Goal: Task Accomplishment & Management: Use online tool/utility

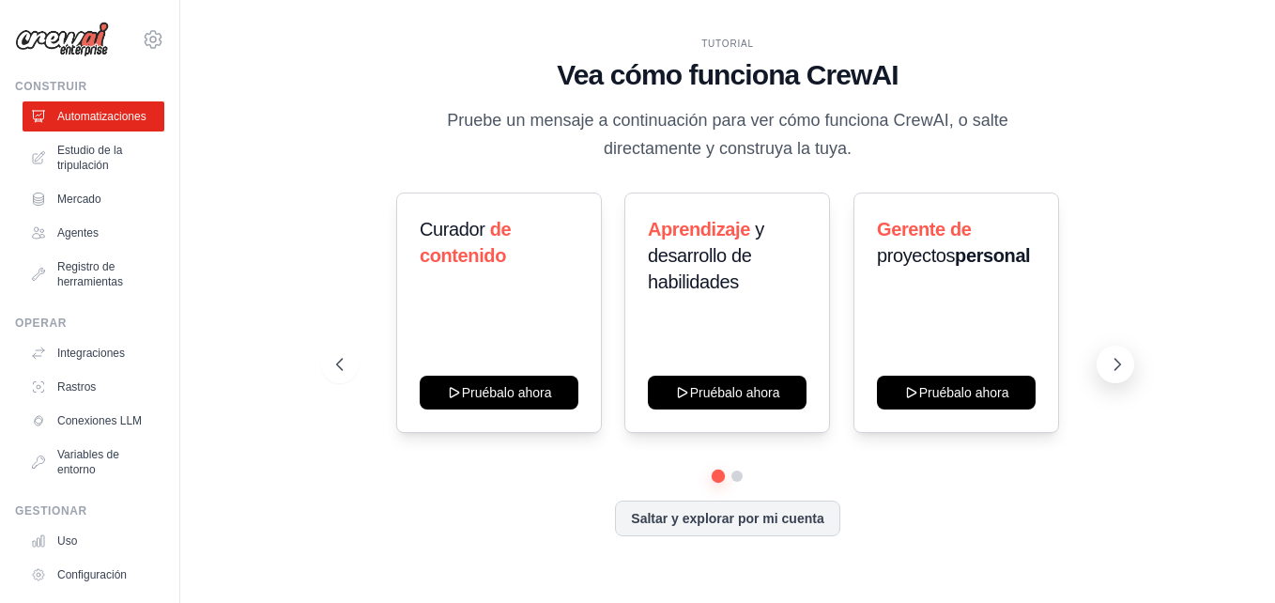
click at [1110, 363] on icon at bounding box center [1117, 364] width 19 height 19
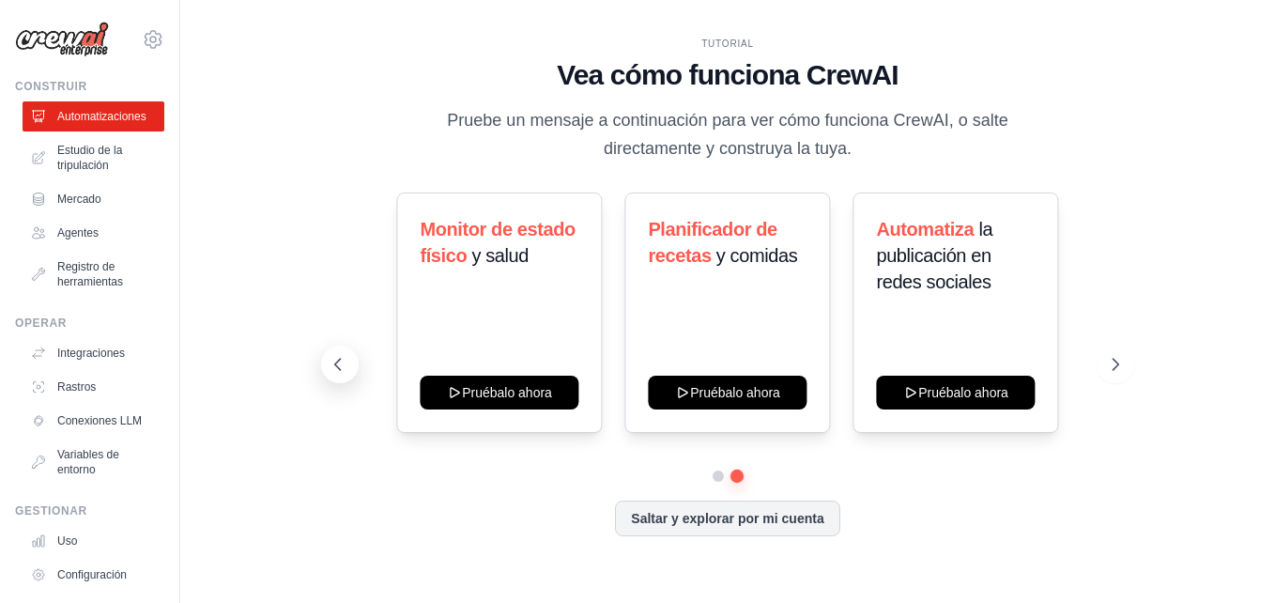
click at [351, 355] on button at bounding box center [340, 364] width 38 height 38
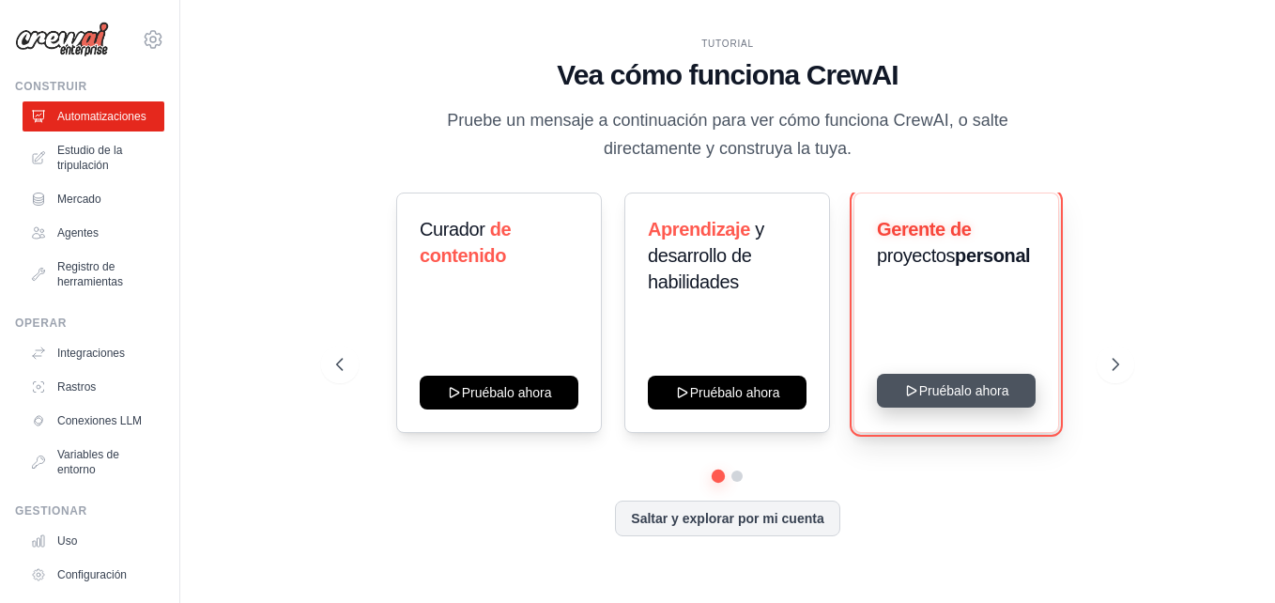
click at [922, 393] on button "Pruébalo ahora" at bounding box center [956, 391] width 159 height 34
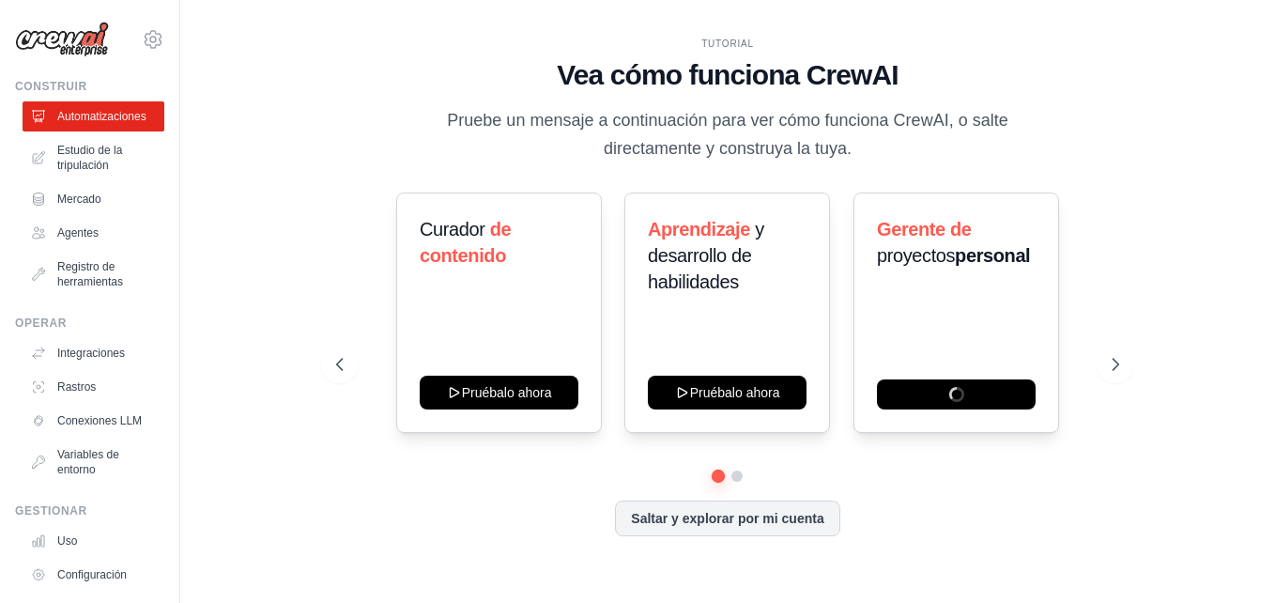
click at [362, 364] on div "Curador de contenido Pruébalo ahora Aprendizaje y desarrollo de habilidades Pru…" at bounding box center [727, 312] width 783 height 240
click at [1122, 360] on icon at bounding box center [1117, 364] width 19 height 19
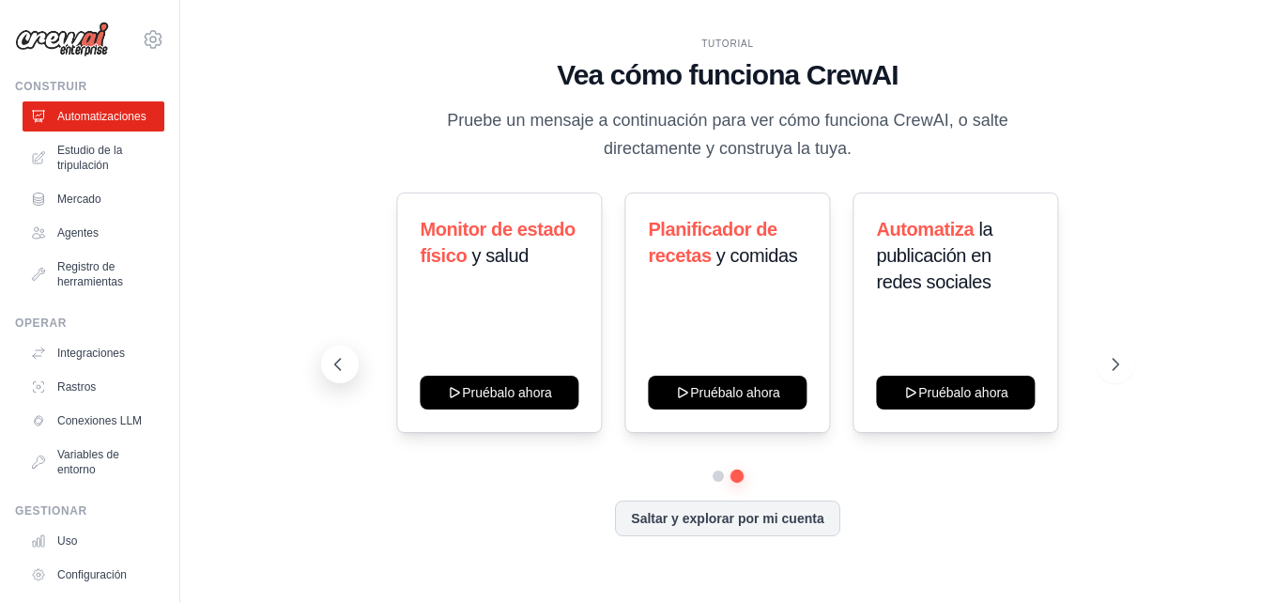
click at [336, 364] on icon at bounding box center [338, 364] width 6 height 11
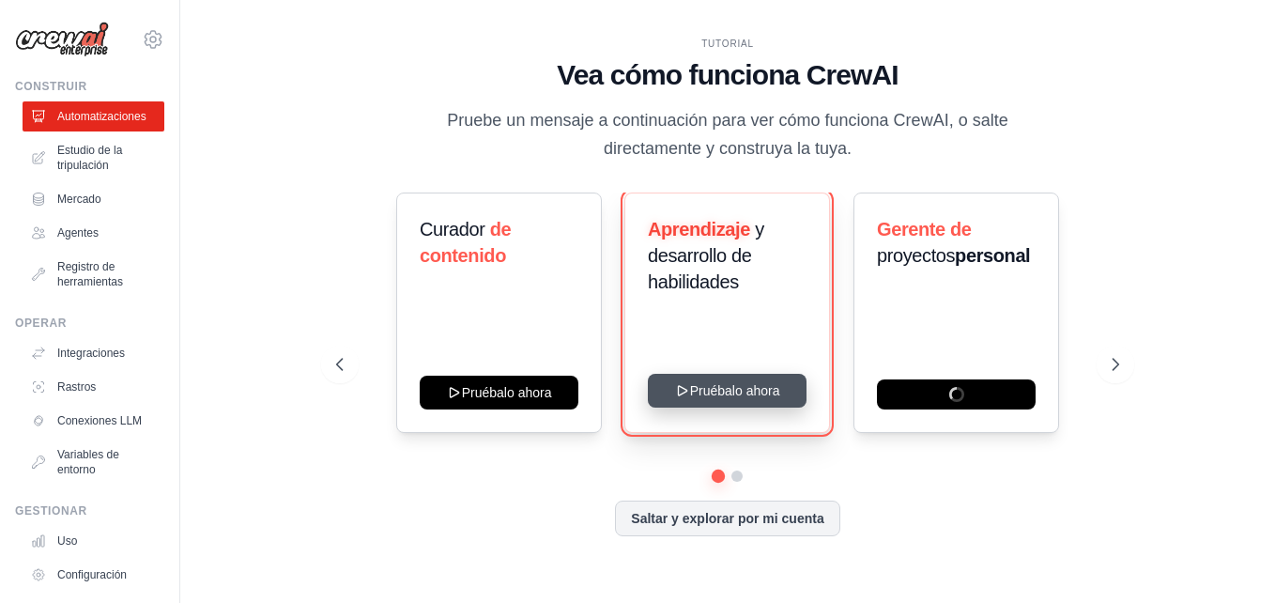
click at [721, 387] on button "Pruébalo ahora" at bounding box center [727, 391] width 159 height 34
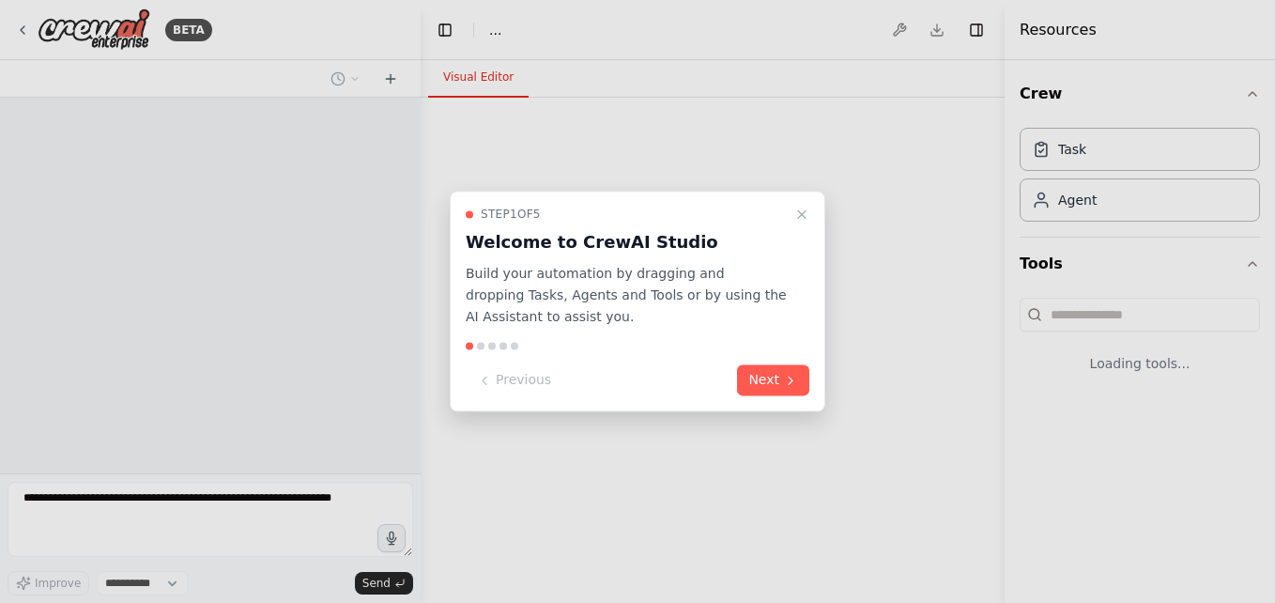
select select "****"
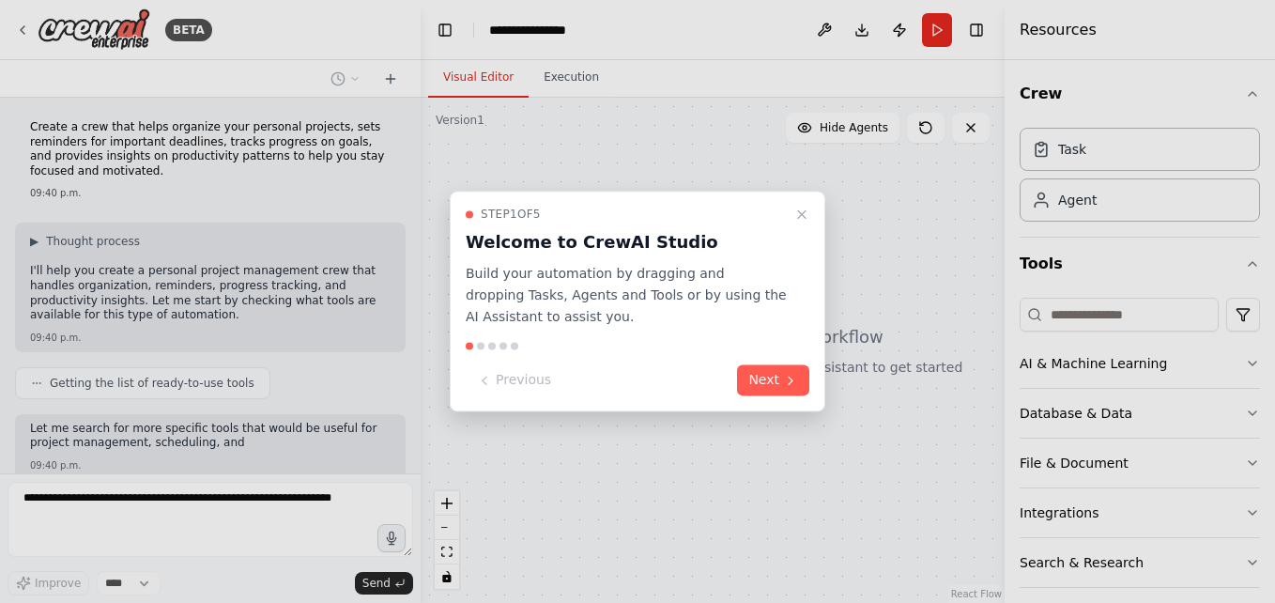
scroll to position [131, 0]
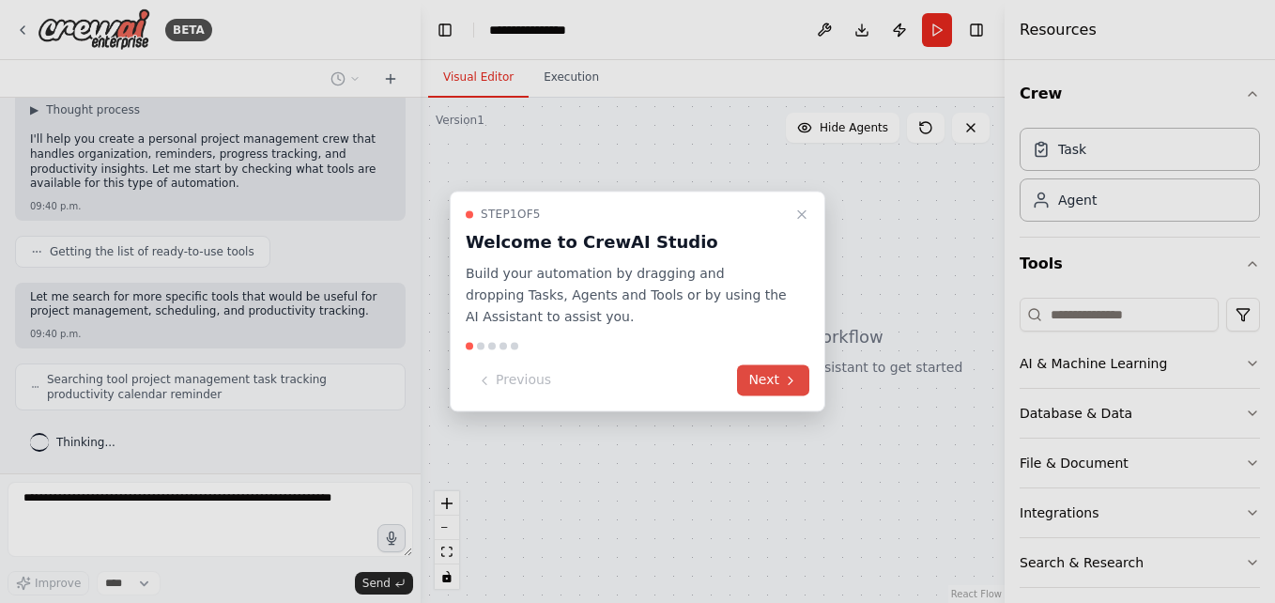
click at [763, 386] on button "Next" at bounding box center [773, 380] width 72 height 31
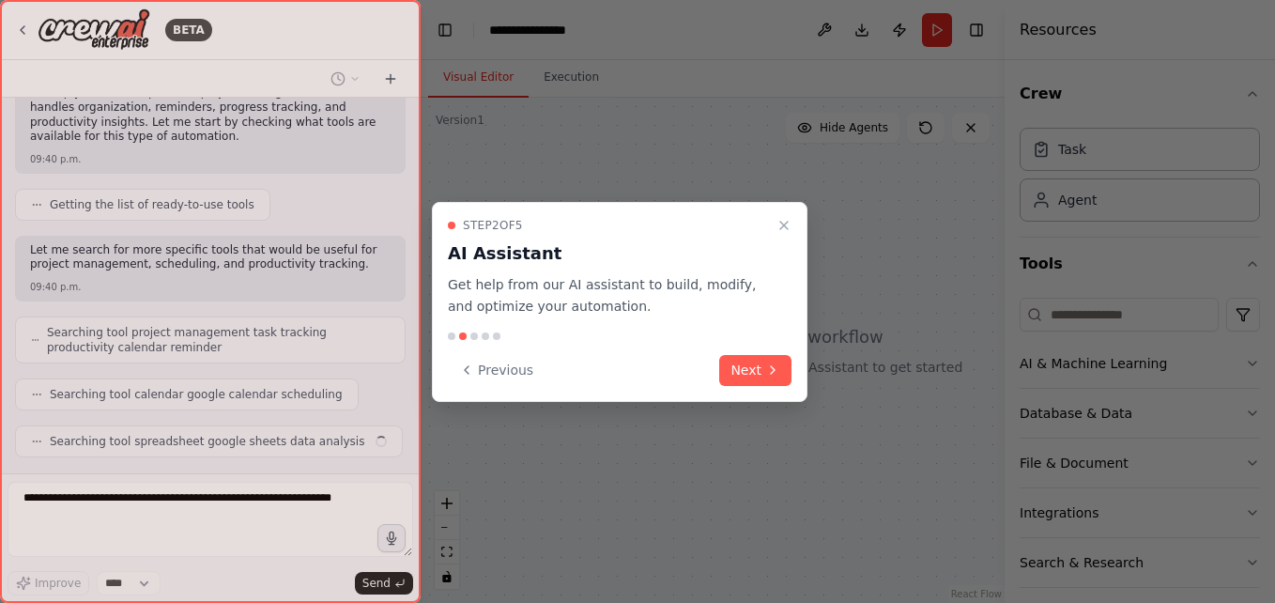
scroll to position [225, 0]
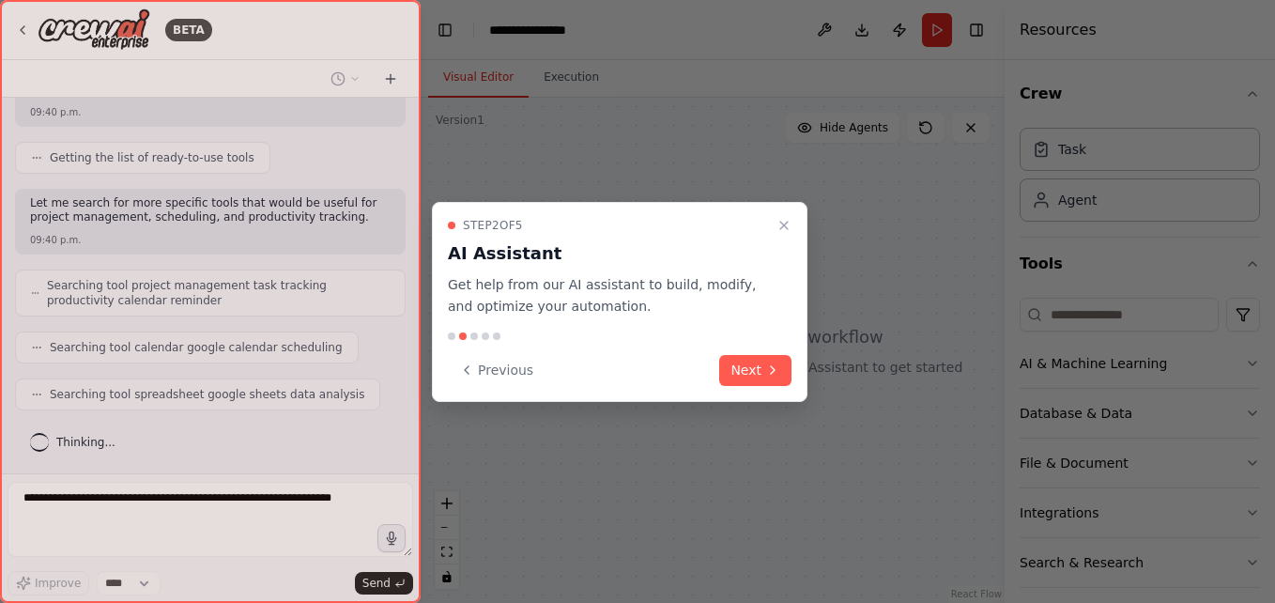
click at [763, 386] on div "Step 2 of 5 AI Assistant Get help from our AI assistant to build, modify, and o…" at bounding box center [620, 302] width 376 height 200
click at [763, 381] on button "Next" at bounding box center [755, 370] width 72 height 31
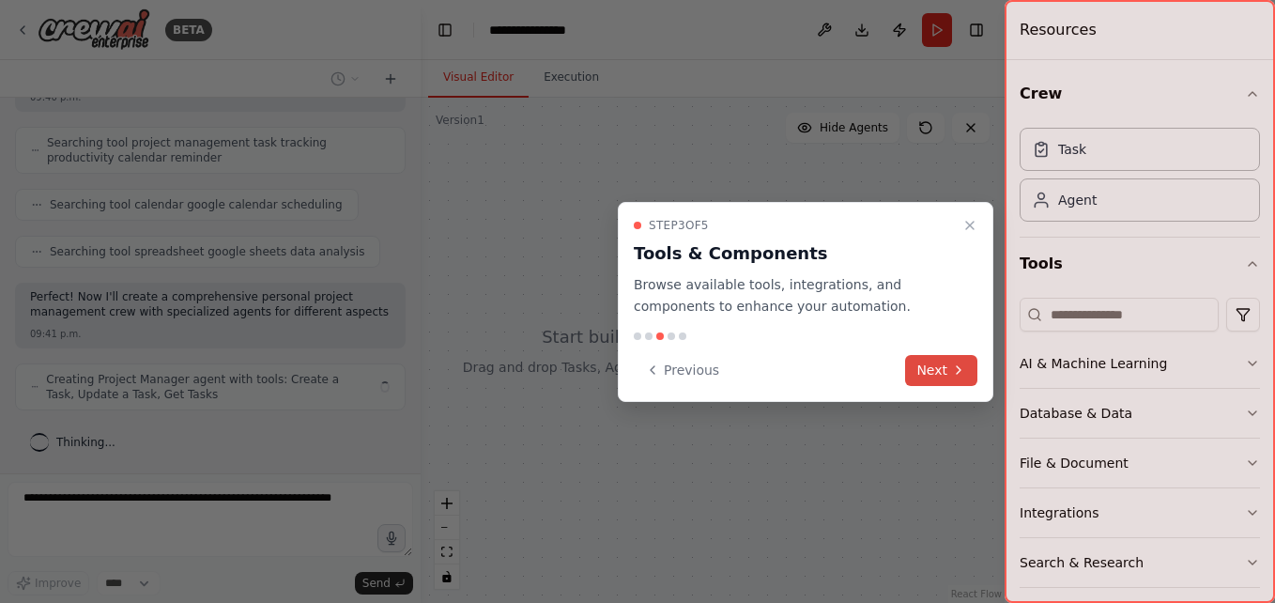
scroll to position [383, 0]
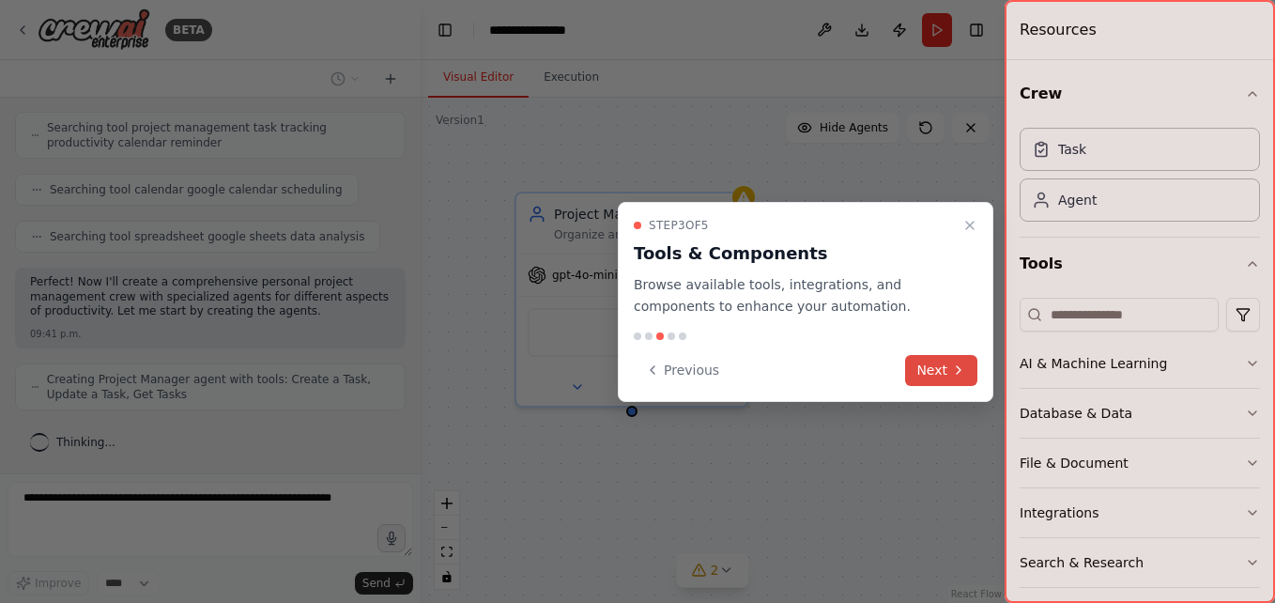
click at [965, 366] on icon at bounding box center [958, 369] width 15 height 15
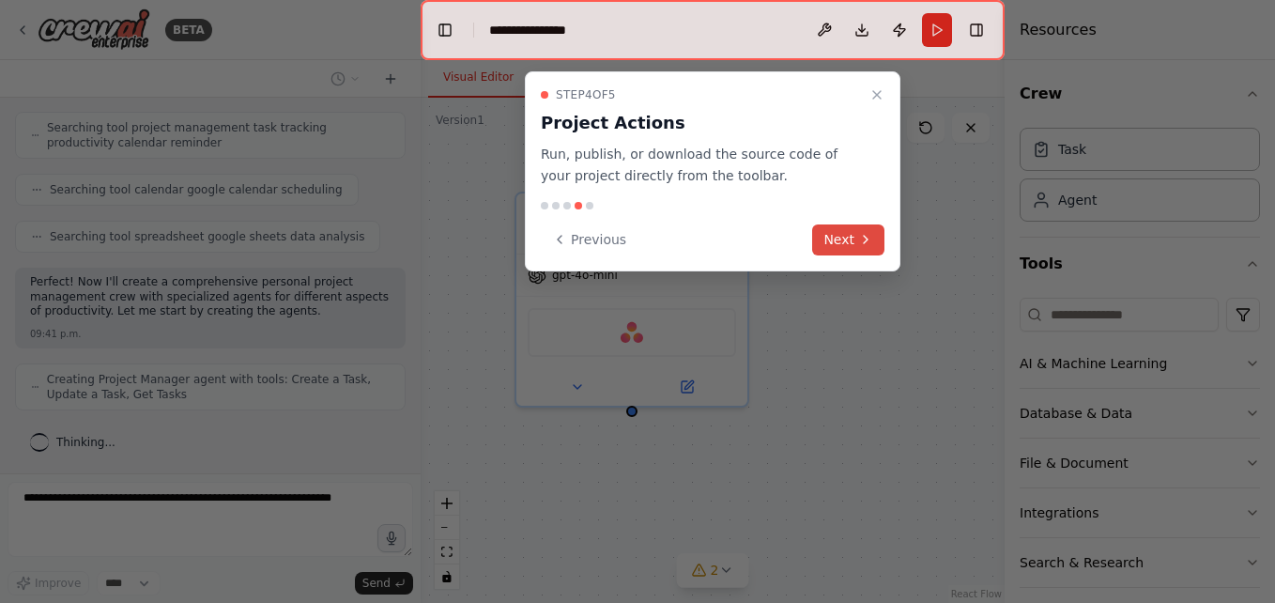
click at [850, 235] on button "Next" at bounding box center [848, 239] width 72 height 31
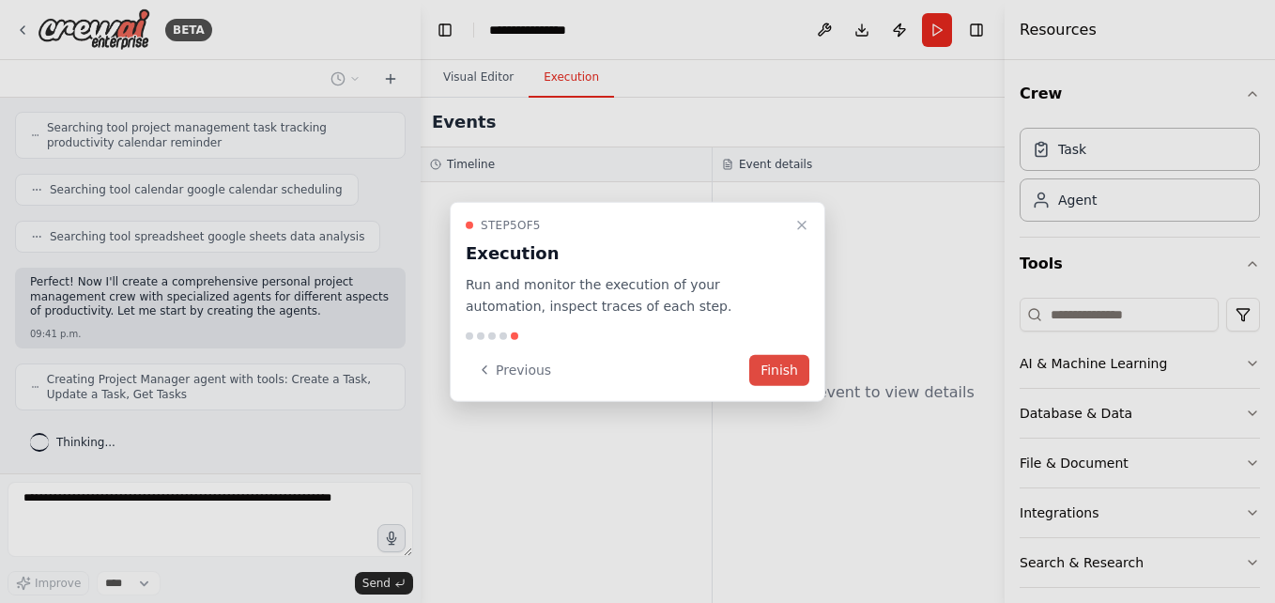
click at [785, 376] on button "Finish" at bounding box center [779, 369] width 60 height 31
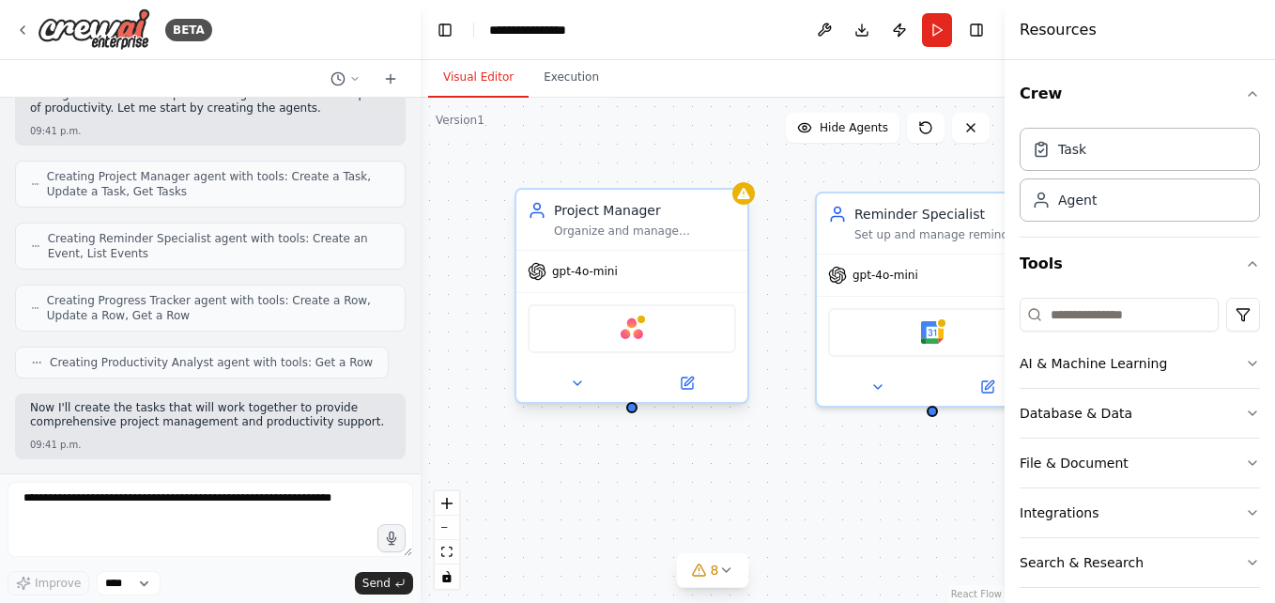
scroll to position [682, 0]
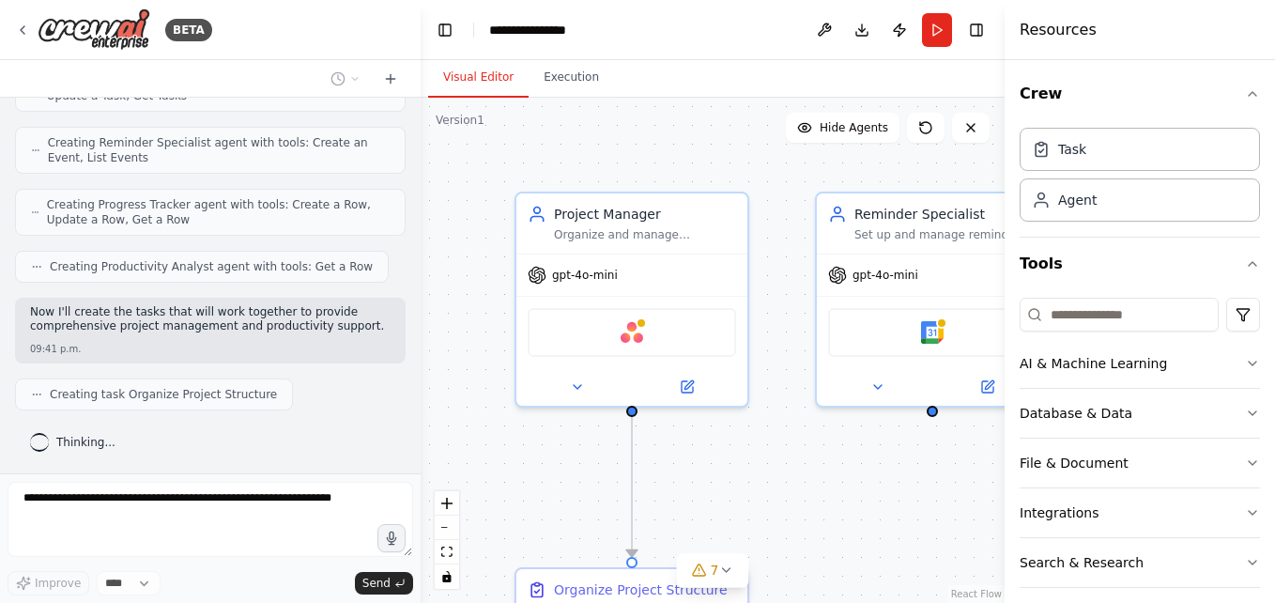
click at [797, 519] on div ".deletable-edge-delete-btn { width: 20px; height: 20px; border: 0px solid #ffff…" at bounding box center [713, 350] width 584 height 505
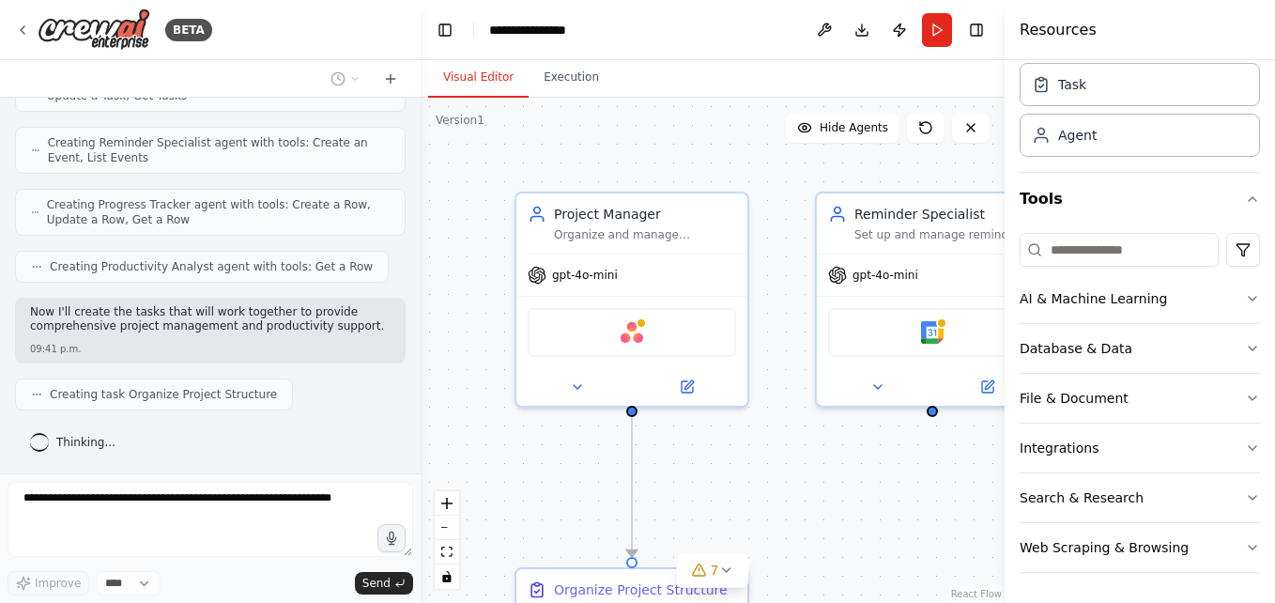
scroll to position [728, 0]
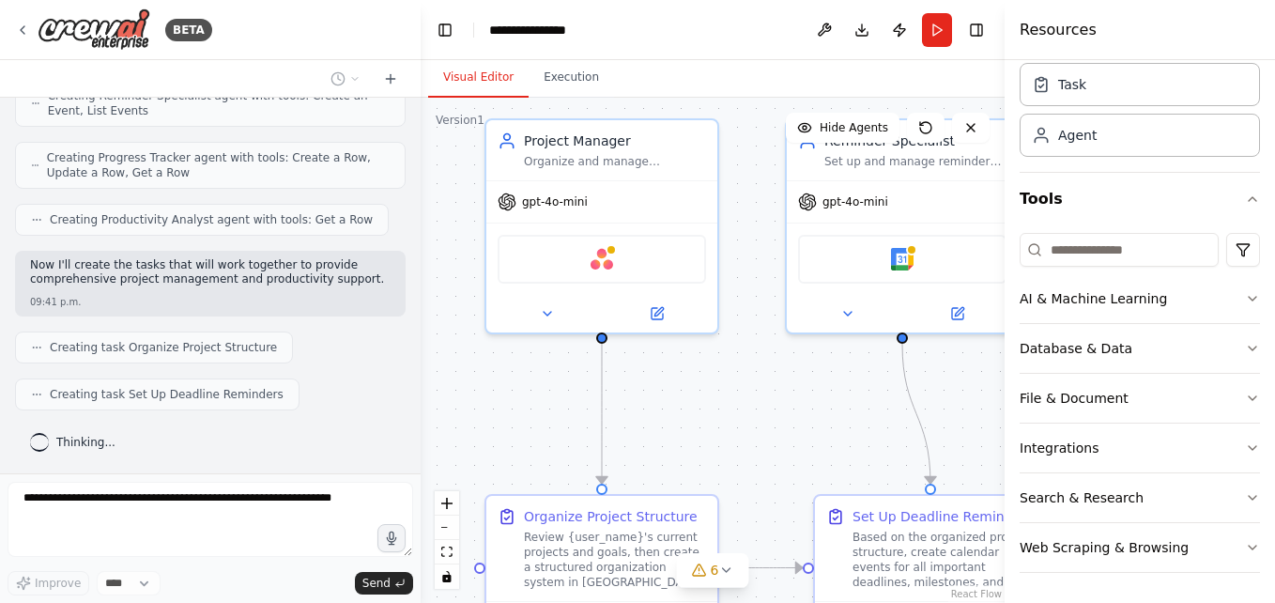
drag, startPoint x: 838, startPoint y: 504, endPoint x: 808, endPoint y: 431, distance: 79.1
click at [808, 431] on div ".deletable-edge-delete-btn { width: 20px; height: 20px; border: 0px solid #ffff…" at bounding box center [713, 350] width 584 height 505
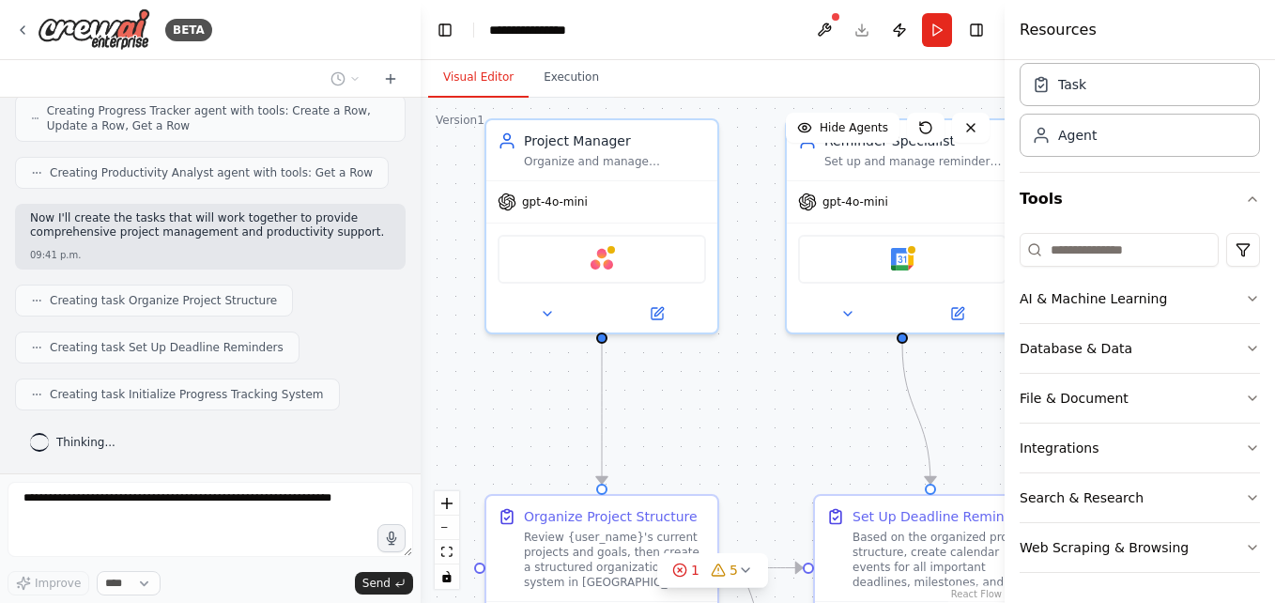
click at [156, 576] on div "Improve **** Send" at bounding box center [211, 539] width 406 height 114
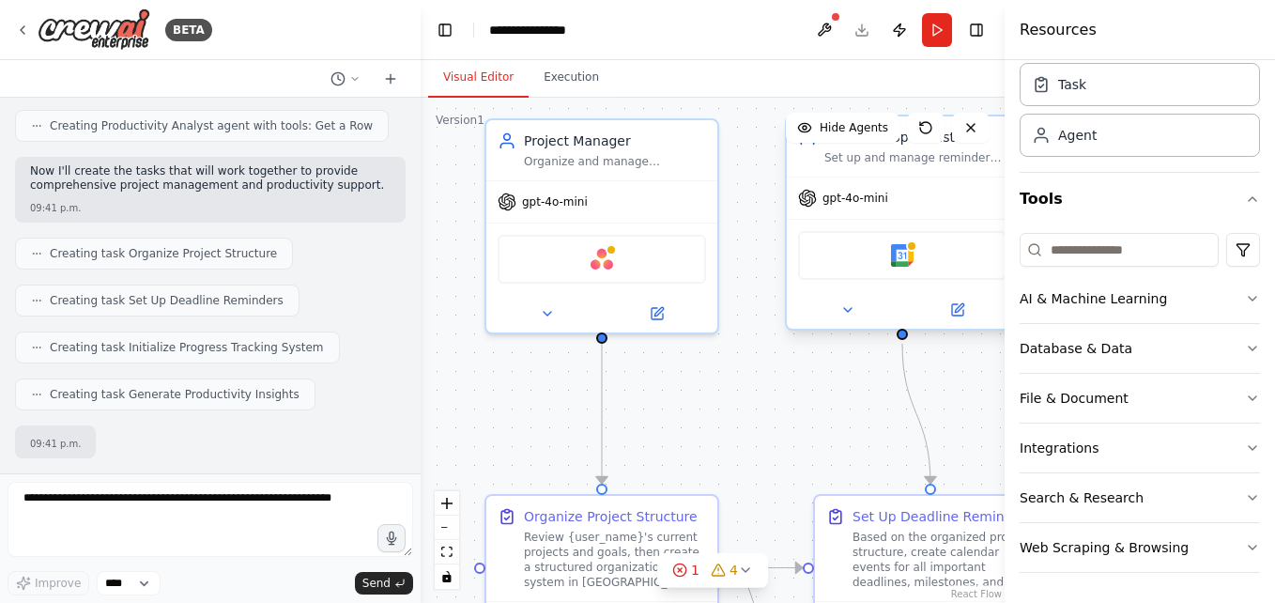
scroll to position [936, 0]
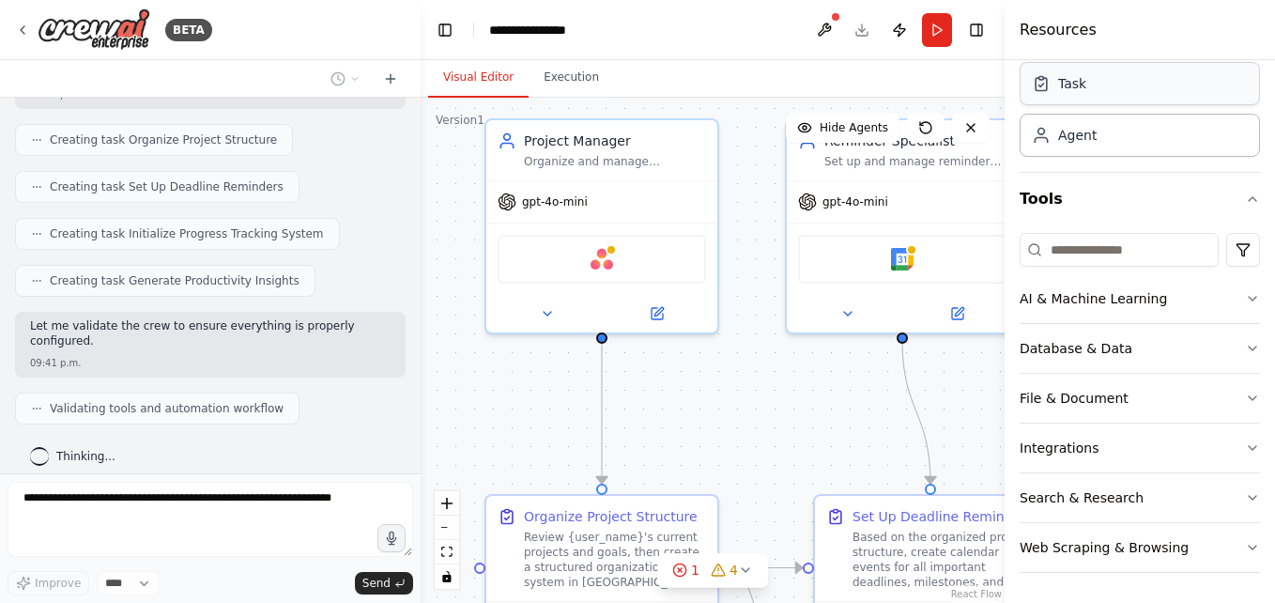
click at [1084, 97] on div "Task" at bounding box center [1140, 83] width 240 height 43
click at [1072, 151] on div "Agent" at bounding box center [1140, 134] width 240 height 43
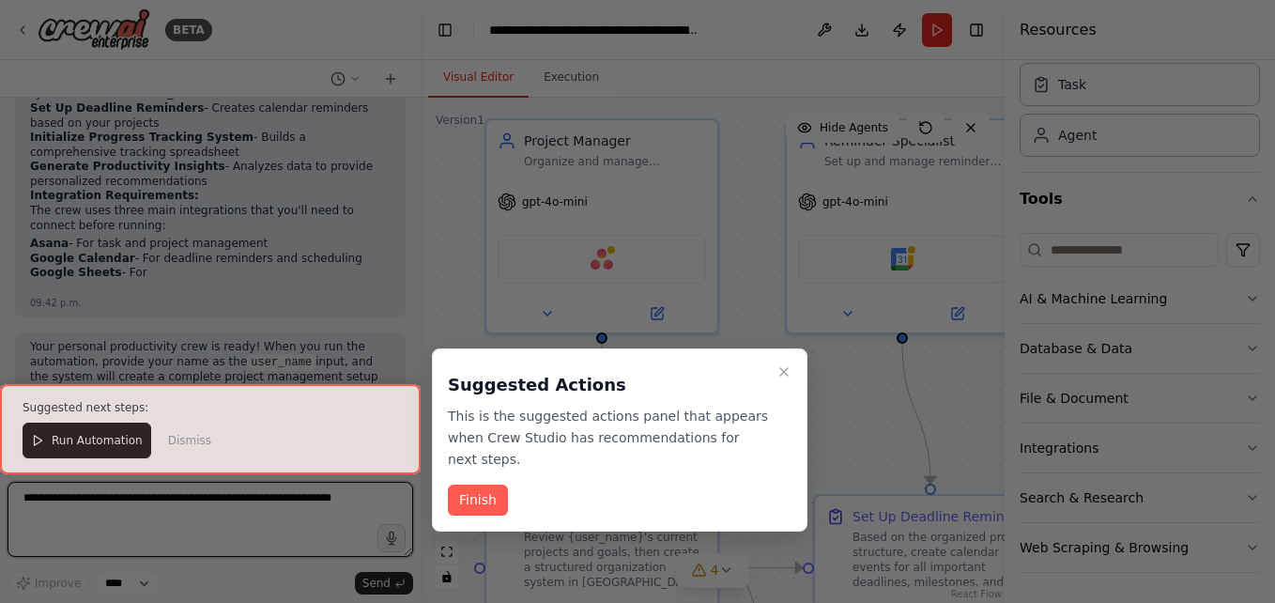
scroll to position [2416, 0]
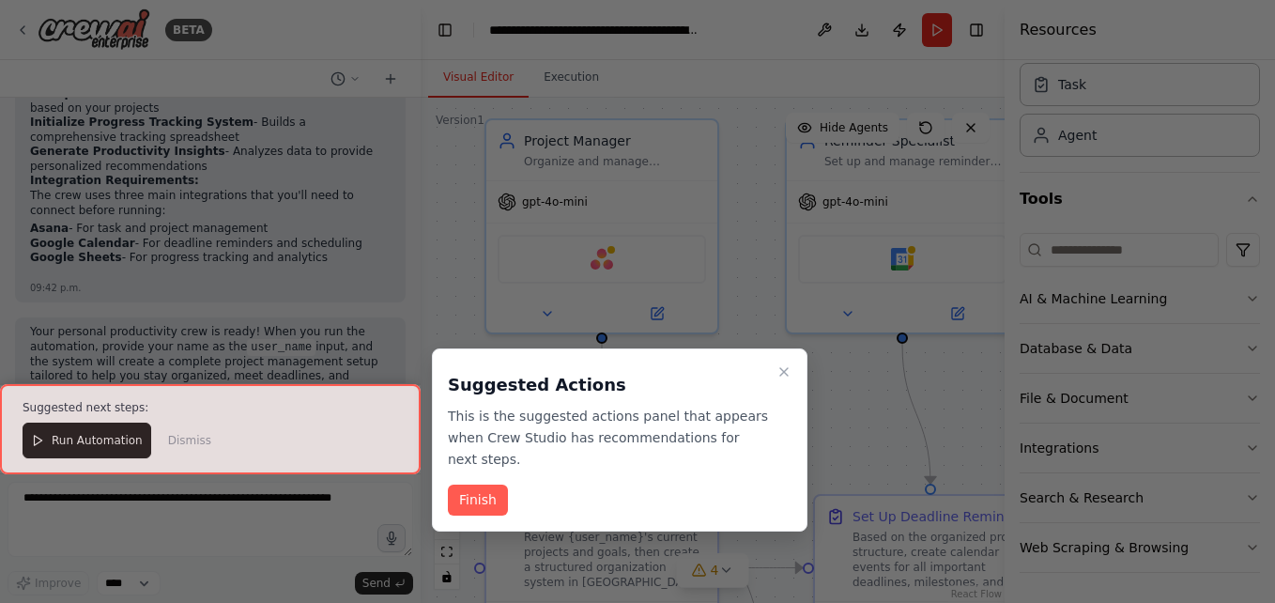
click at [86, 434] on div at bounding box center [210, 429] width 421 height 90
click at [115, 536] on div at bounding box center [637, 301] width 1275 height 603
click at [471, 485] on button "Finish" at bounding box center [478, 499] width 60 height 31
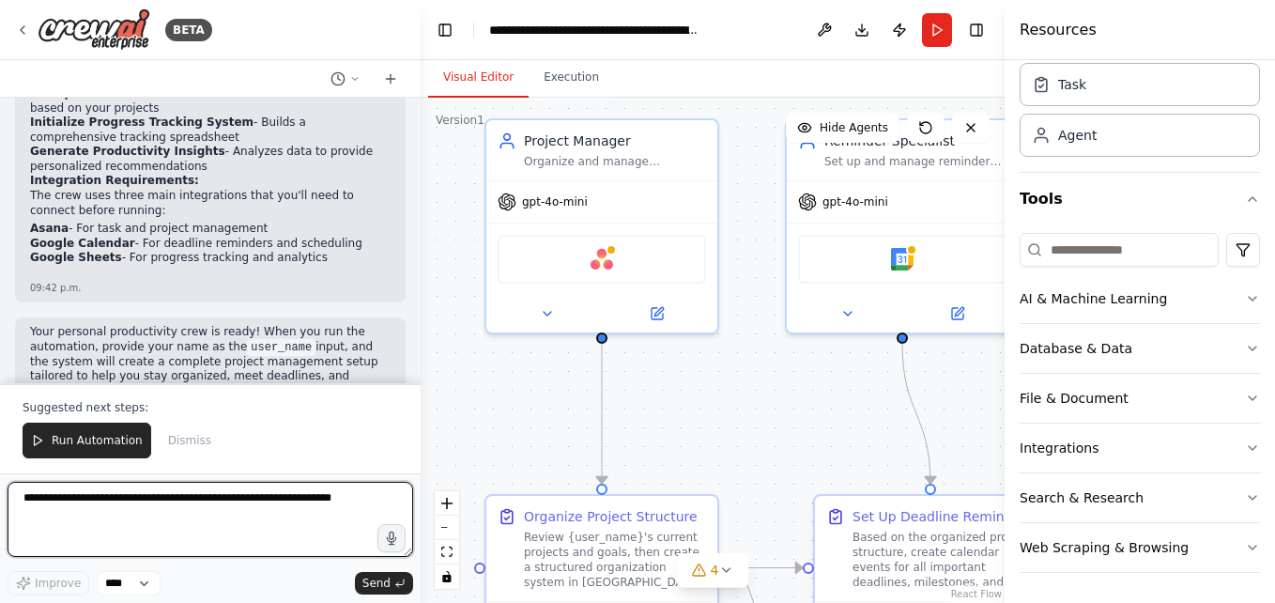
click at [237, 496] on textarea at bounding box center [211, 519] width 406 height 75
type textarea "****"
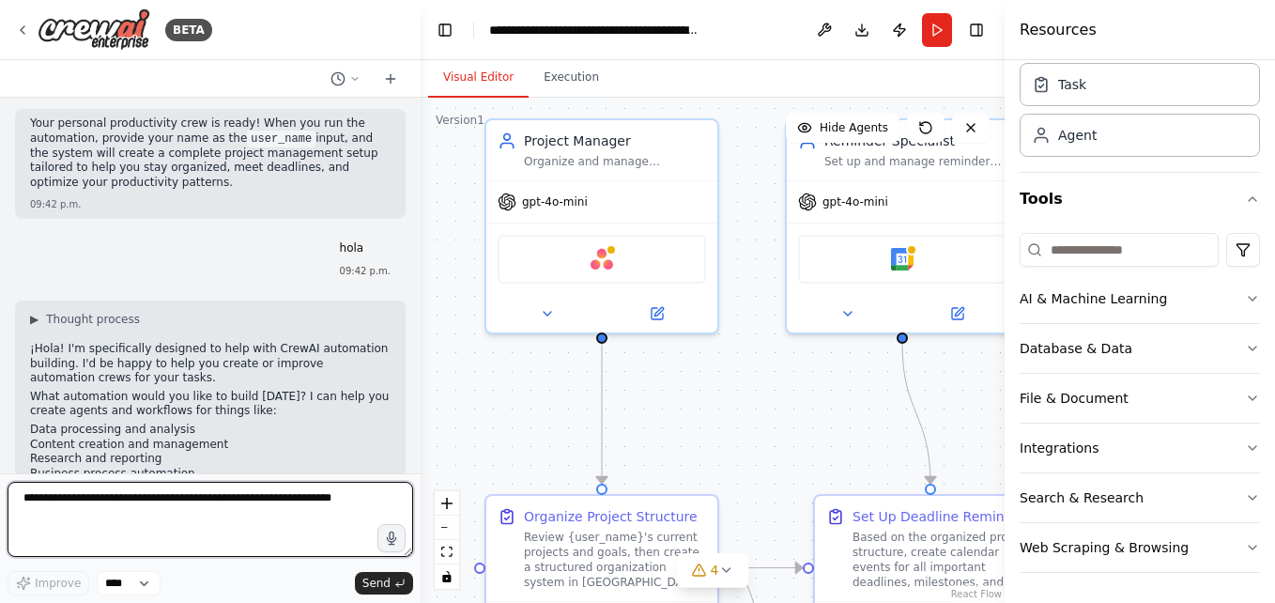
scroll to position [2658, 0]
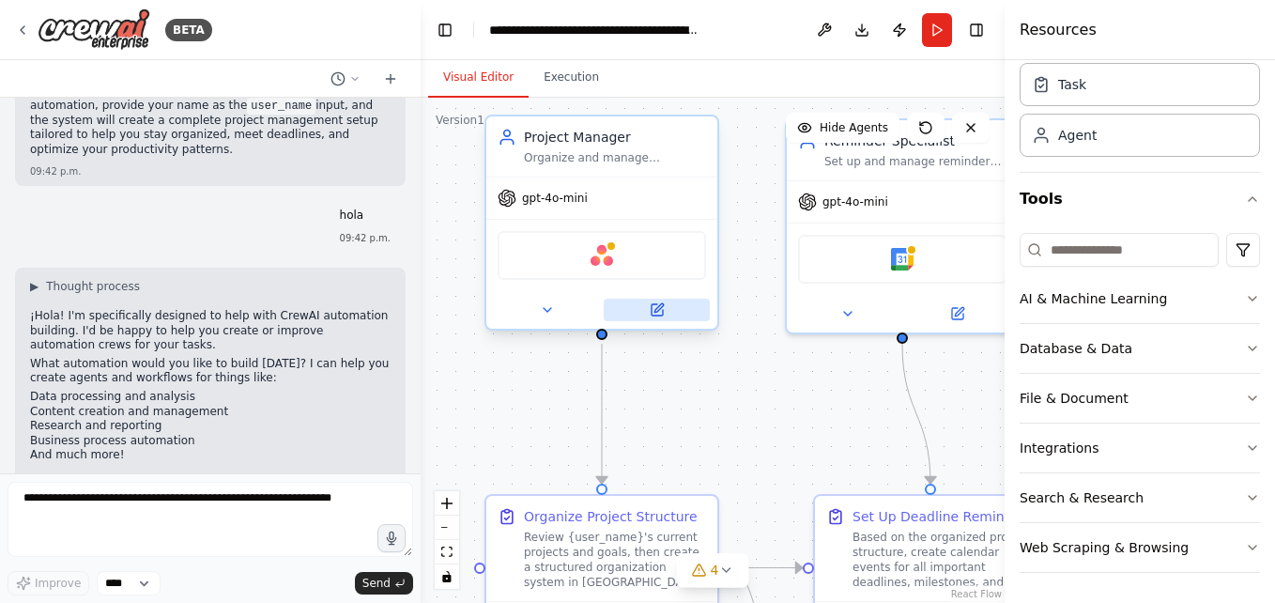
click at [661, 313] on icon at bounding box center [657, 309] width 11 height 11
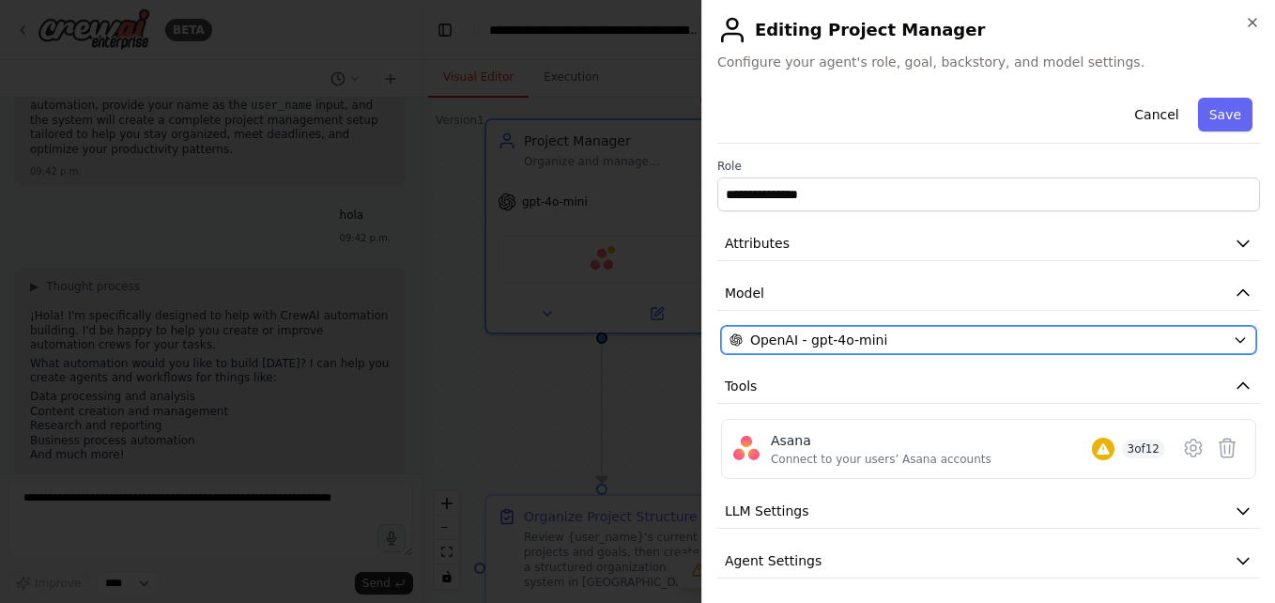
click at [1044, 339] on div "OpenAI - gpt-4o-mini" at bounding box center [977, 339] width 496 height 19
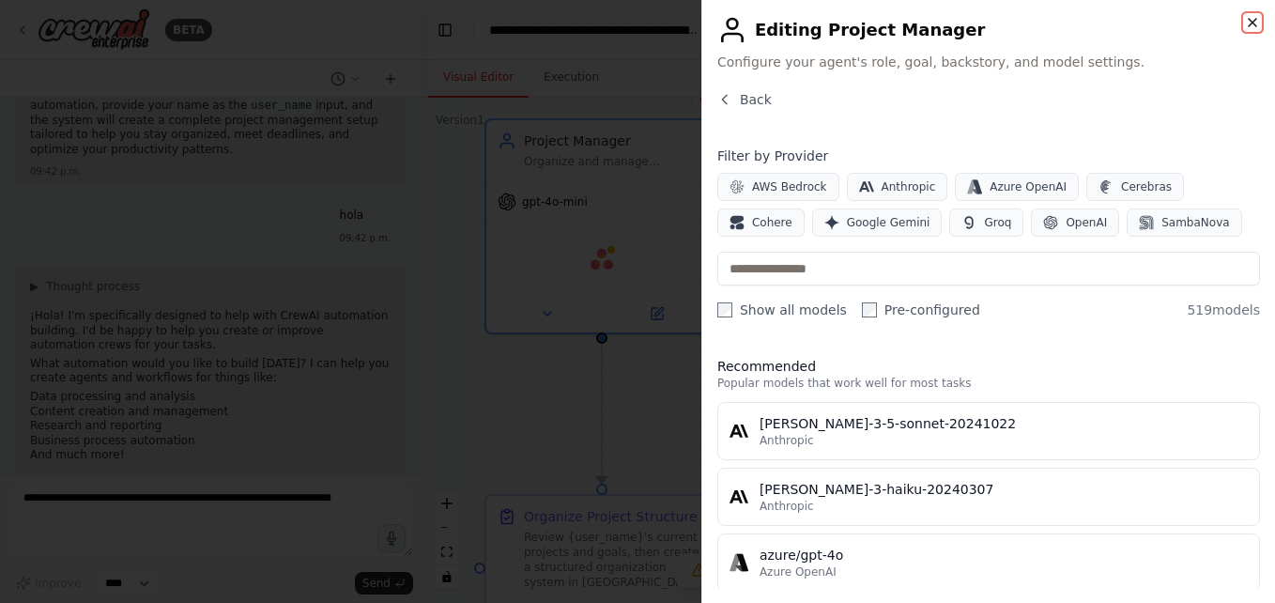
click at [1257, 28] on icon "button" at bounding box center [1252, 22] width 15 height 15
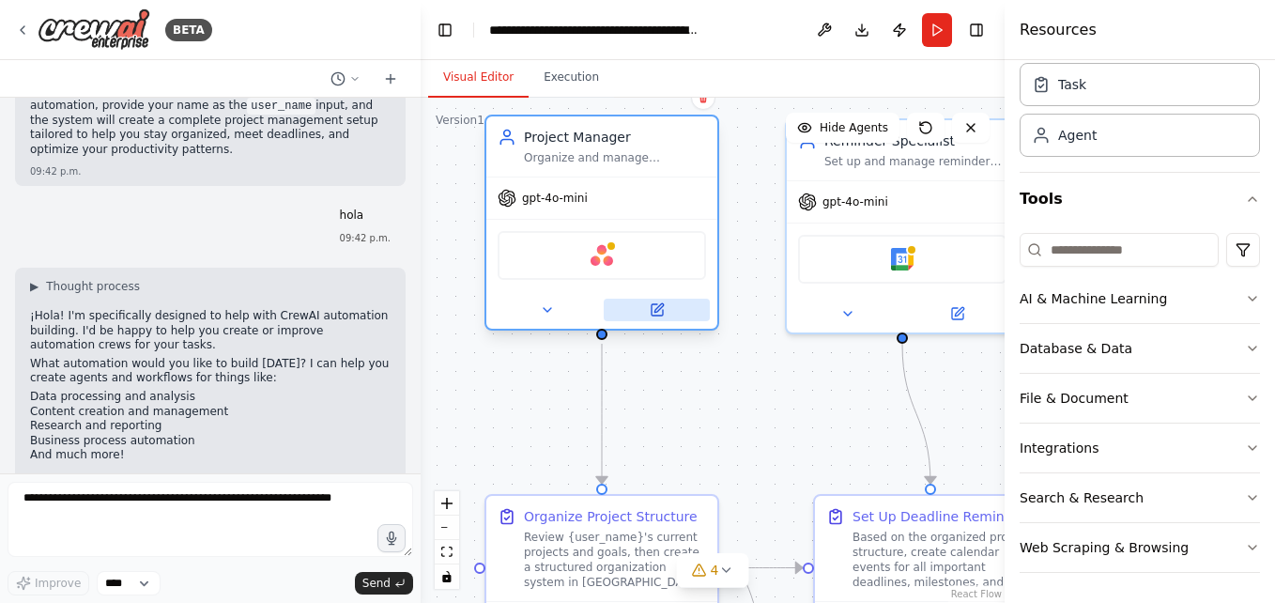
click at [646, 309] on button at bounding box center [657, 310] width 106 height 23
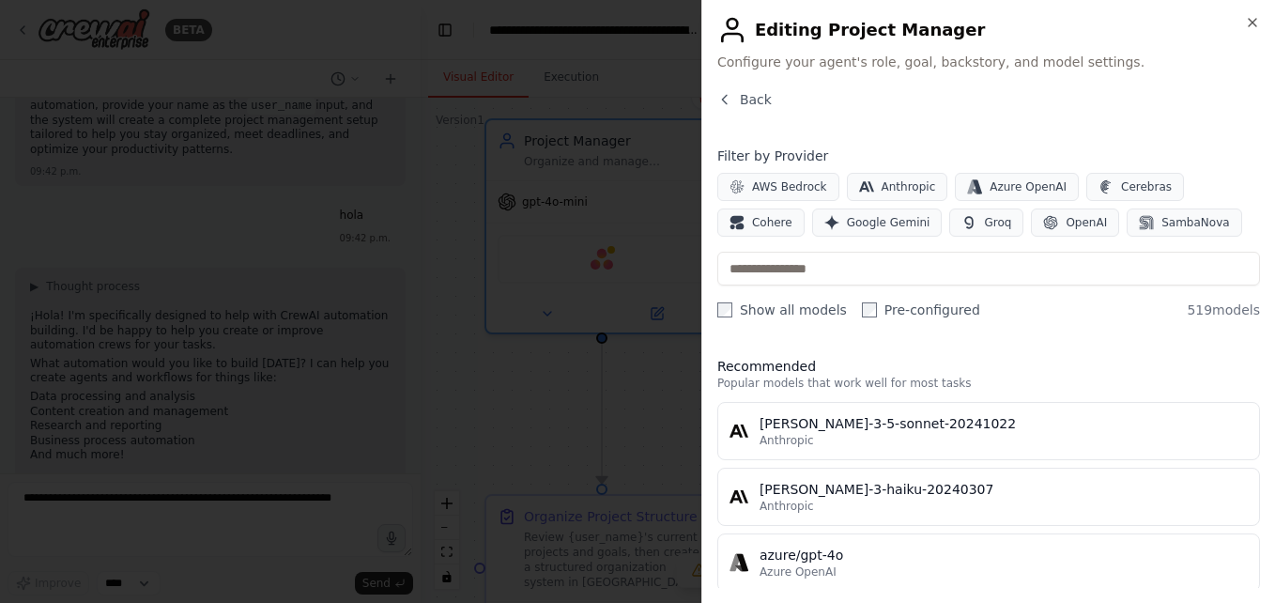
click at [682, 241] on div at bounding box center [637, 301] width 1275 height 603
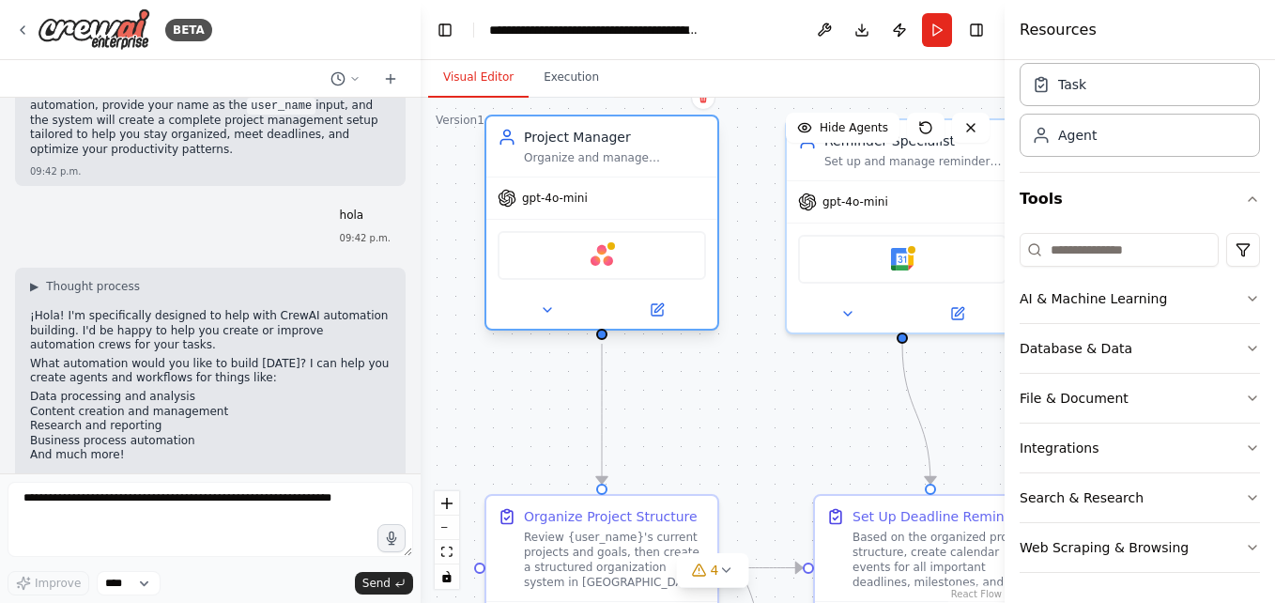
click at [604, 201] on div "gpt-4o-mini" at bounding box center [601, 197] width 231 height 41
click at [667, 311] on button at bounding box center [657, 310] width 106 height 23
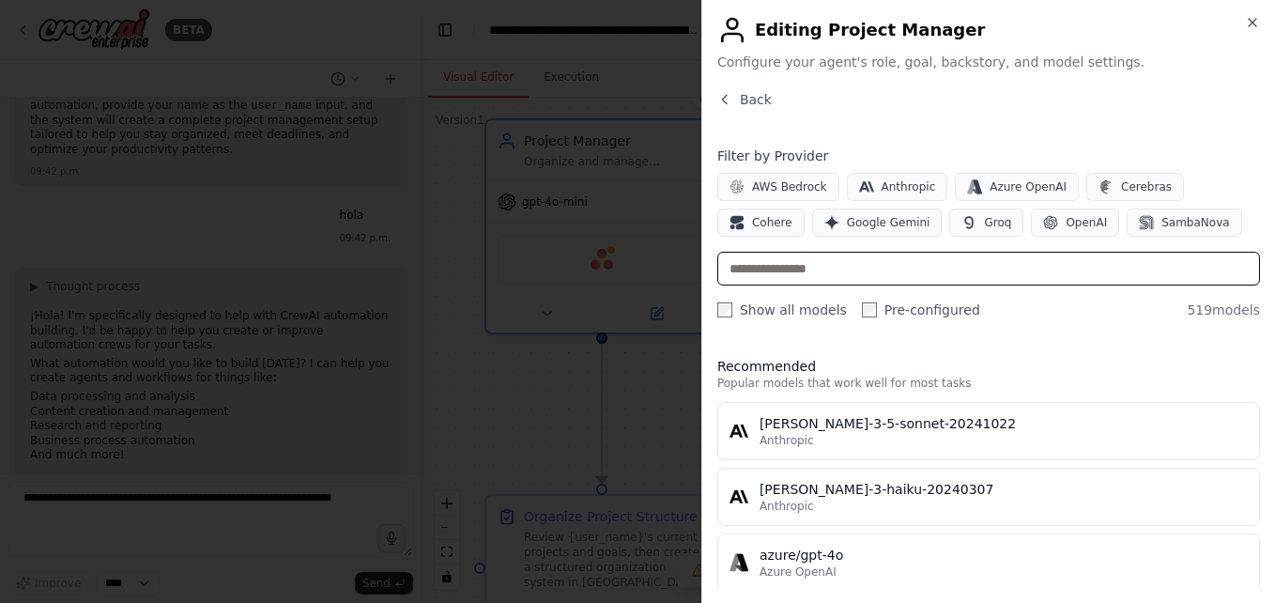
click at [823, 275] on input "text" at bounding box center [988, 269] width 543 height 34
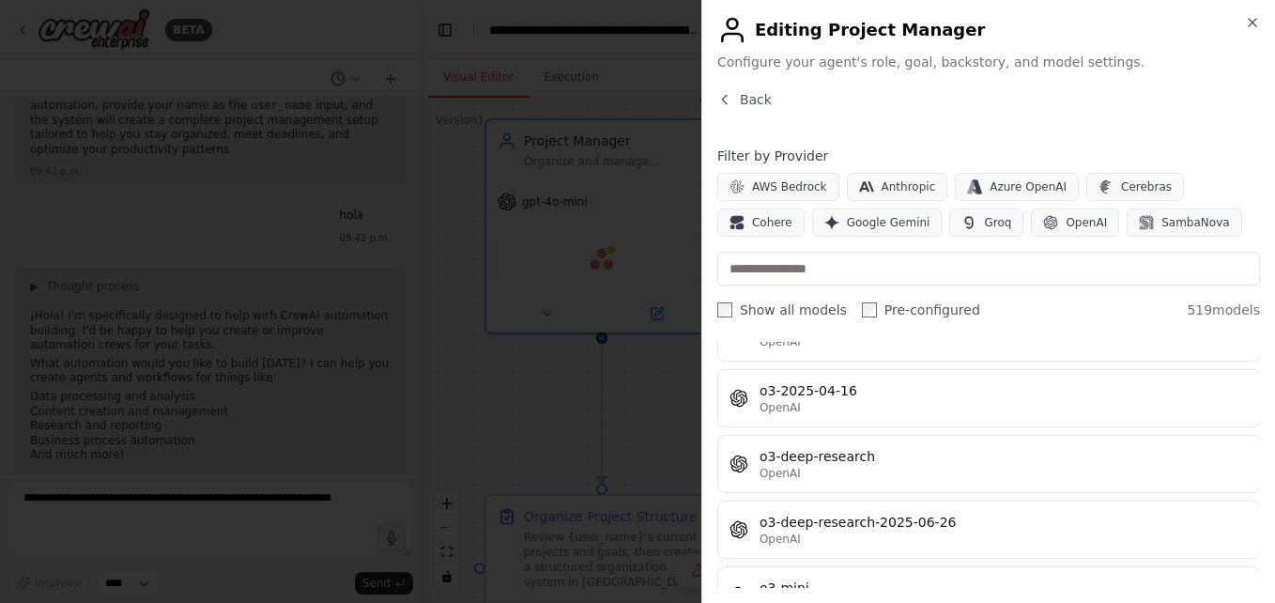
scroll to position [33988, 0]
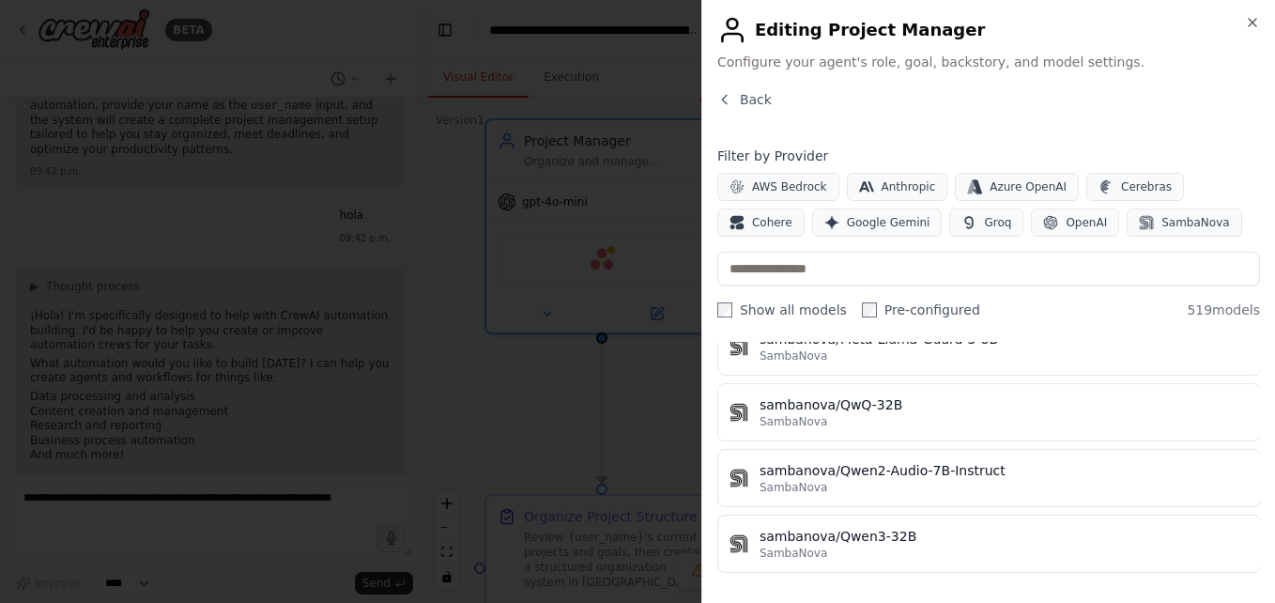
click at [589, 446] on div at bounding box center [637, 301] width 1275 height 603
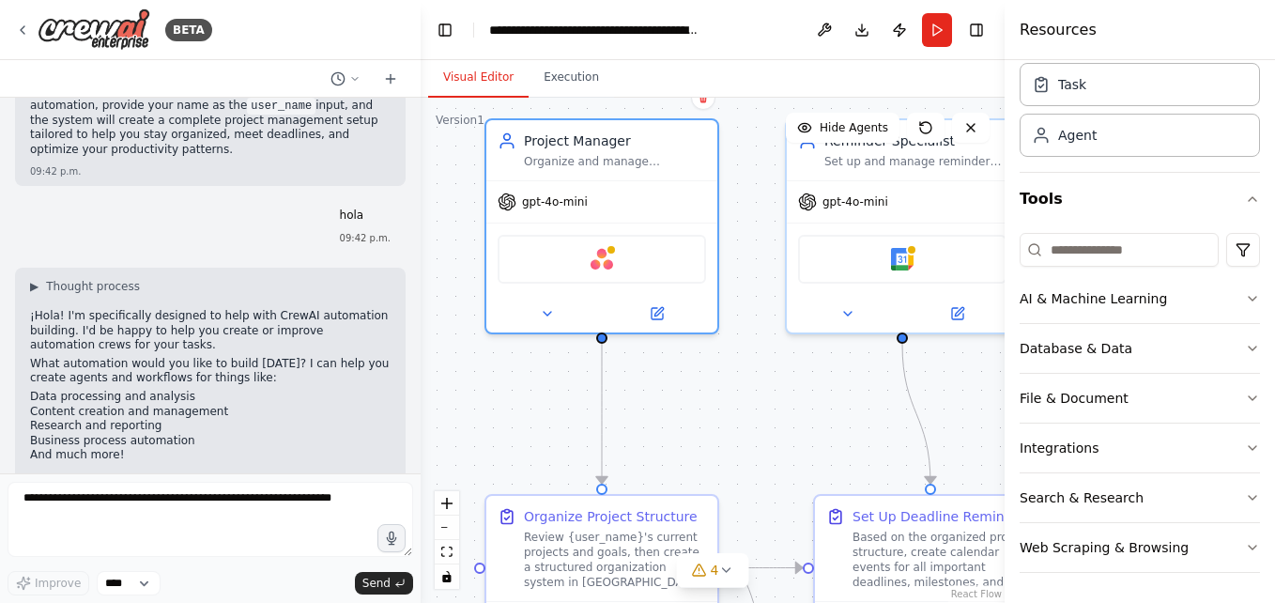
click at [529, 364] on div ".deletable-edge-delete-btn { width: 20px; height: 20px; border: 0px solid #ffff…" at bounding box center [713, 350] width 584 height 505
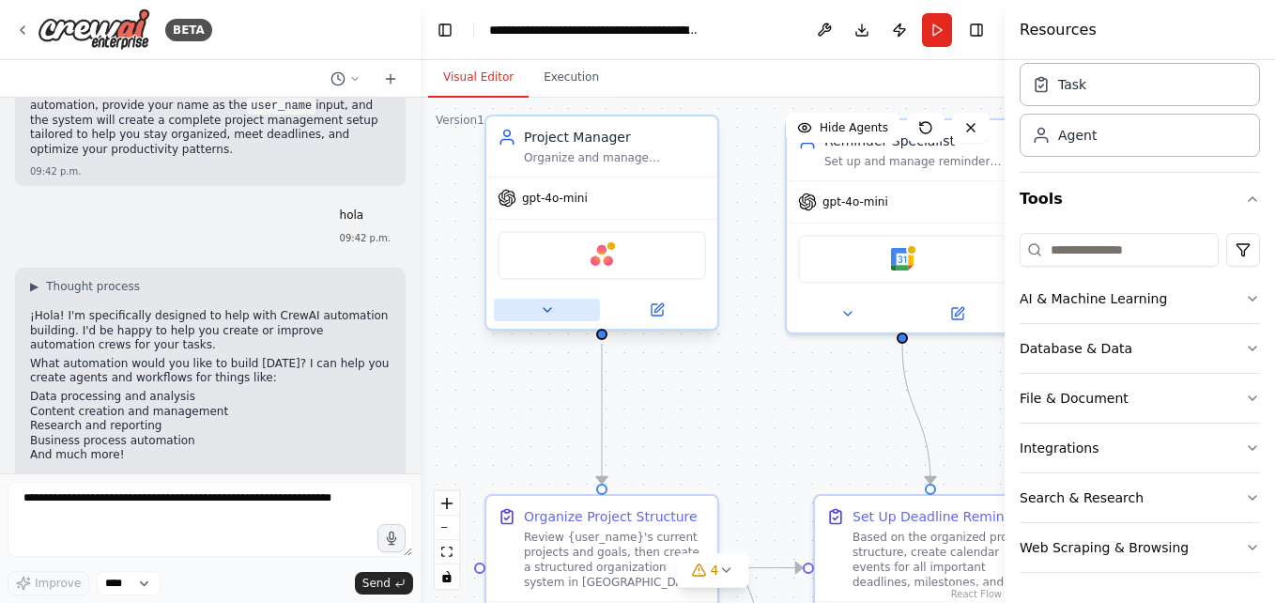
click at [547, 305] on icon at bounding box center [547, 309] width 15 height 15
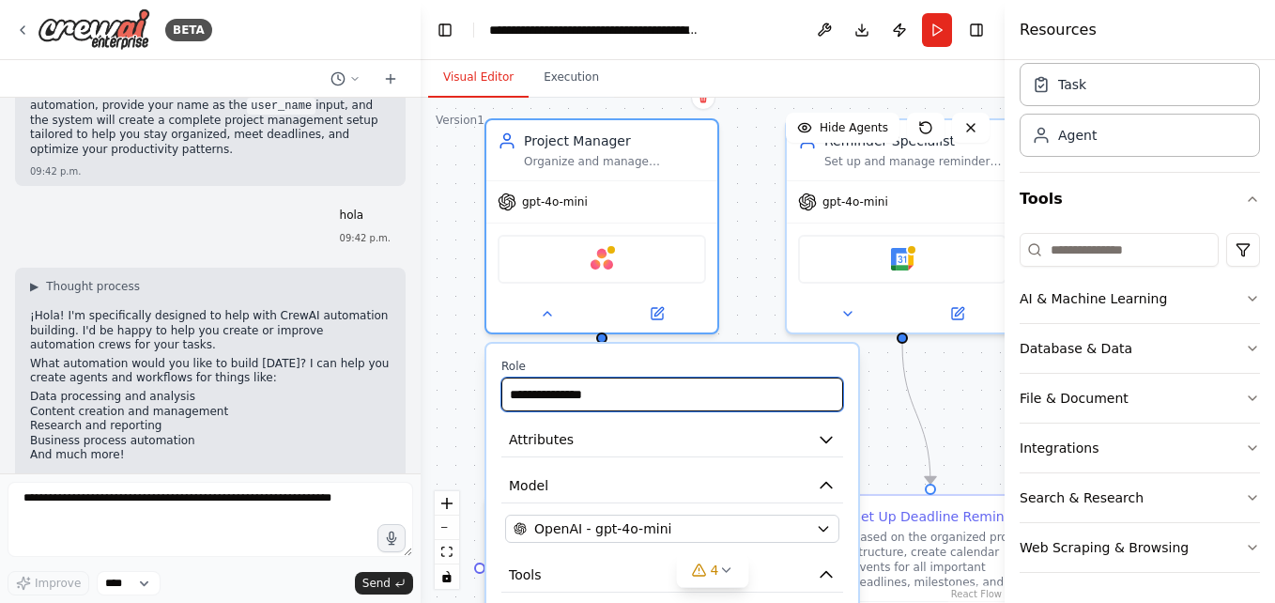
click at [647, 409] on input "**********" at bounding box center [672, 394] width 342 height 34
type input "*"
click at [758, 288] on div ".deletable-edge-delete-btn { width: 20px; height: 20px; border: 0px solid #ffff…" at bounding box center [713, 350] width 584 height 505
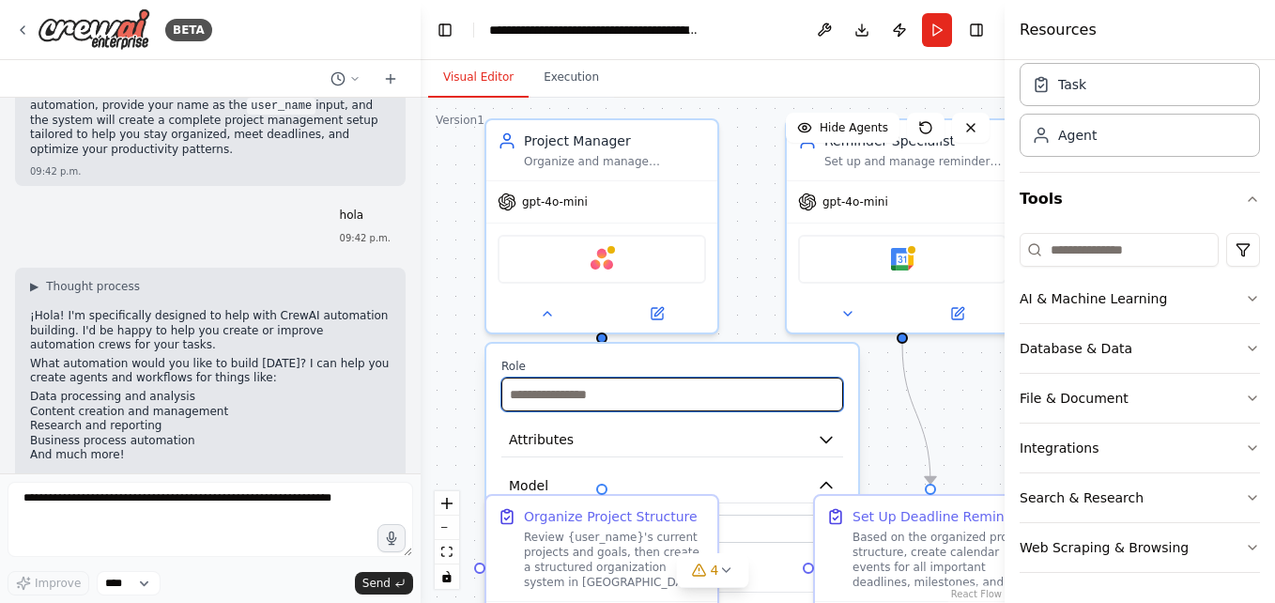
click at [633, 398] on input "text" at bounding box center [672, 394] width 342 height 34
type input "*"
type input "**********"
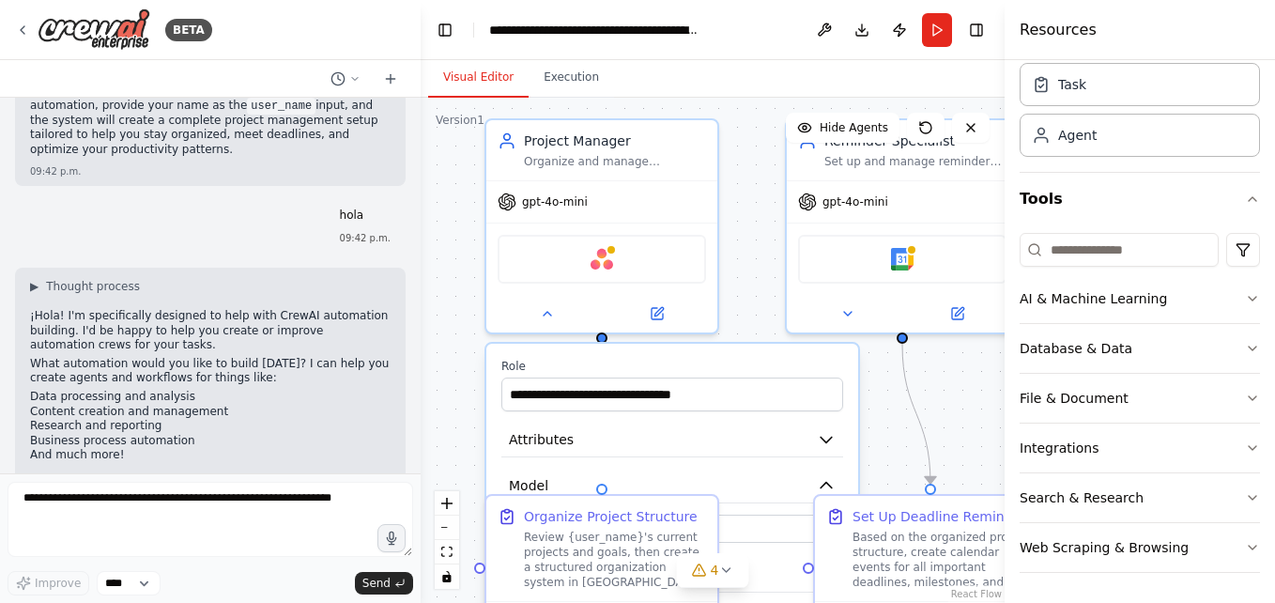
drag, startPoint x: 633, startPoint y: 398, endPoint x: 732, endPoint y: 258, distance: 171.7
click at [732, 258] on div ".deletable-edge-delete-btn { width: 20px; height: 20px; border: 0px solid #ffff…" at bounding box center [713, 350] width 584 height 505
click at [860, 416] on div ".deletable-edge-delete-btn { width: 20px; height: 20px; border: 0px solid #ffff…" at bounding box center [713, 350] width 584 height 505
click at [930, 461] on icon "Edge from 9dc856ae-7c12-4178-8203-a76444393434 to 28e52f14-c3de-4ce4-97c9-43b3b…" at bounding box center [916, 414] width 28 height 140
click at [936, 404] on div ".deletable-edge-delete-btn { width: 20px; height: 20px; border: 0px solid #ffff…" at bounding box center [713, 350] width 584 height 505
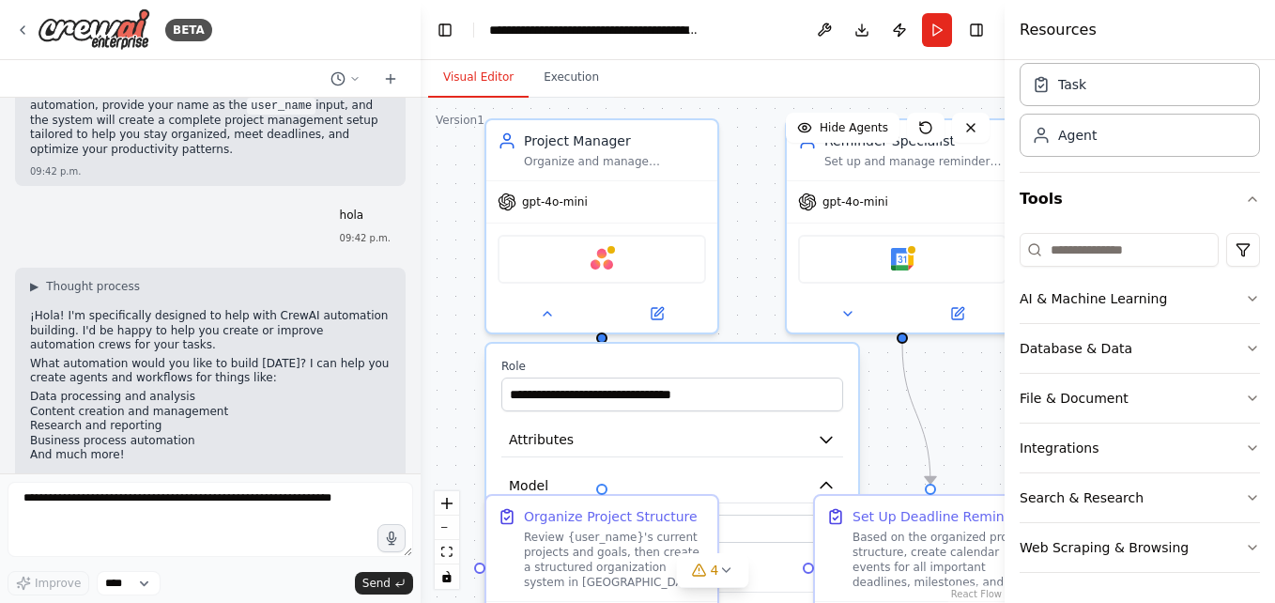
click at [720, 211] on div ".deletable-edge-delete-btn { width: 20px; height: 20px; border: 0px solid #ffff…" at bounding box center [713, 350] width 584 height 505
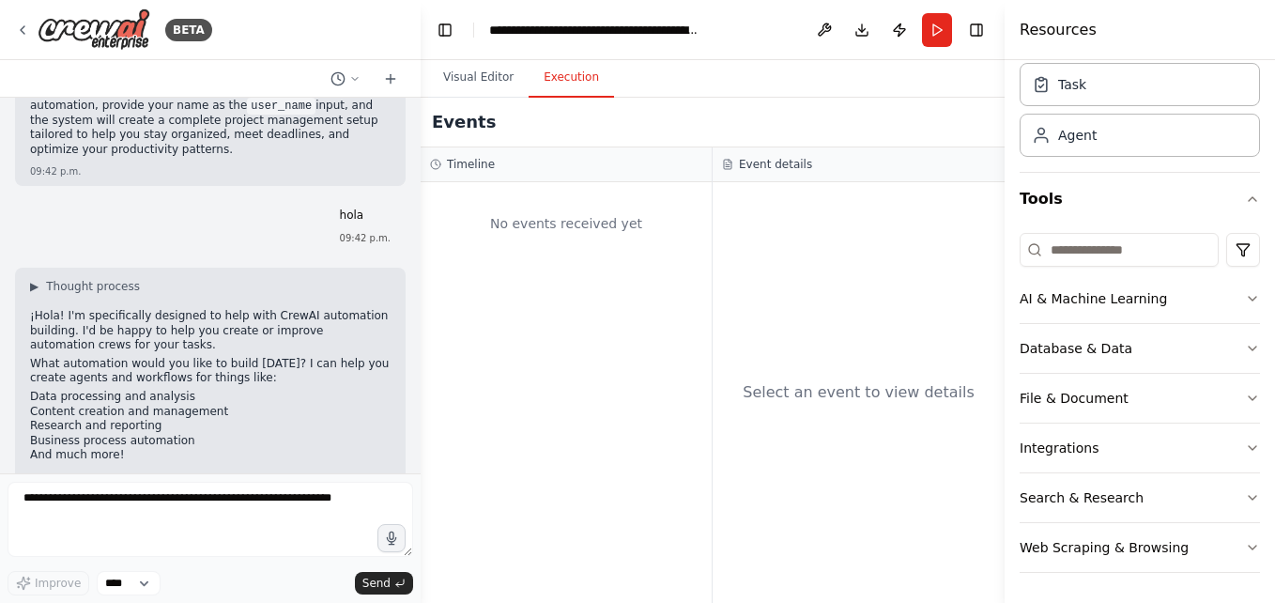
click at [572, 82] on button "Execution" at bounding box center [571, 77] width 85 height 39
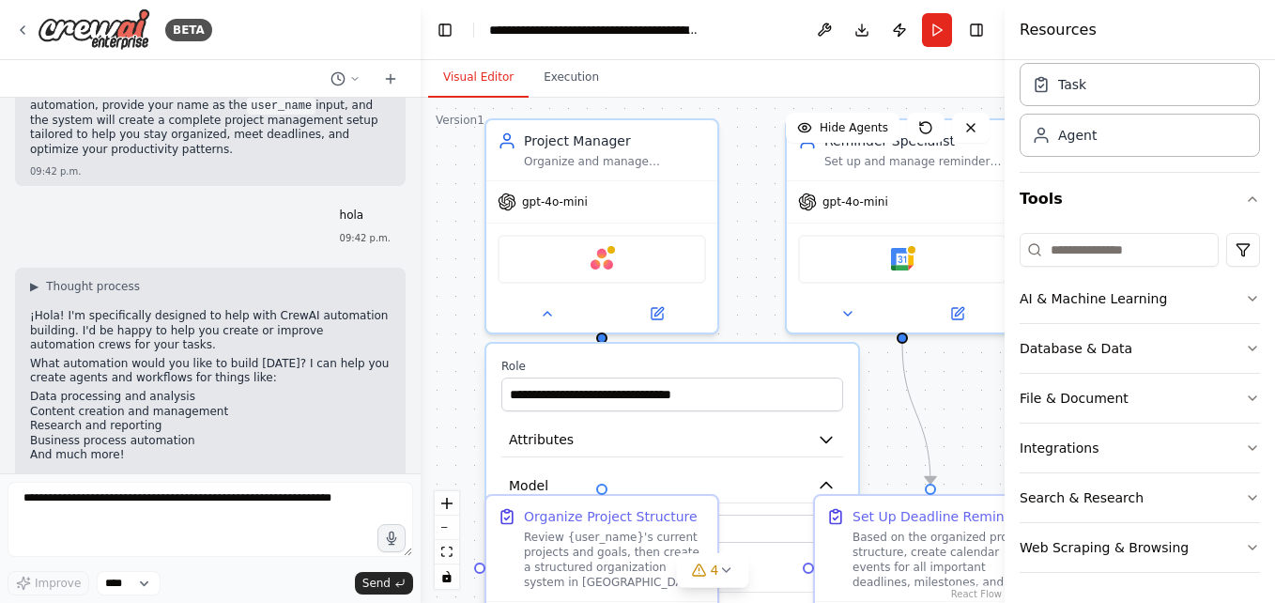
click at [481, 75] on button "Visual Editor" at bounding box center [478, 77] width 100 height 39
click at [605, 528] on div "Review {user_name}'s current projects and goals, then create a structured organ…" at bounding box center [615, 556] width 182 height 60
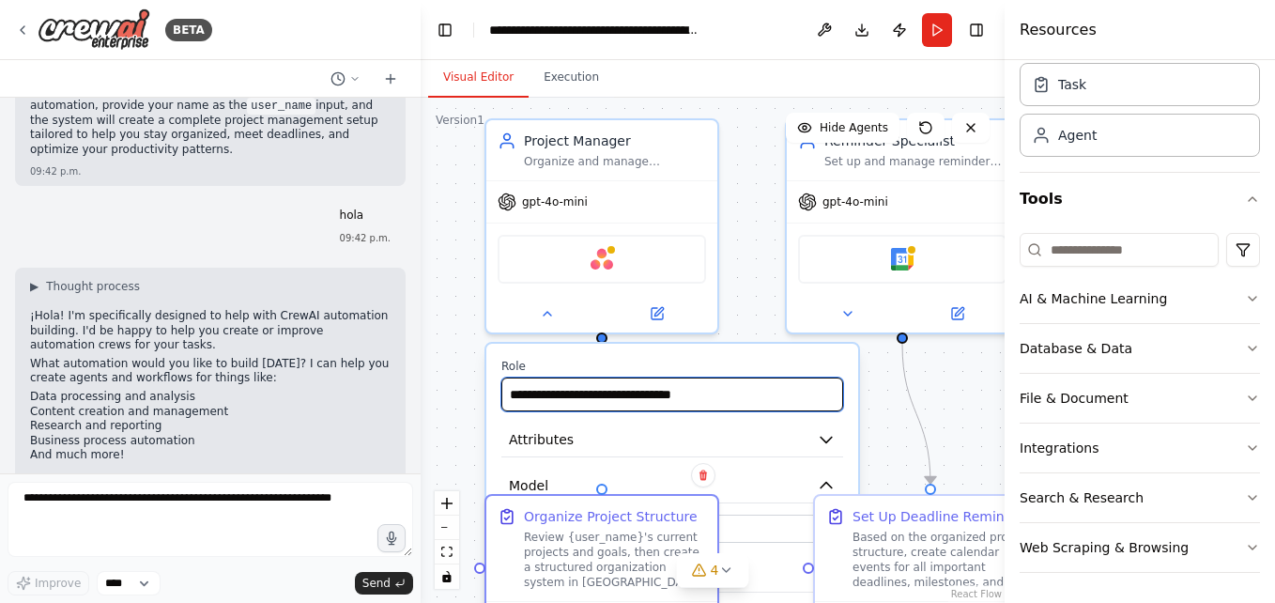
click at [527, 407] on input "**********" at bounding box center [672, 394] width 342 height 34
click at [792, 436] on button "Attributes" at bounding box center [672, 439] width 342 height 35
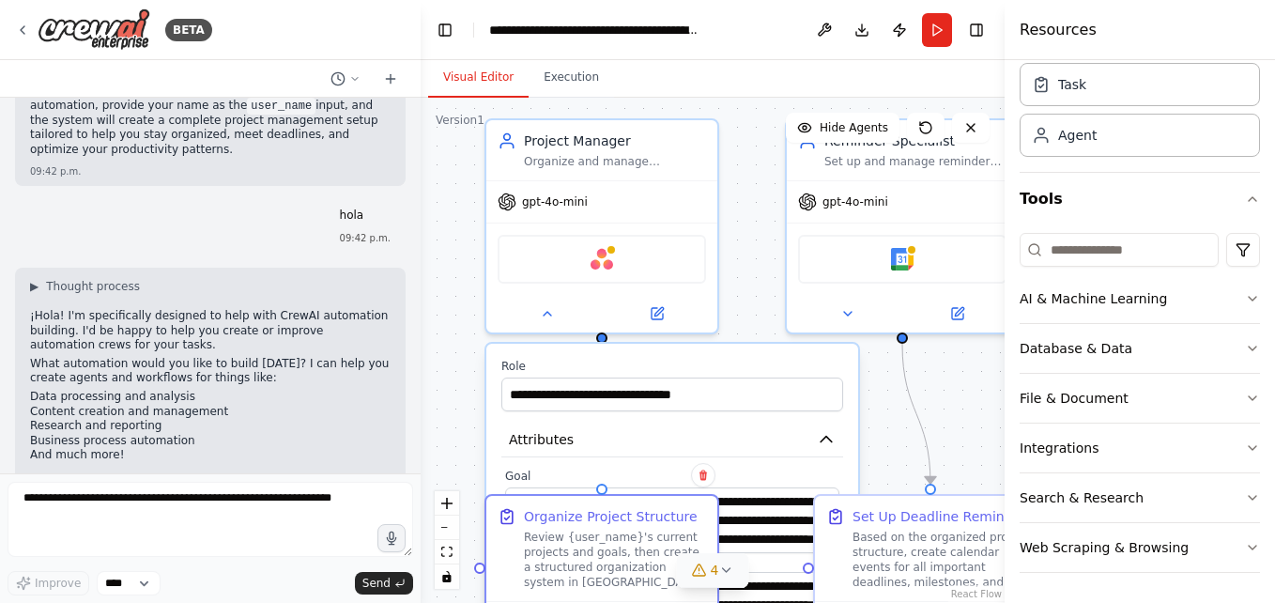
click at [735, 566] on button "4" at bounding box center [713, 570] width 72 height 35
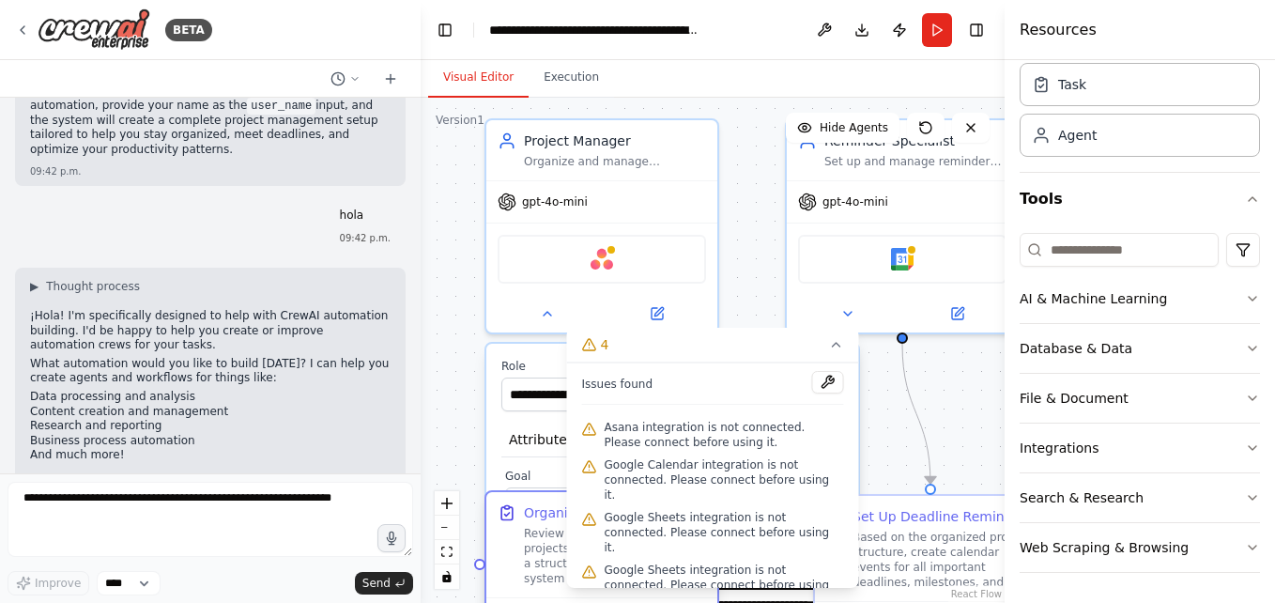
click at [490, 490] on div "Organize Project Structure Review {user_name}'s current projects and goals, the…" at bounding box center [601, 563] width 235 height 147
click at [460, 398] on div ".deletable-edge-delete-btn { width: 20px; height: 20px; border: 0px solid #ffff…" at bounding box center [713, 350] width 584 height 505
click at [23, 27] on icon at bounding box center [22, 30] width 15 height 15
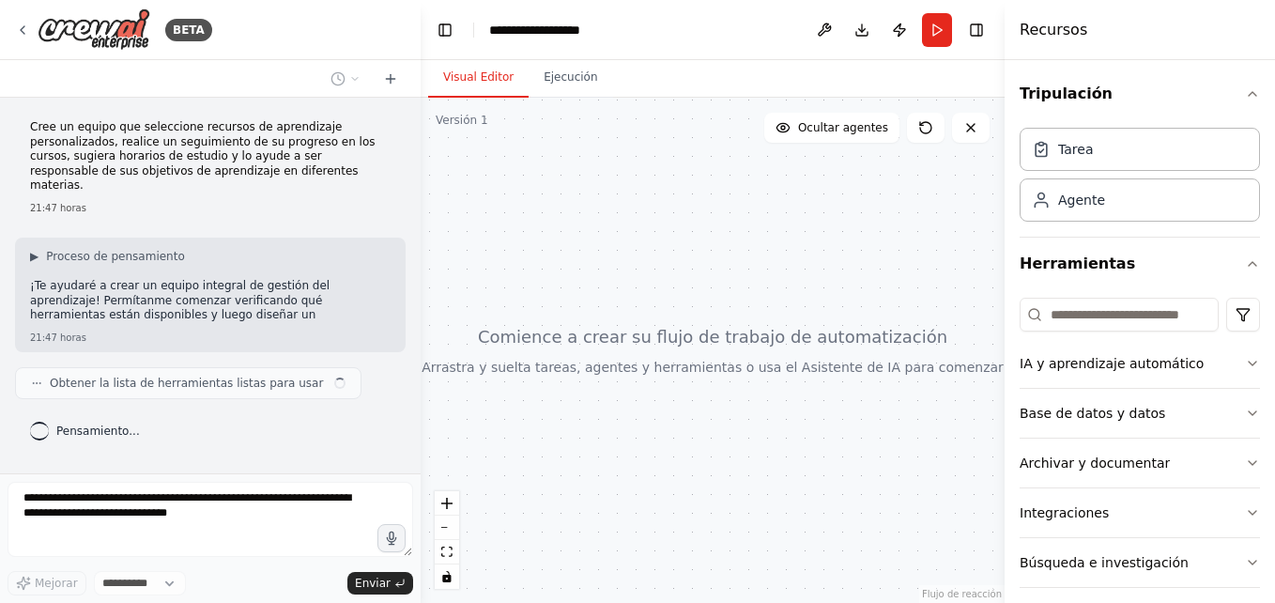
drag, startPoint x: 780, startPoint y: 176, endPoint x: 800, endPoint y: 264, distance: 89.5
click at [800, 264] on div at bounding box center [713, 350] width 584 height 505
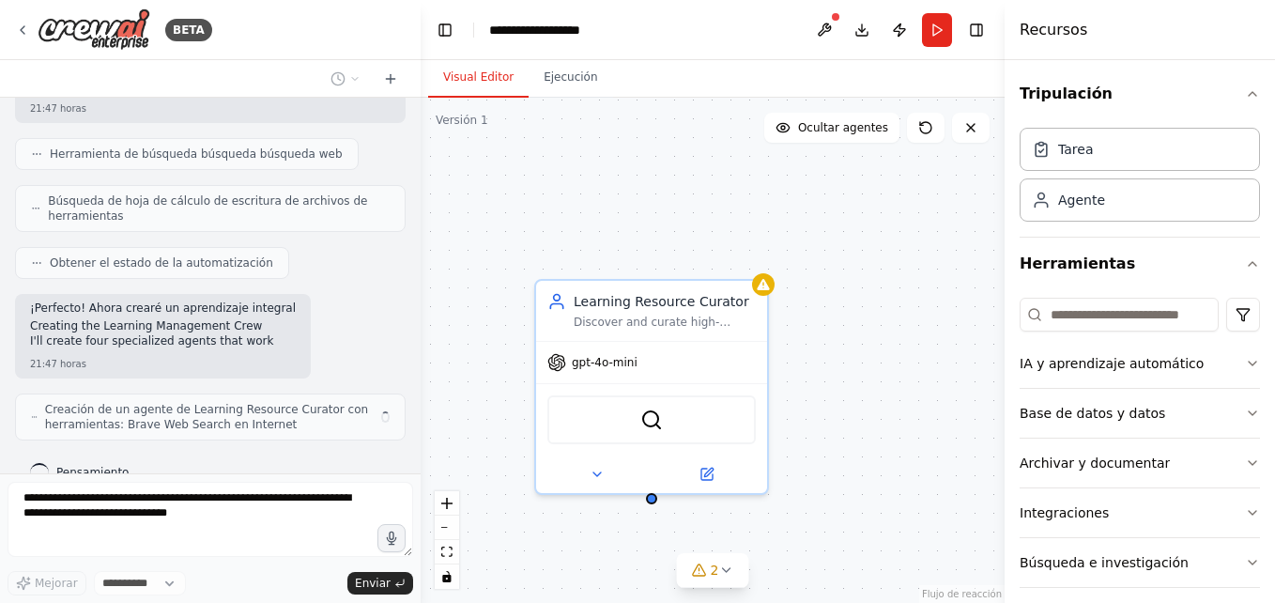
scroll to position [416, 0]
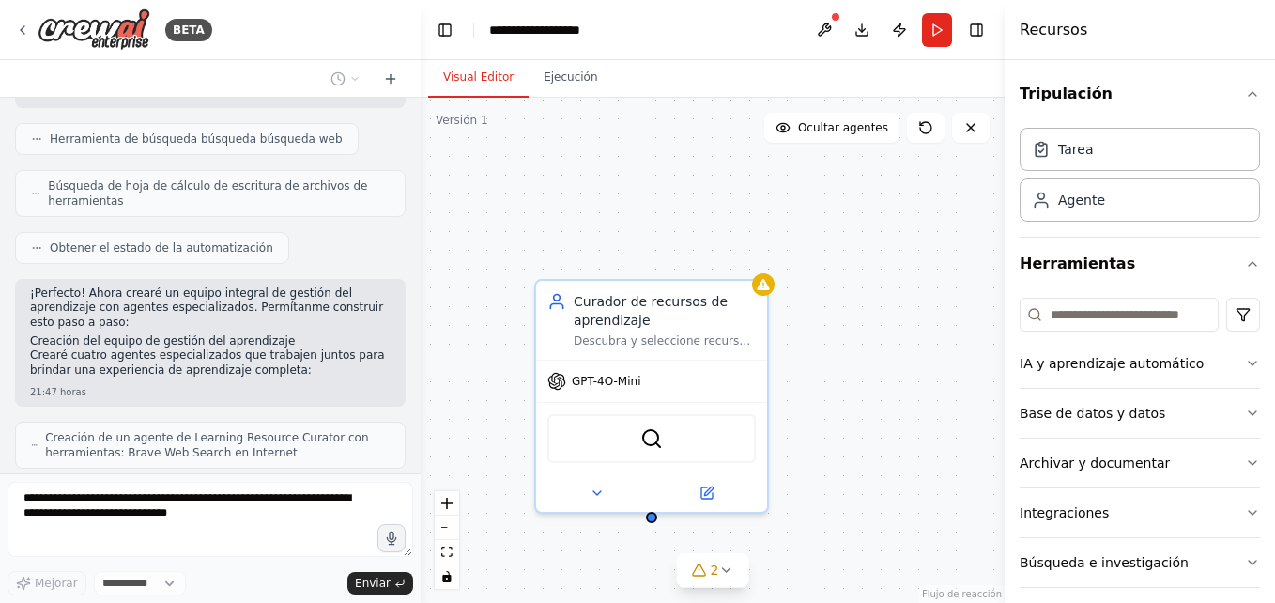
click at [477, 345] on div "Curador de recursos de aprendizaje Descubra y seleccione recursos de aprendizaj…" at bounding box center [713, 350] width 584 height 505
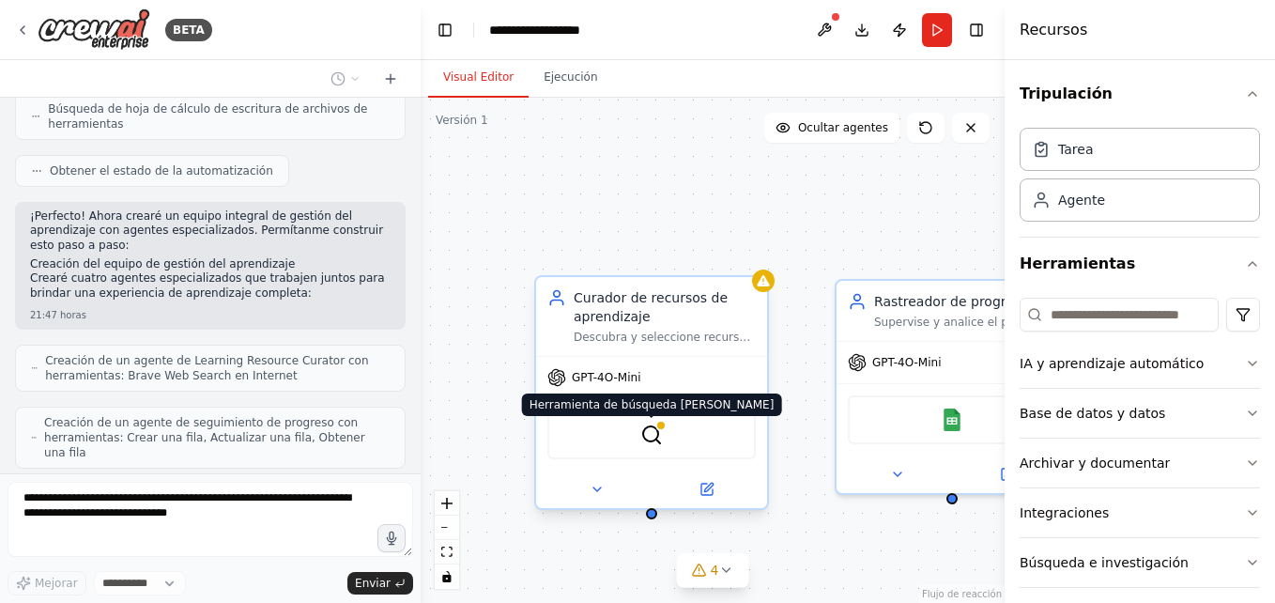
click at [643, 433] on img at bounding box center [651, 434] width 23 height 23
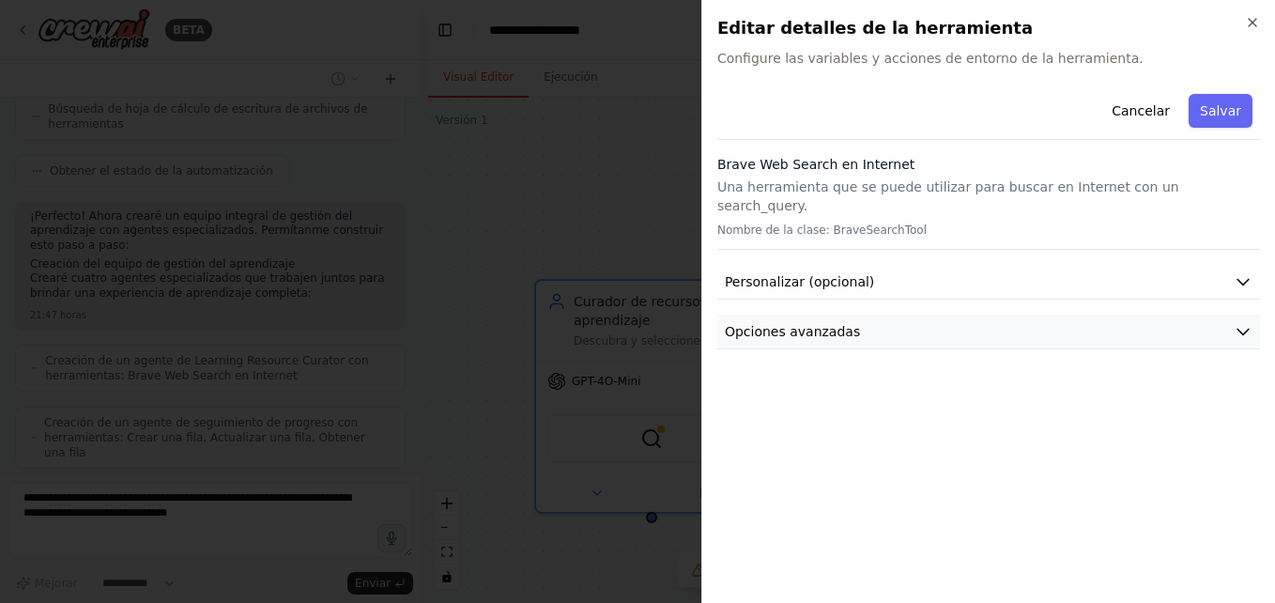
click at [823, 314] on button "Opciones avanzadas" at bounding box center [988, 331] width 543 height 35
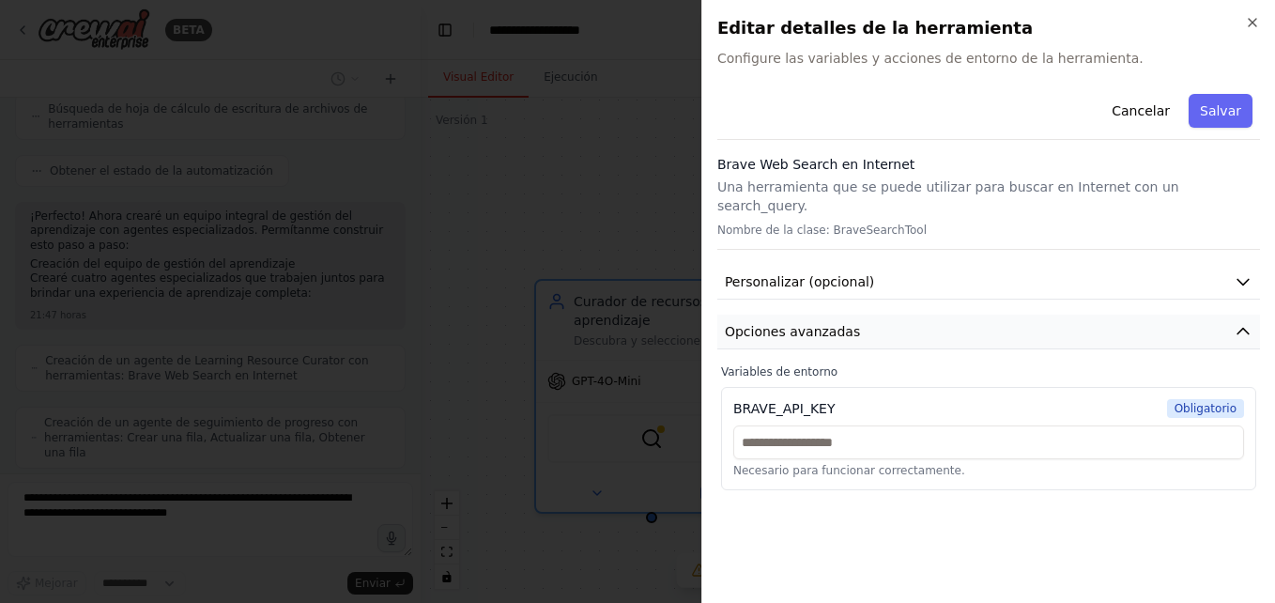
scroll to position [540, 0]
click at [823, 314] on button "Opciones avanzadas" at bounding box center [988, 331] width 543 height 35
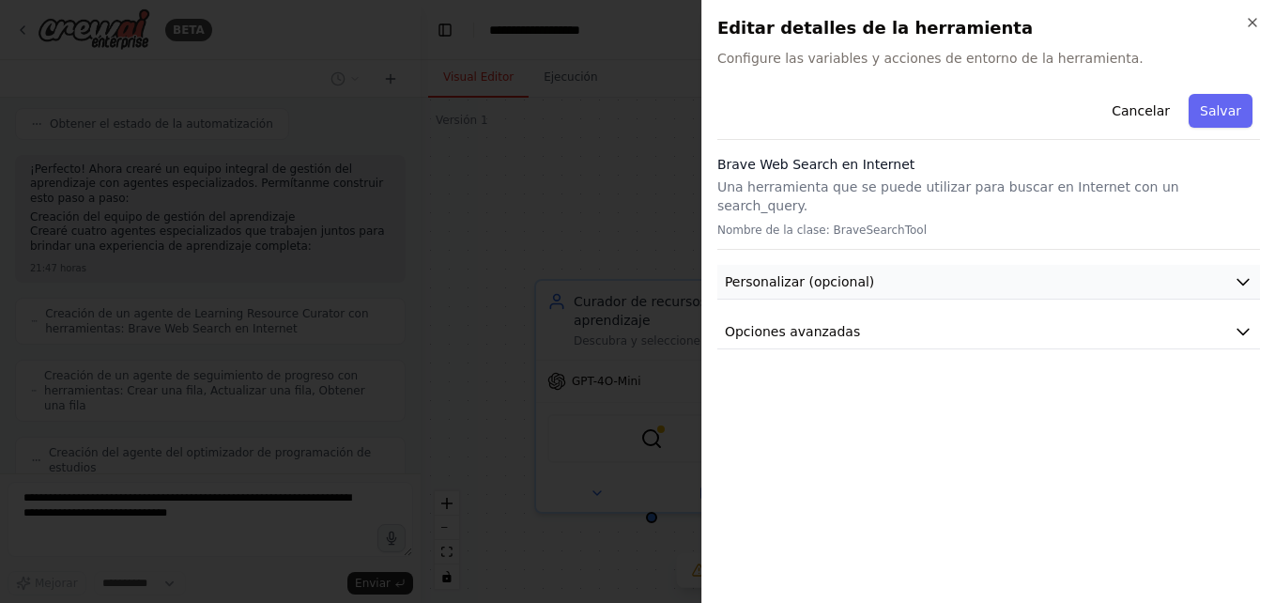
click at [811, 272] on span "Personalizar (opcional)" at bounding box center [799, 281] width 149 height 19
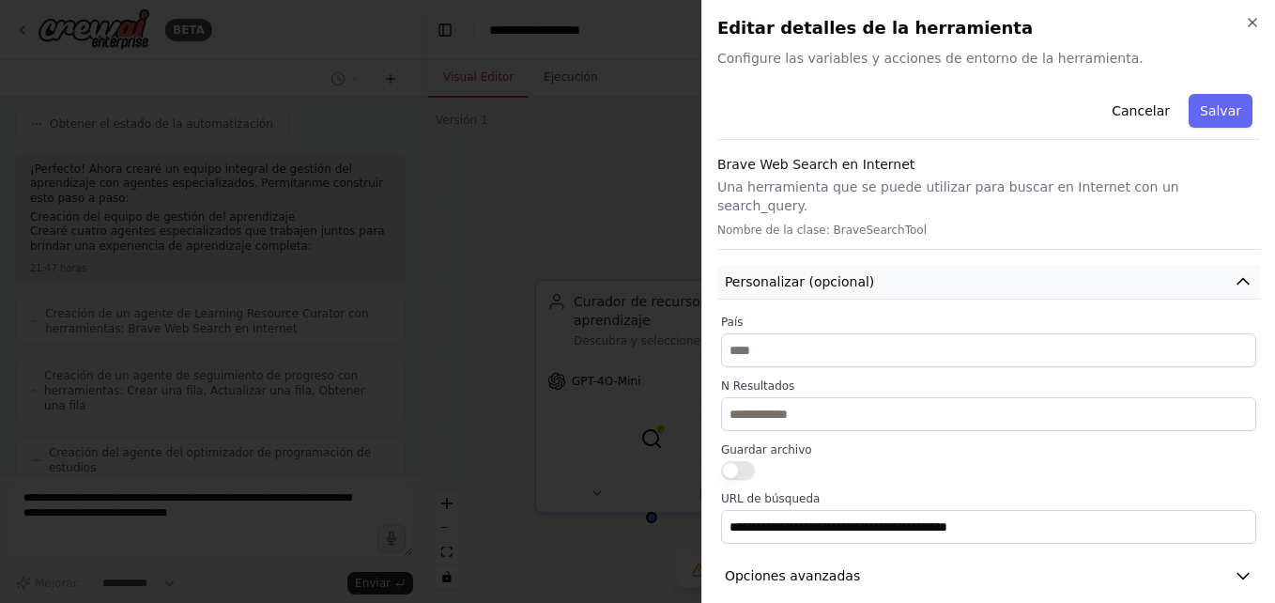
click at [811, 272] on span "Personalizar (opcional)" at bounding box center [799, 281] width 149 height 19
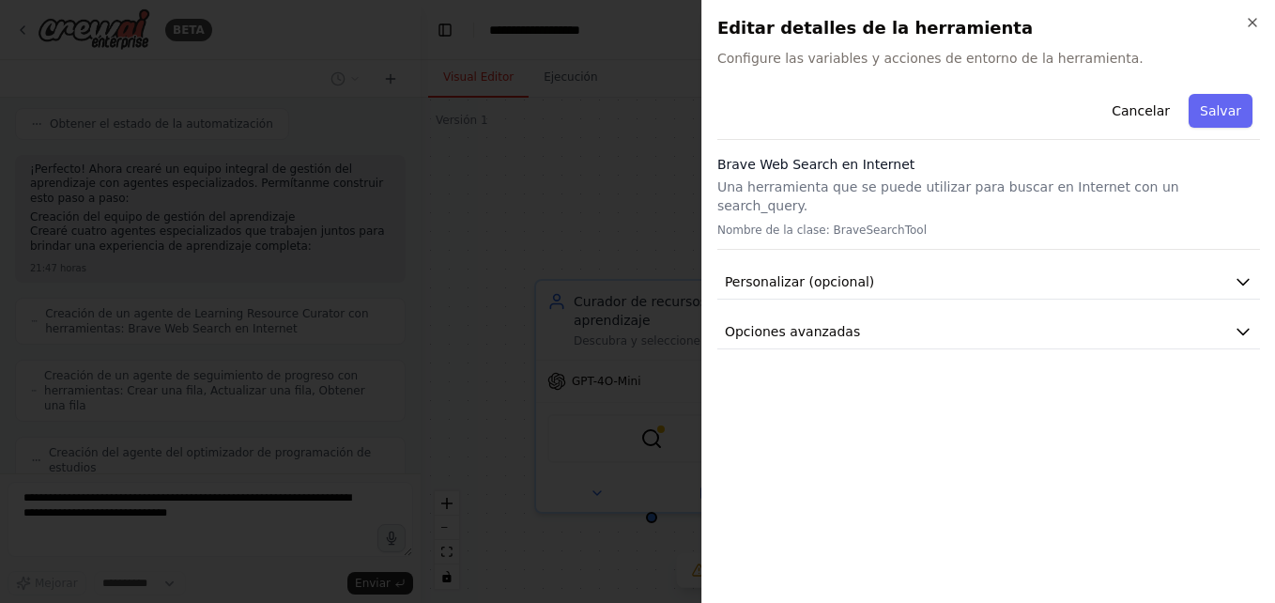
click at [506, 223] on div at bounding box center [637, 301] width 1275 height 603
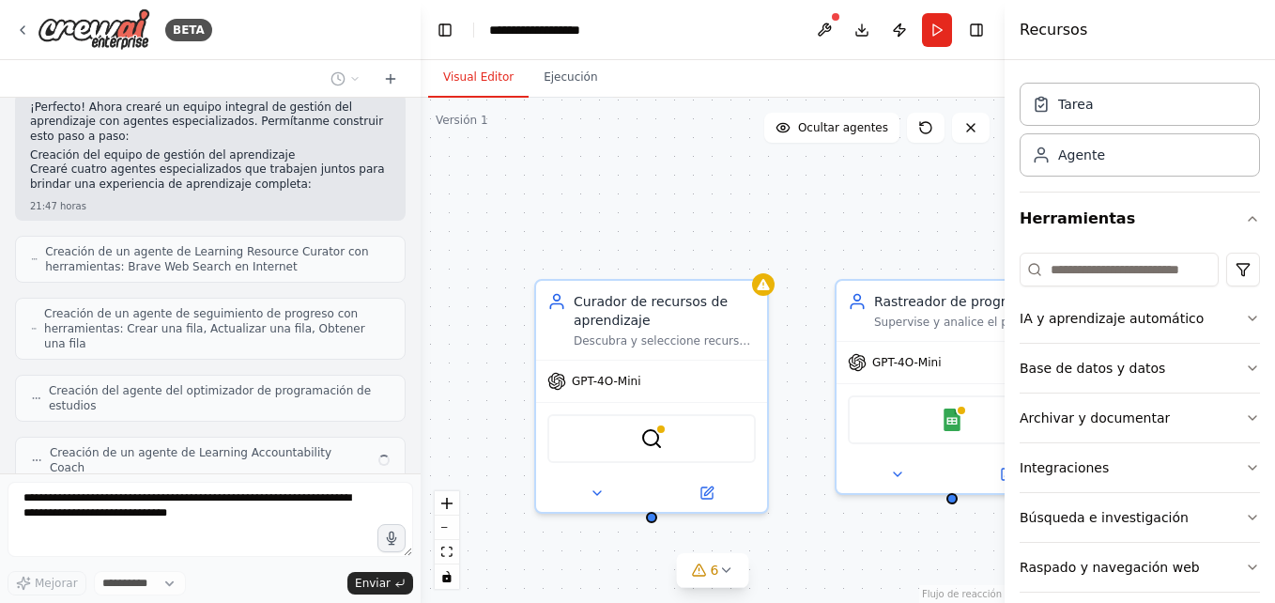
scroll to position [65, 0]
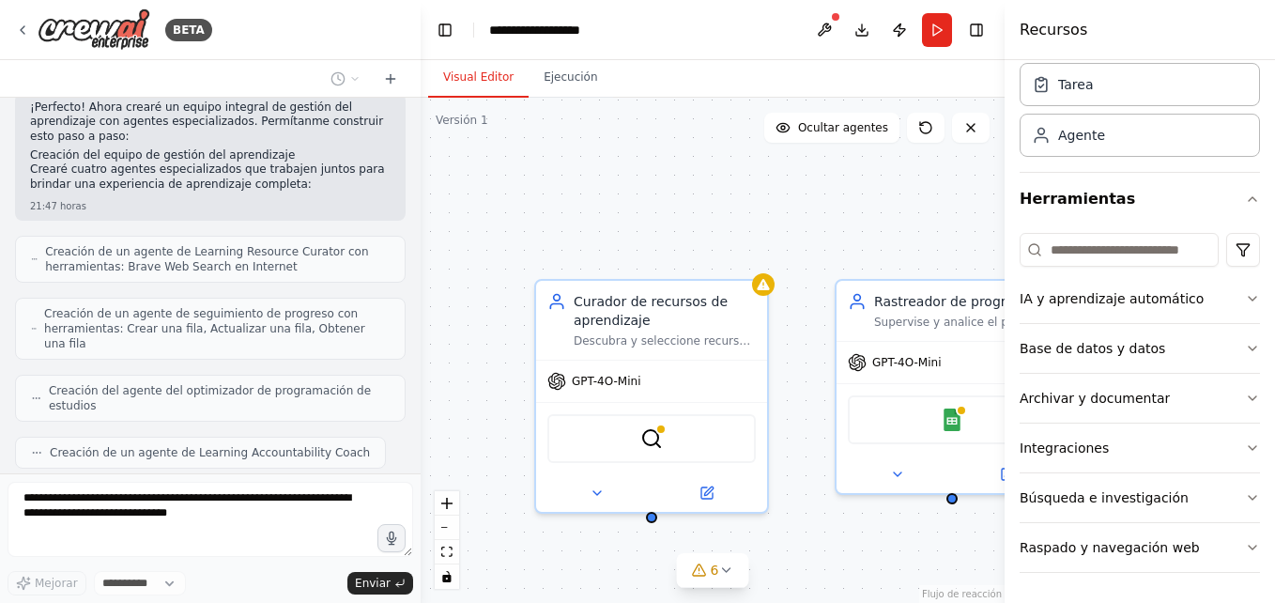
click at [795, 392] on div "Curador de recursos de aprendizaje Descubra y seleccione recursos de aprendizaj…" at bounding box center [713, 350] width 584 height 505
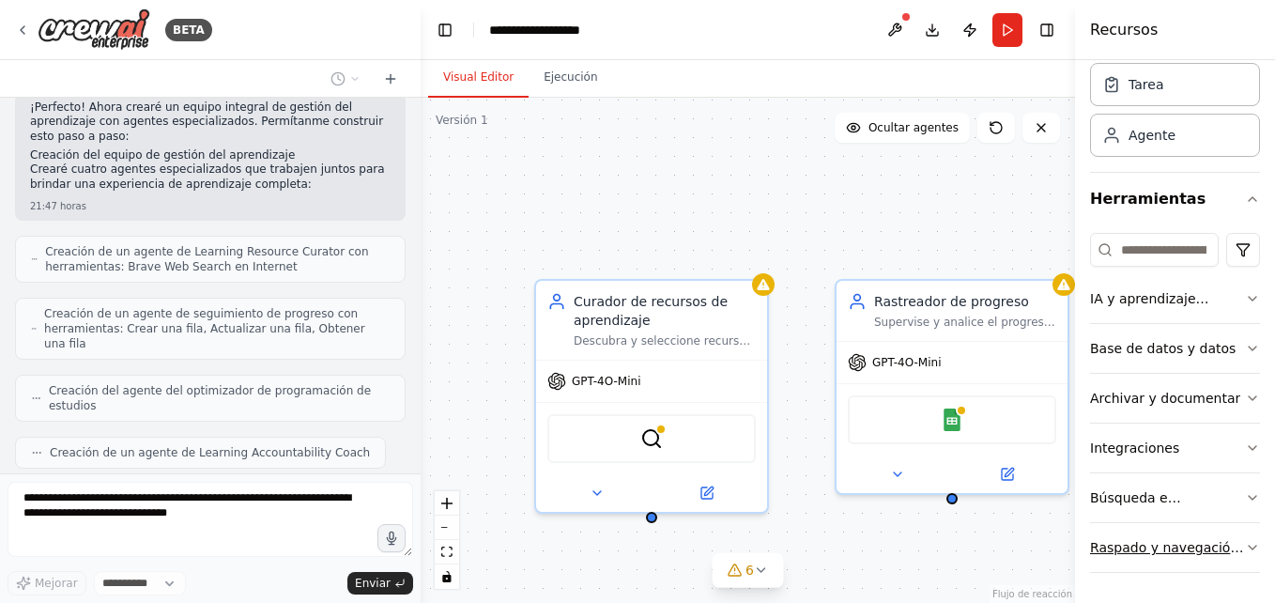
drag, startPoint x: 1009, startPoint y: 544, endPoint x: 1165, endPoint y: 554, distance: 156.1
click at [1165, 554] on div "Recursos Tripulación Tarea Agente Herramientas IA y aprendizaje automático Base…" at bounding box center [1175, 301] width 200 height 603
click at [1004, 549] on div "Curador de recursos de aprendizaje Descubra y seleccione recursos de aprendizaj…" at bounding box center [748, 350] width 654 height 505
click at [943, 427] on div "Hojas de cálculo de Google" at bounding box center [952, 415] width 208 height 49
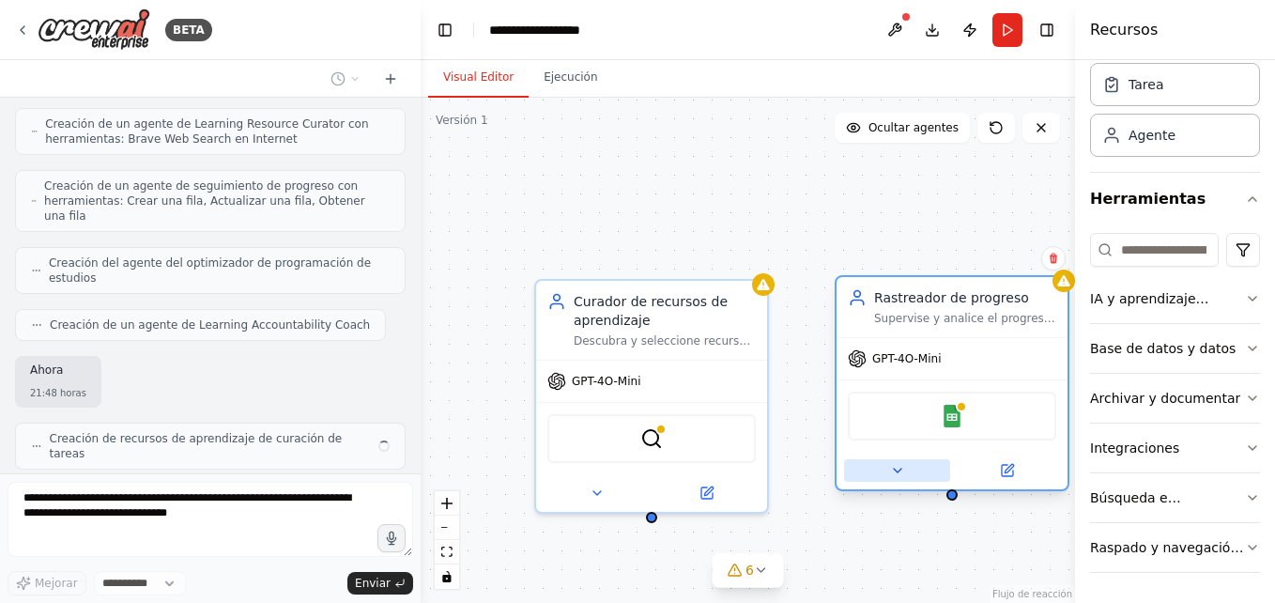
scroll to position [714, 0]
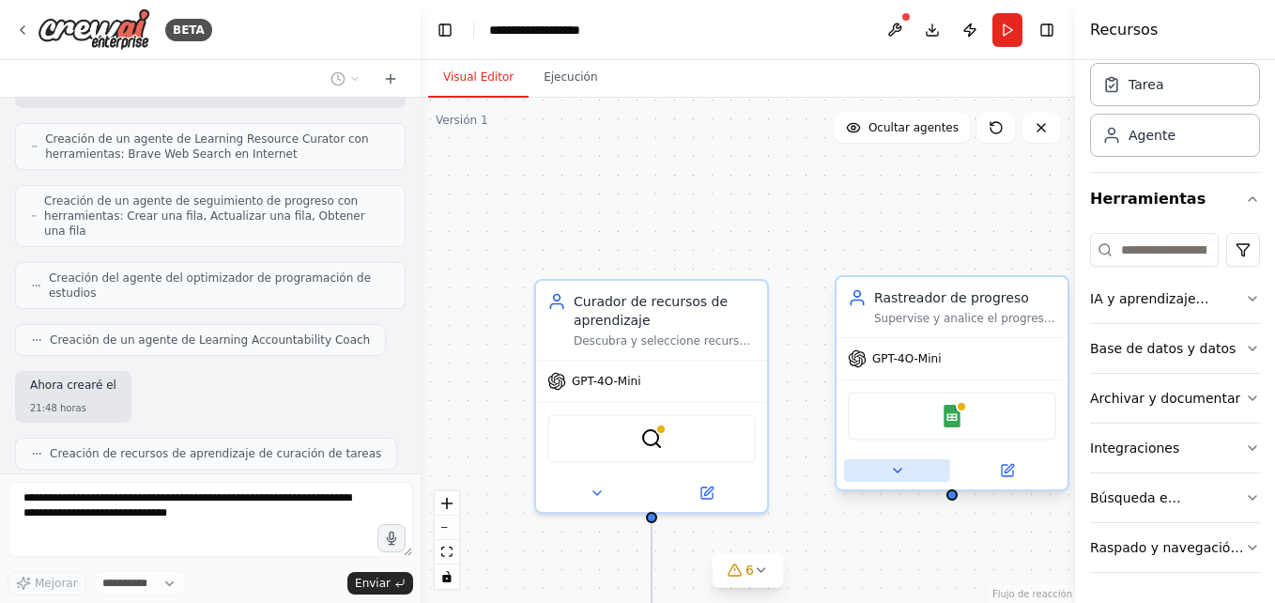
click at [885, 474] on button at bounding box center [897, 470] width 106 height 23
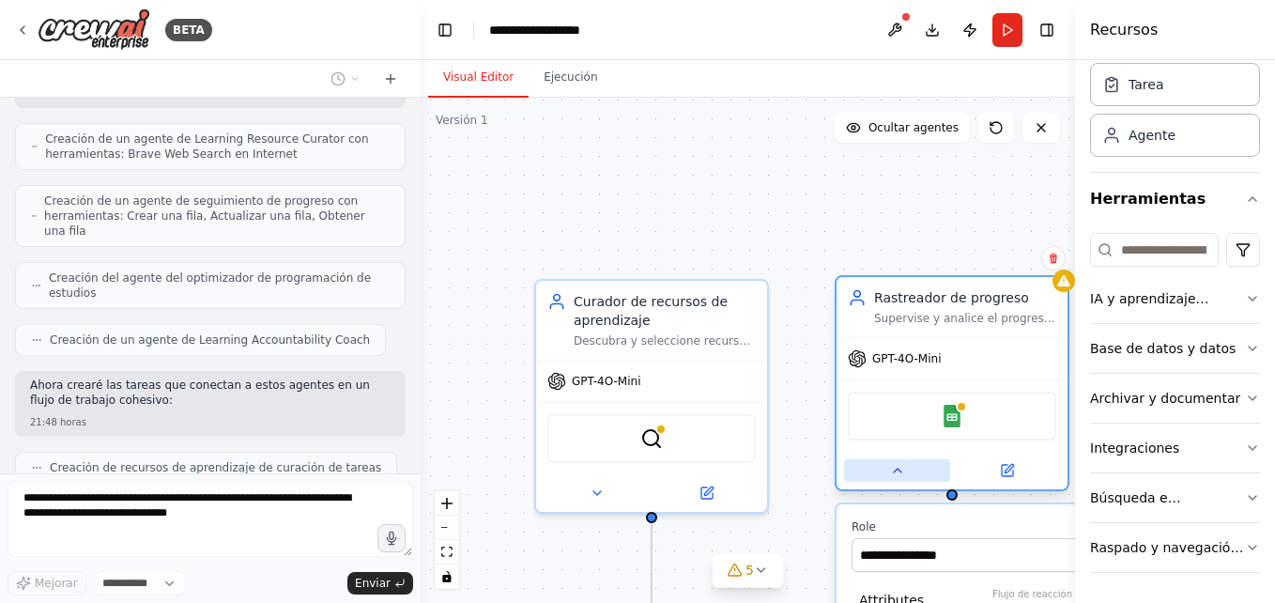
scroll to position [729, 0]
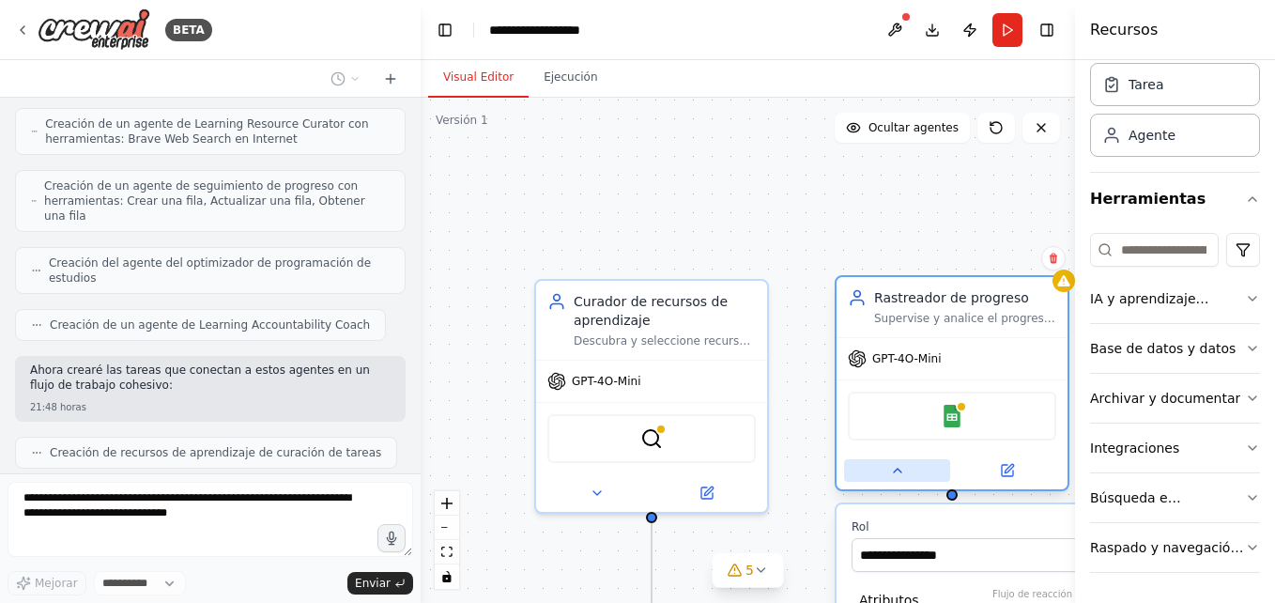
click at [885, 474] on button at bounding box center [897, 470] width 106 height 23
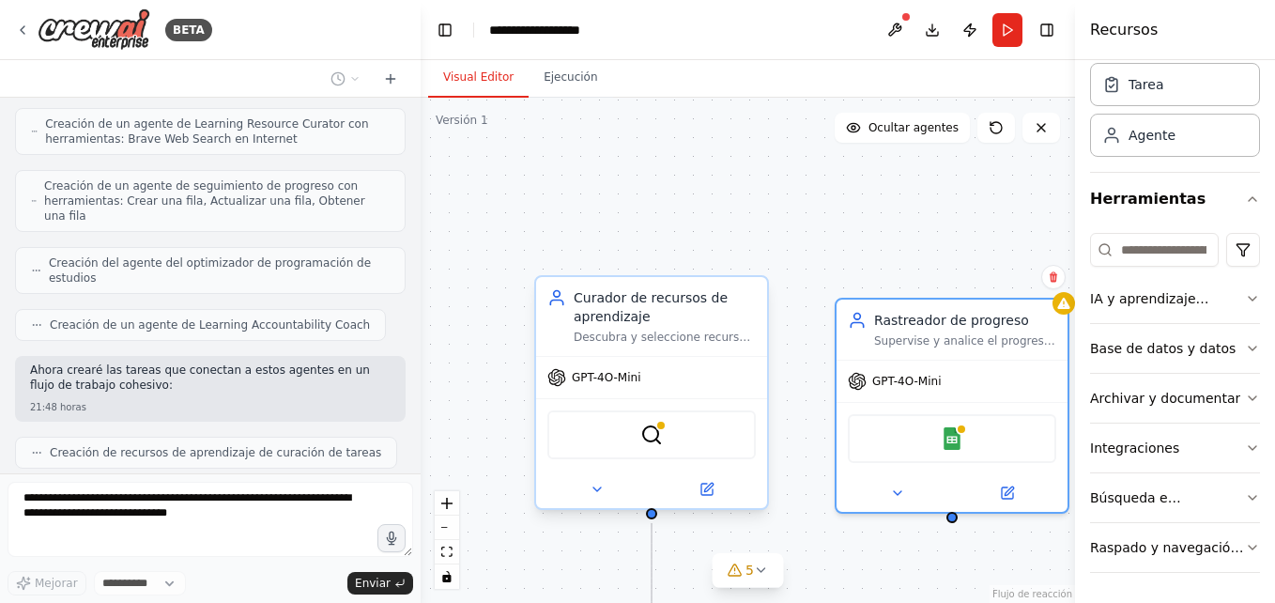
scroll to position [776, 0]
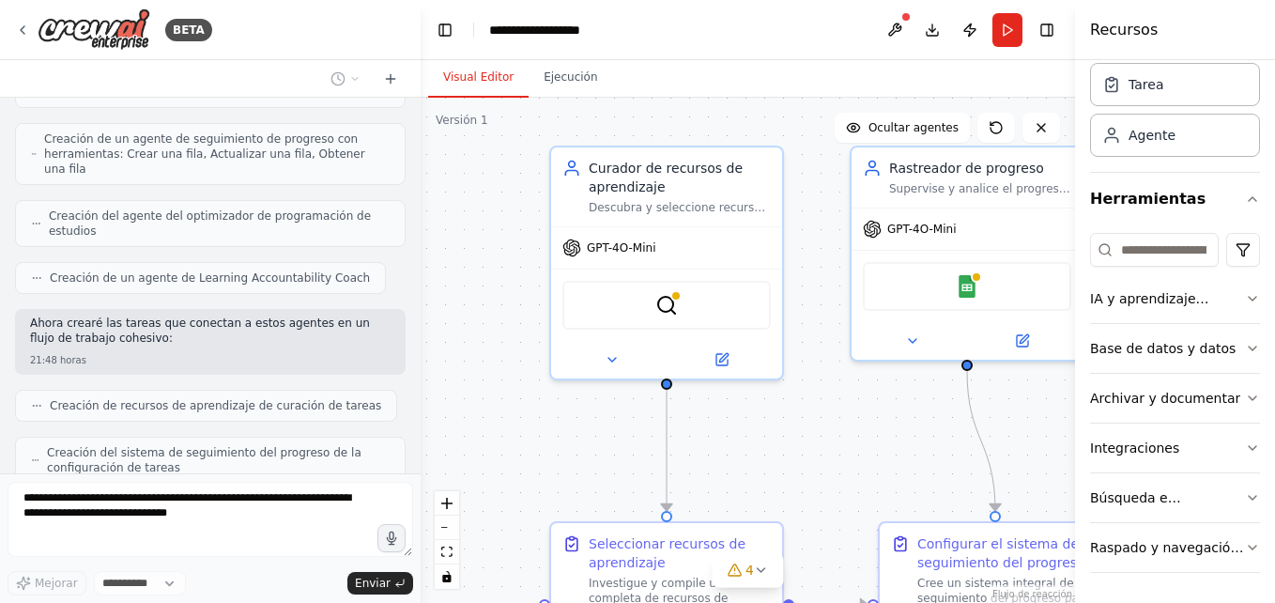
drag, startPoint x: 498, startPoint y: 273, endPoint x: 518, endPoint y: 23, distance: 250.6
click at [518, 23] on main "**********" at bounding box center [748, 301] width 654 height 603
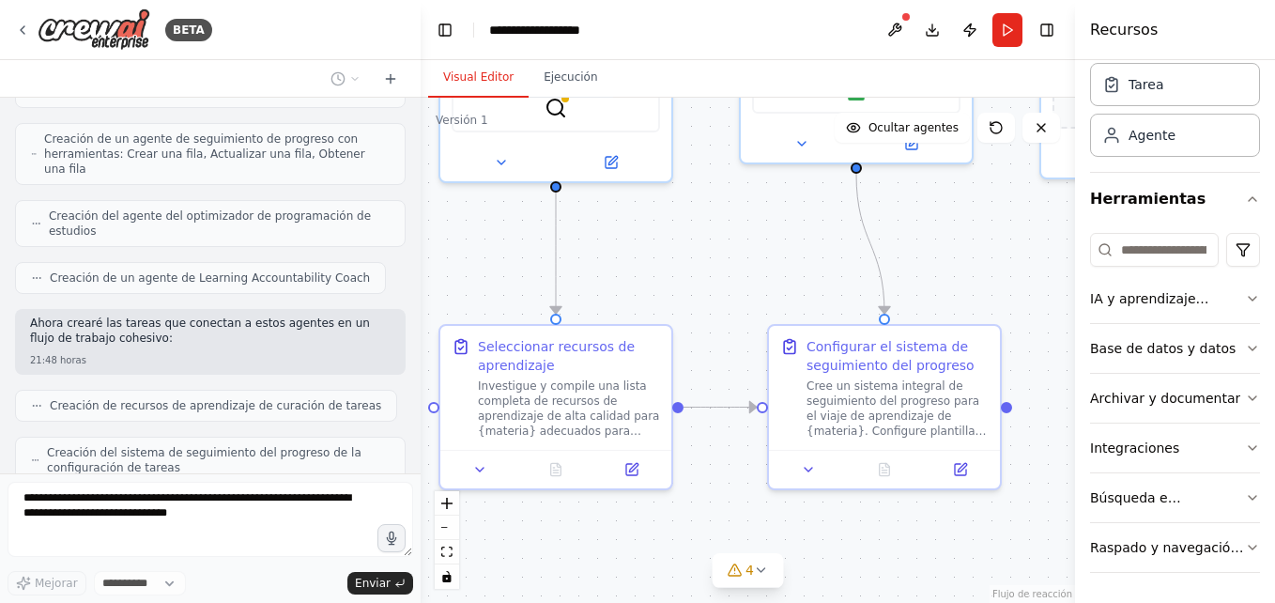
drag, startPoint x: 523, startPoint y: 374, endPoint x: 408, endPoint y: 287, distance: 143.4
click at [408, 287] on div "BETA Cree un equipo que seleccione recursos de aprendizaje personalizados, real…" at bounding box center [637, 301] width 1275 height 603
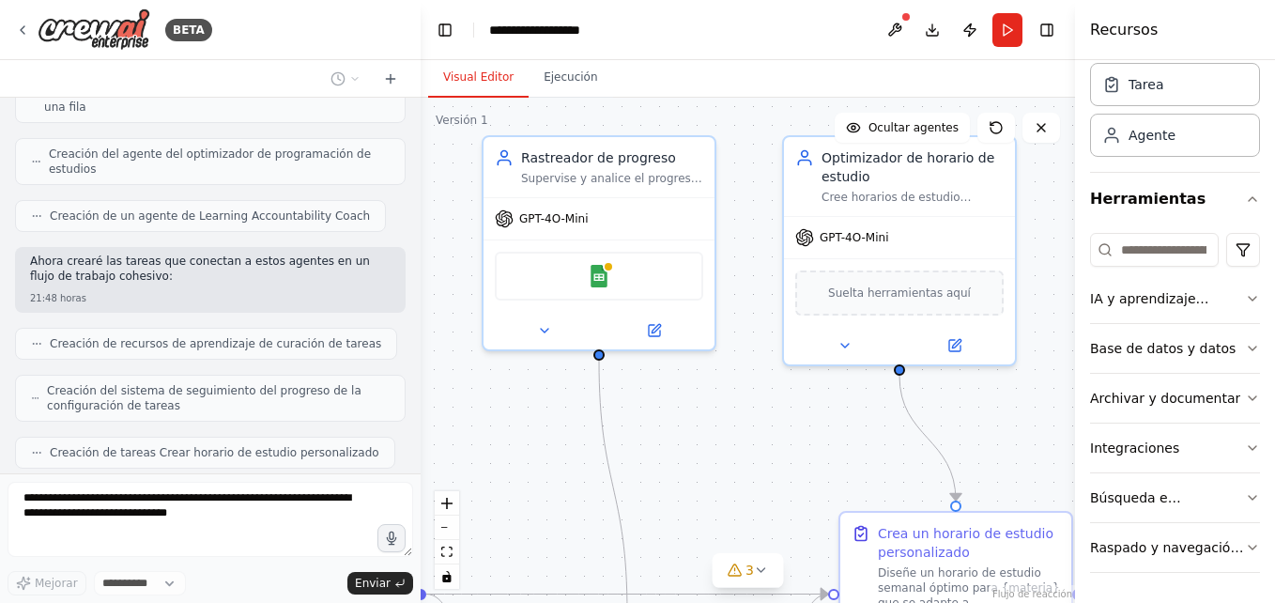
drag, startPoint x: 714, startPoint y: 237, endPoint x: 455, endPoint y: 429, distance: 322.8
click at [455, 429] on div ".deletable-edge-delete-btn { width: 20px; height: 20px; border: 0px solid #ffff…" at bounding box center [748, 350] width 654 height 505
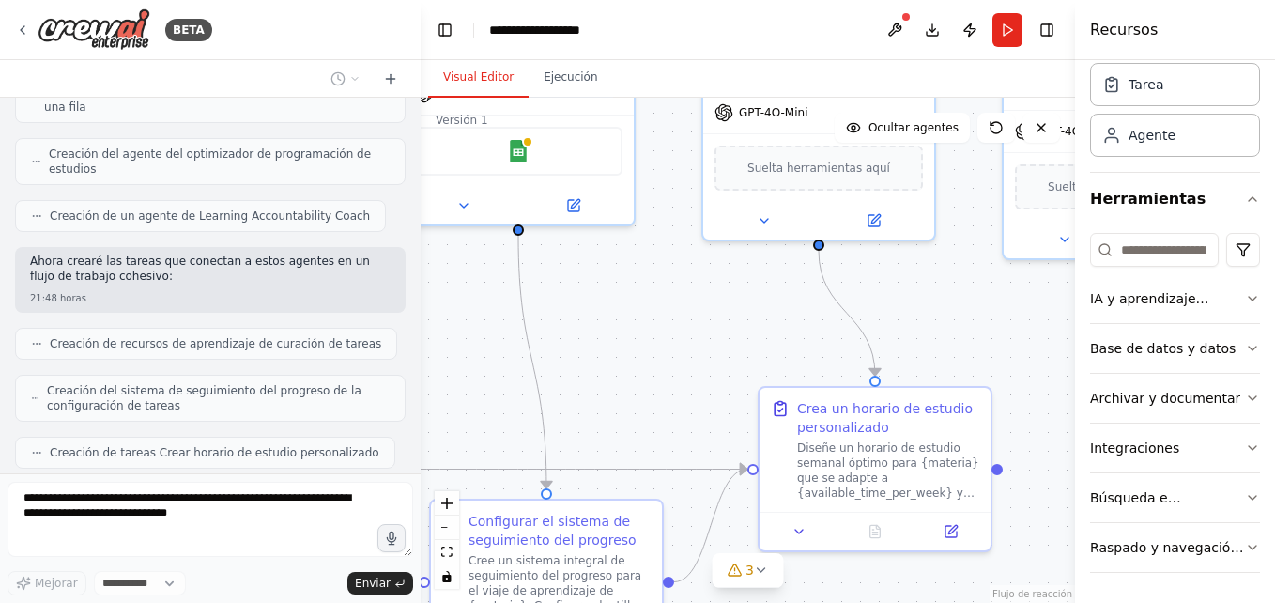
scroll to position [885, 0]
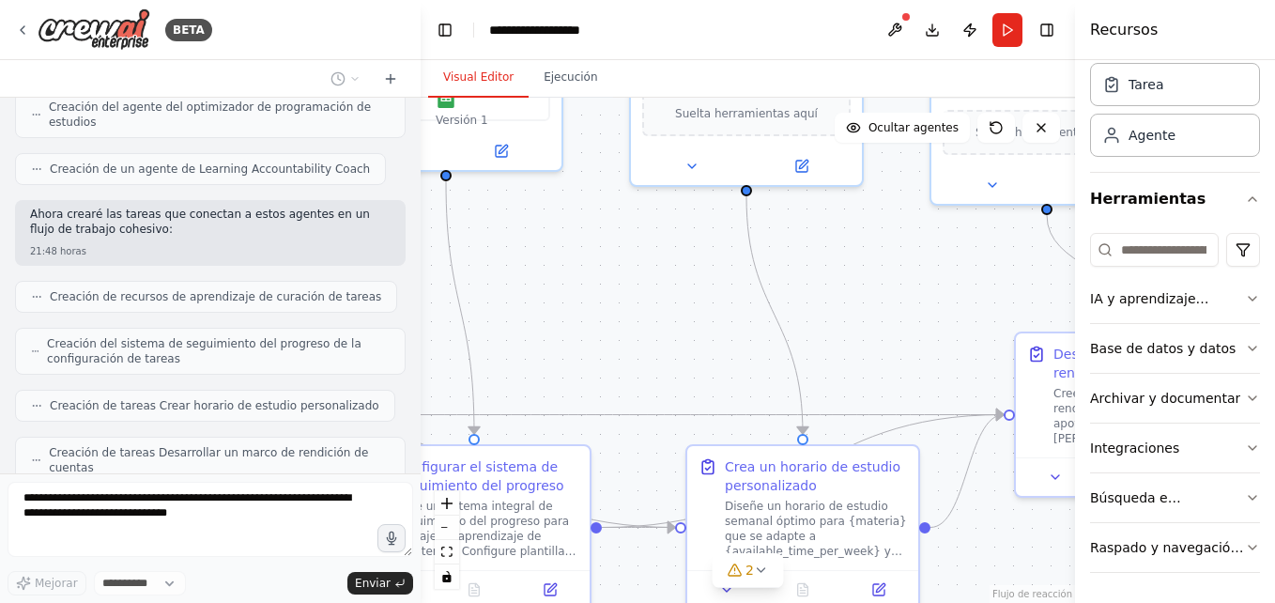
drag, startPoint x: 715, startPoint y: 439, endPoint x: 403, endPoint y: 255, distance: 362.7
click at [403, 255] on div "BETA Cree un equipo que seleccione recursos de aprendizaje personalizados, real…" at bounding box center [637, 301] width 1275 height 603
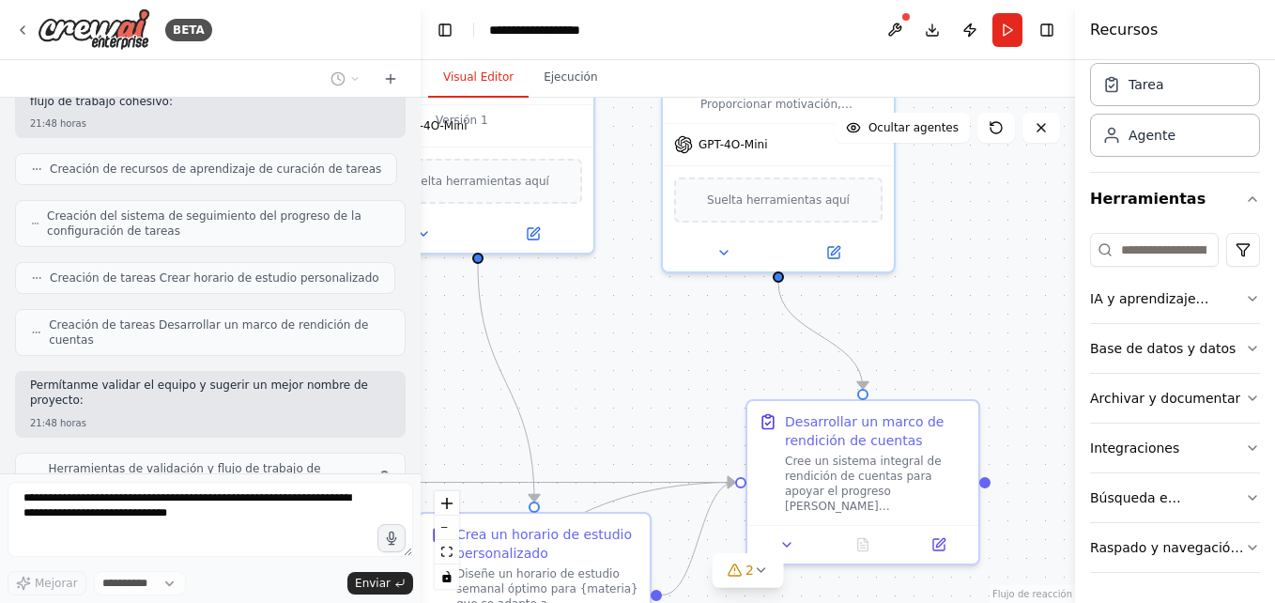
scroll to position [998, 0]
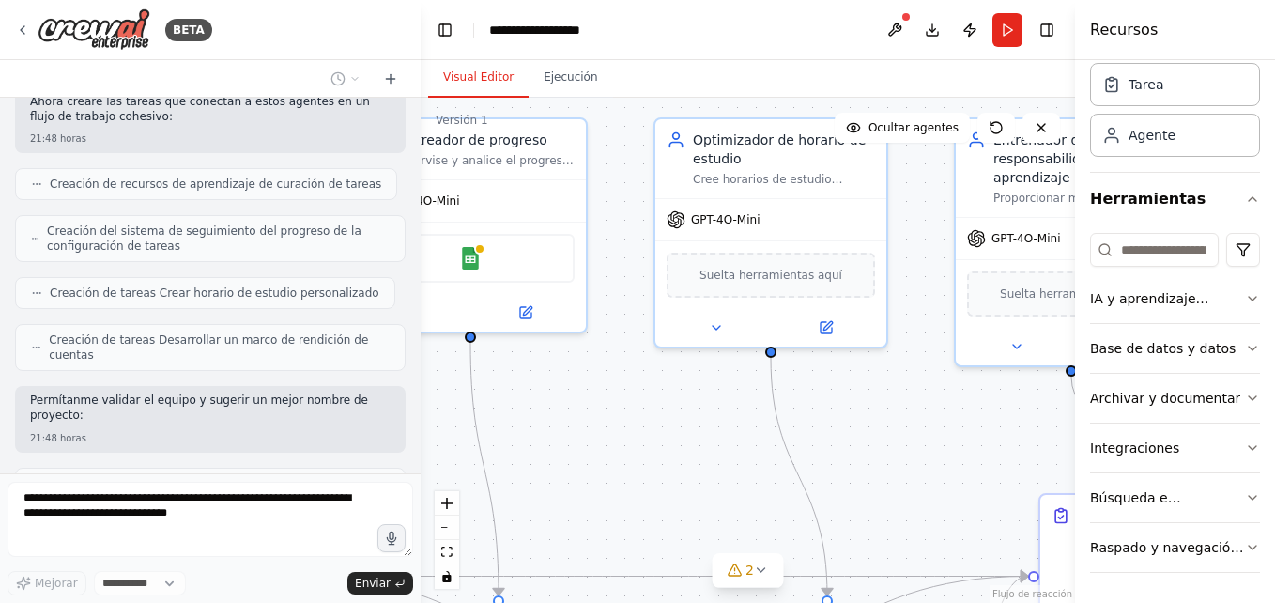
drag, startPoint x: 720, startPoint y: 326, endPoint x: 912, endPoint y: 497, distance: 256.6
click at [912, 497] on div ".deletable-edge-delete-btn { width: 20px; height: 20px; border: 0px solid #ffff…" at bounding box center [748, 350] width 654 height 505
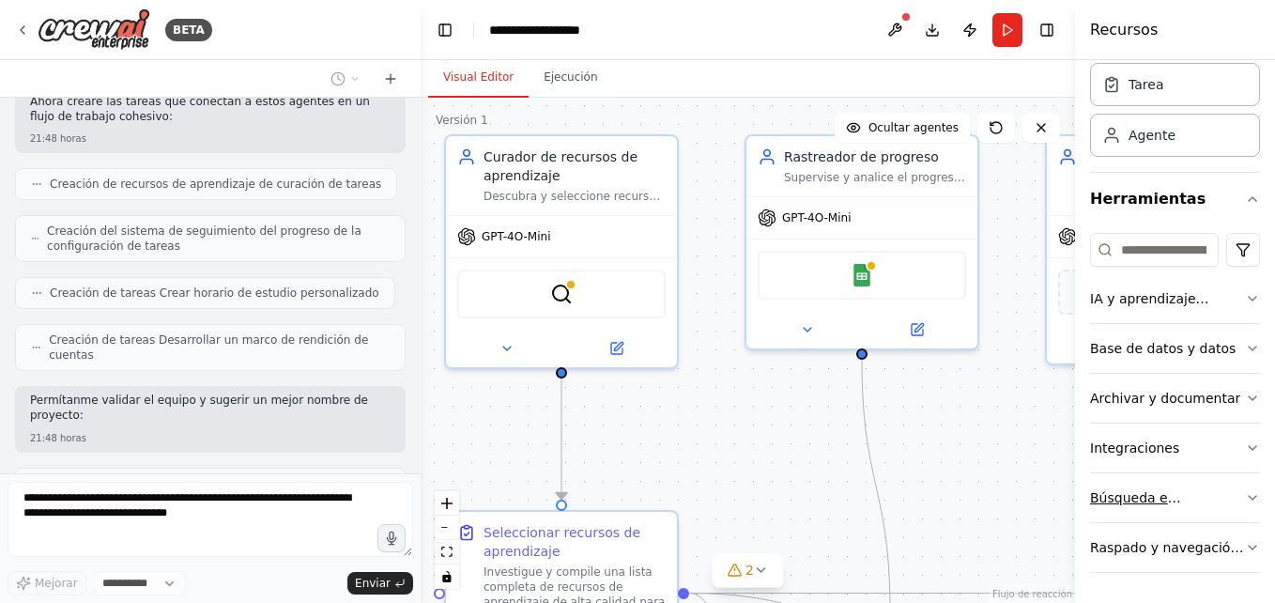
drag, startPoint x: 717, startPoint y: 500, endPoint x: 1110, endPoint y: 513, distance: 392.6
click at [1110, 513] on div "BETA Cree un equipo que seleccione recursos de aprendizaje personalizados, real…" at bounding box center [637, 301] width 1275 height 603
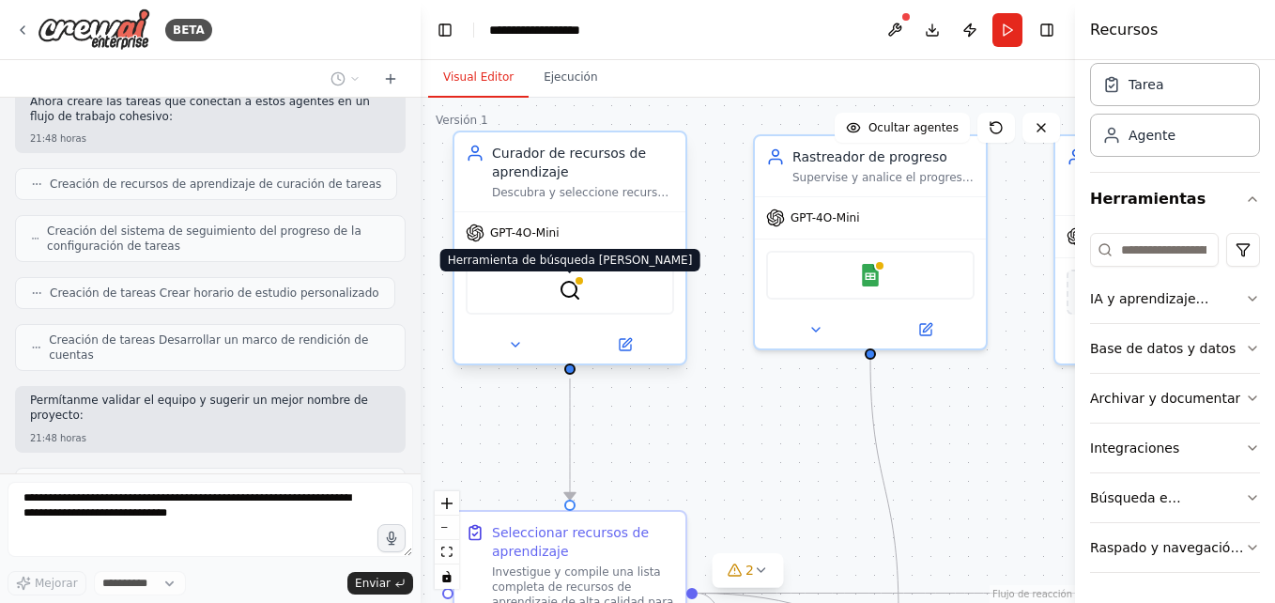
click at [563, 293] on img at bounding box center [570, 290] width 23 height 23
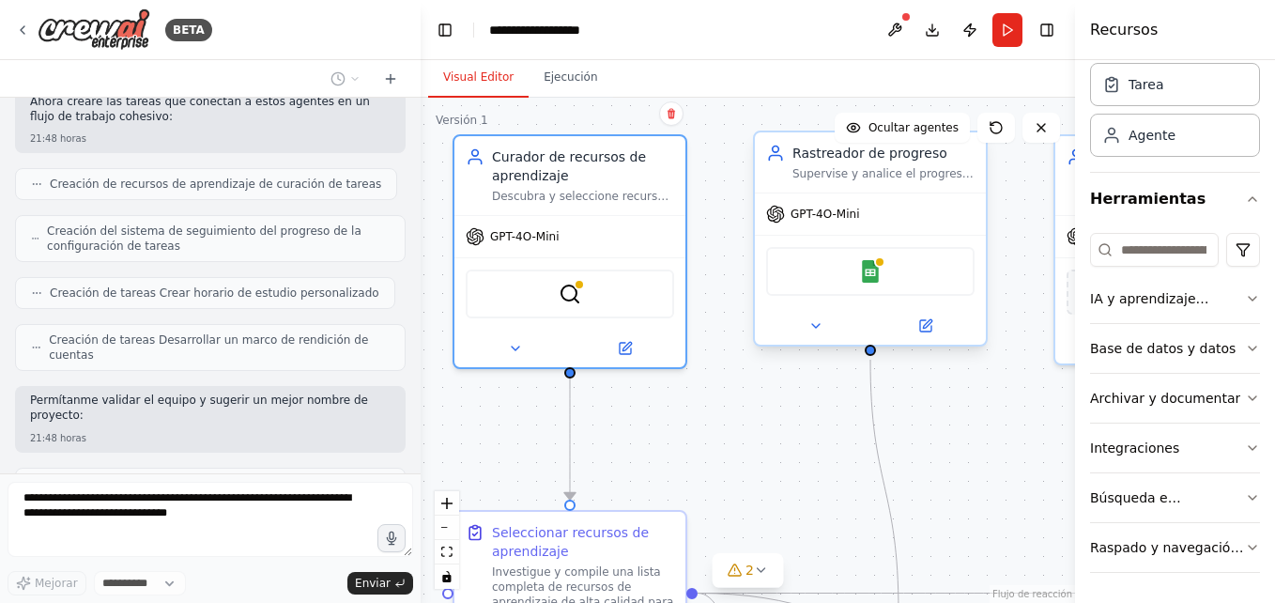
click at [906, 273] on div "Hojas de cálculo de Google" at bounding box center [870, 271] width 208 height 49
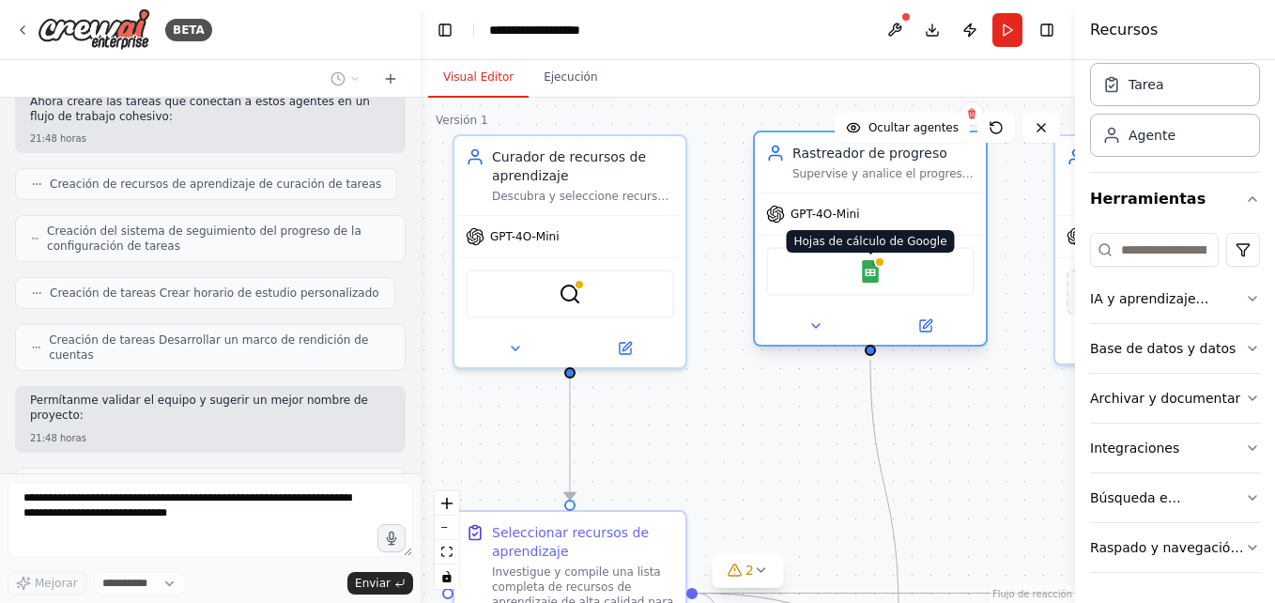
click at [868, 282] on img at bounding box center [870, 271] width 23 height 23
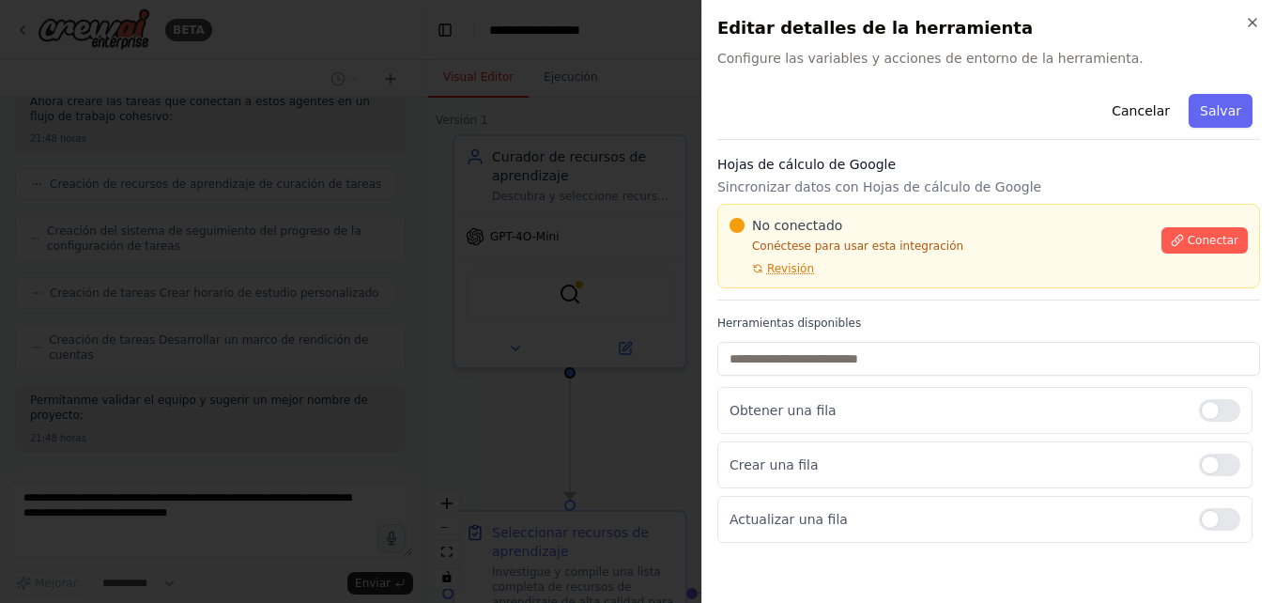
click at [630, 389] on div at bounding box center [637, 301] width 1275 height 603
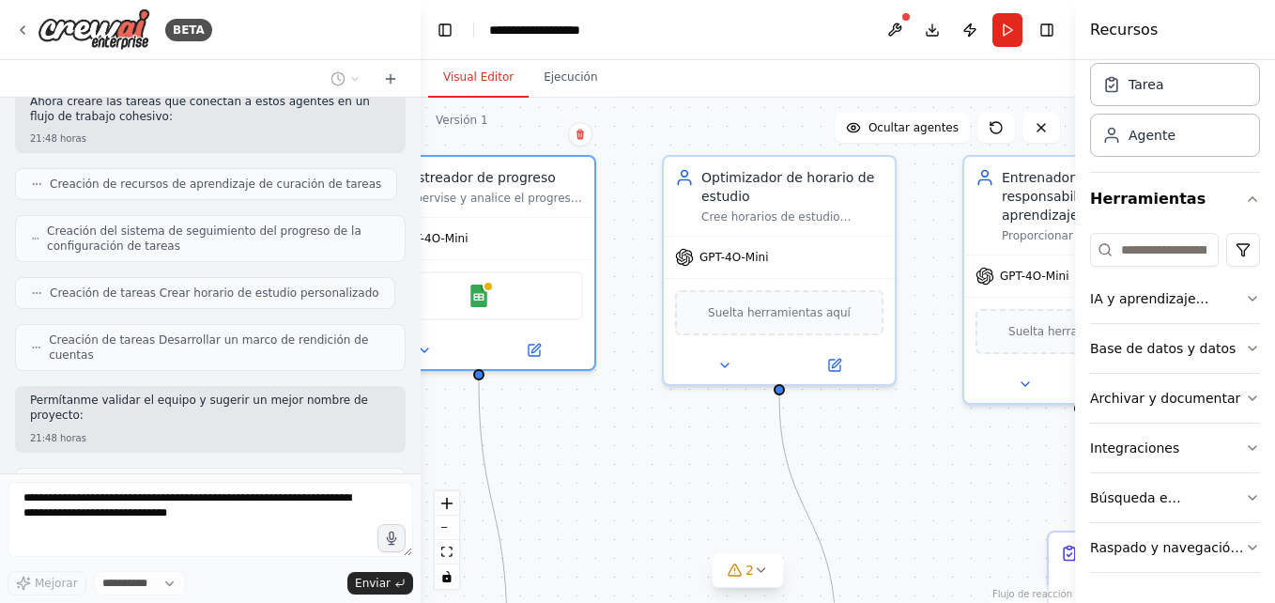
drag, startPoint x: 951, startPoint y: 417, endPoint x: 495, endPoint y: 436, distance: 456.6
click at [495, 436] on div ".deletable-edge-delete-btn { width: 20px; height: 20px; border: 0px solid #ffff…" at bounding box center [748, 350] width 654 height 505
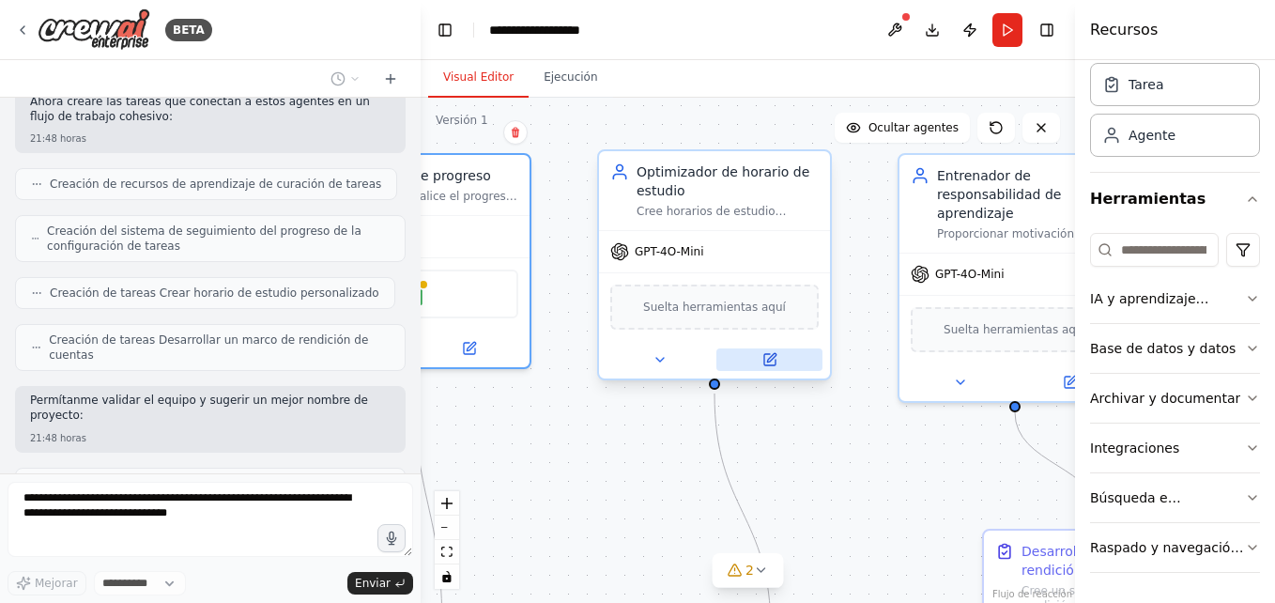
click at [771, 358] on icon at bounding box center [771, 357] width 8 height 8
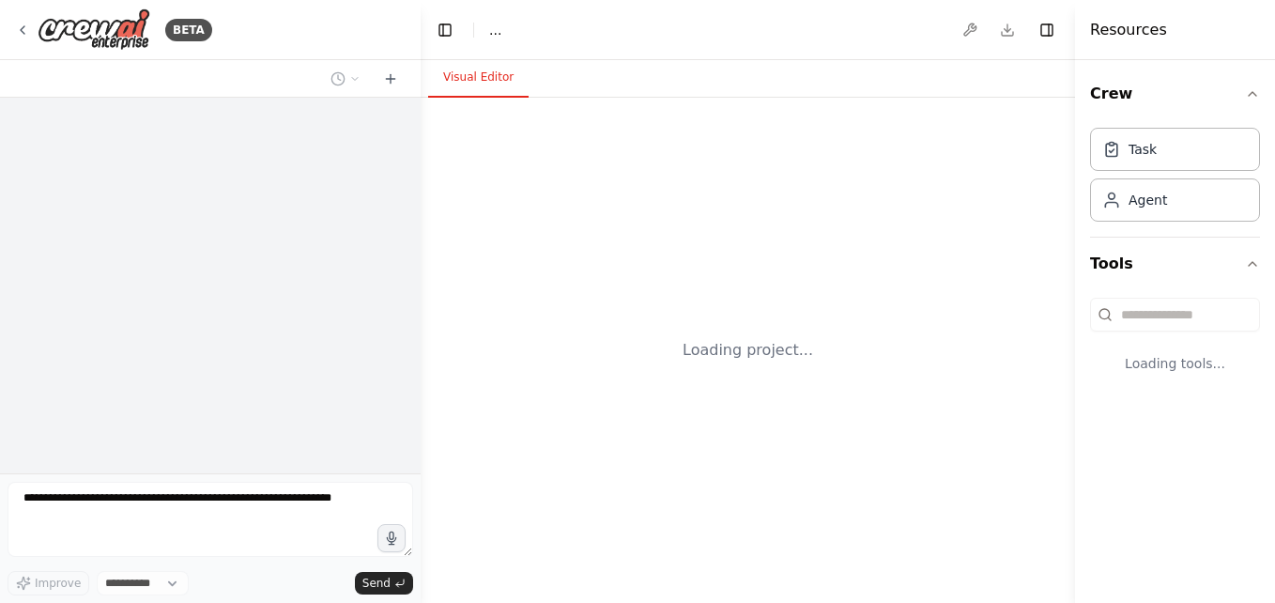
select select "****"
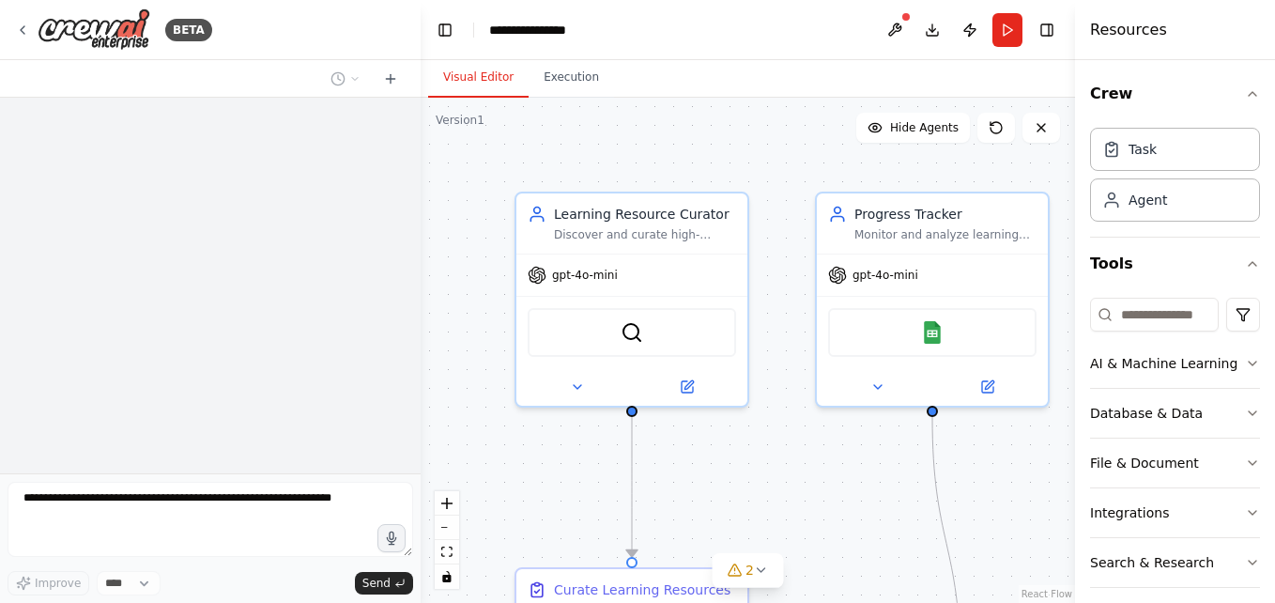
scroll to position [861, 0]
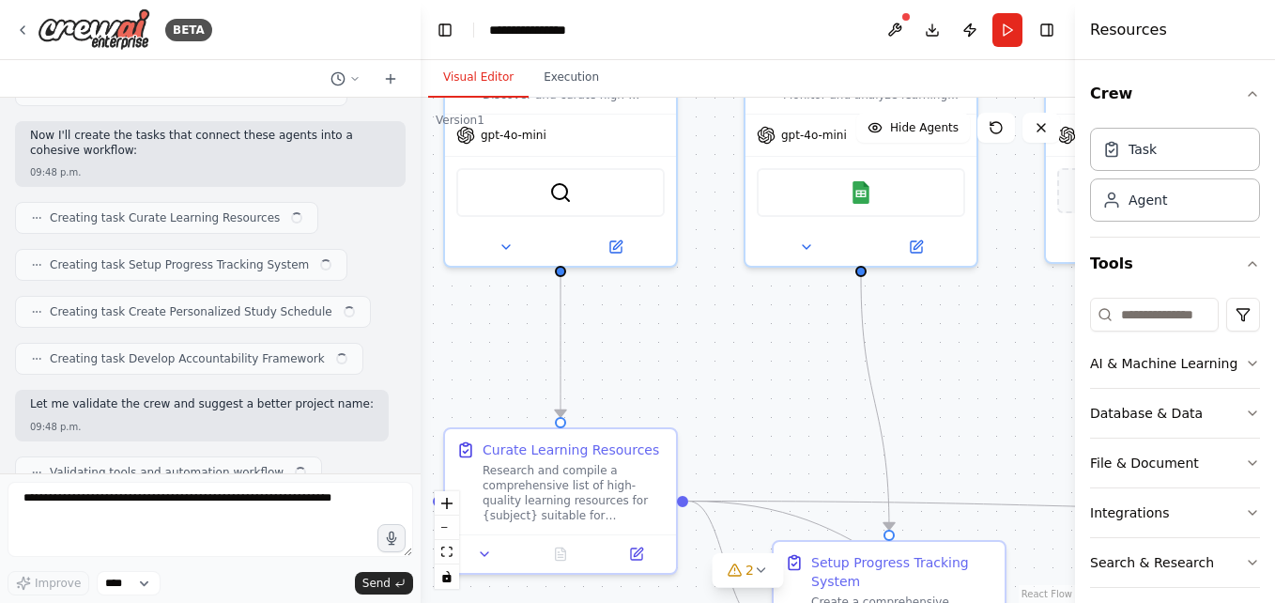
drag, startPoint x: 827, startPoint y: 471, endPoint x: 750, endPoint y: 327, distance: 163.8
click at [750, 327] on div ".deletable-edge-delete-btn { width: 20px; height: 20px; border: 0px solid #ffff…" at bounding box center [748, 350] width 654 height 505
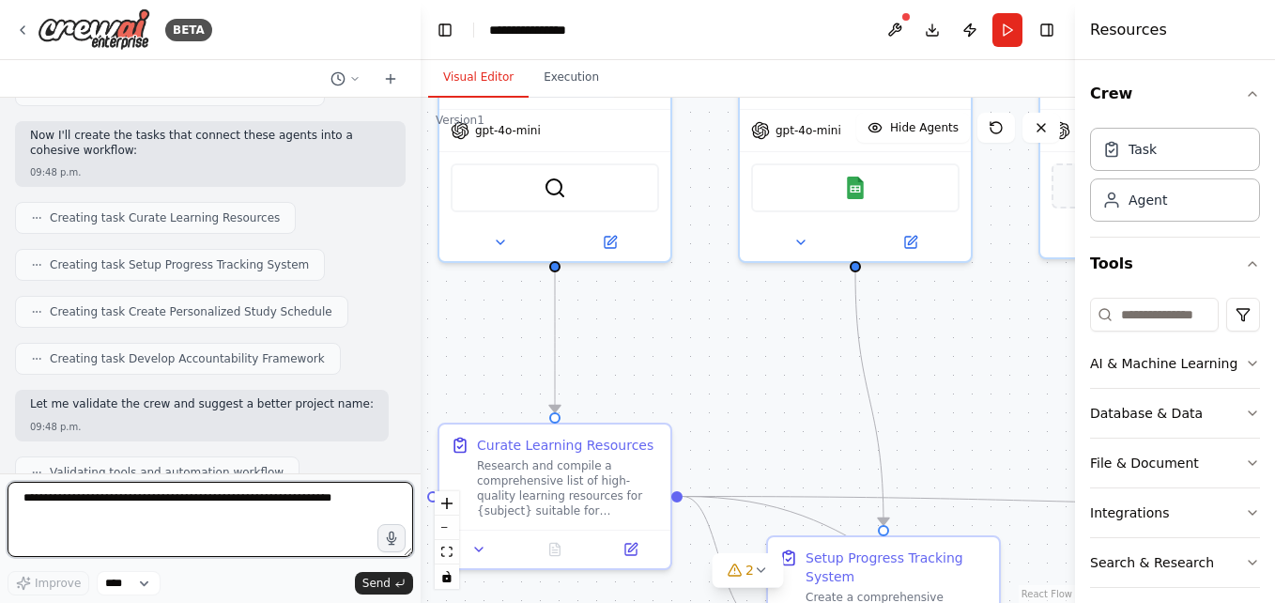
click at [125, 504] on textarea at bounding box center [211, 519] width 406 height 75
type textarea "**********"
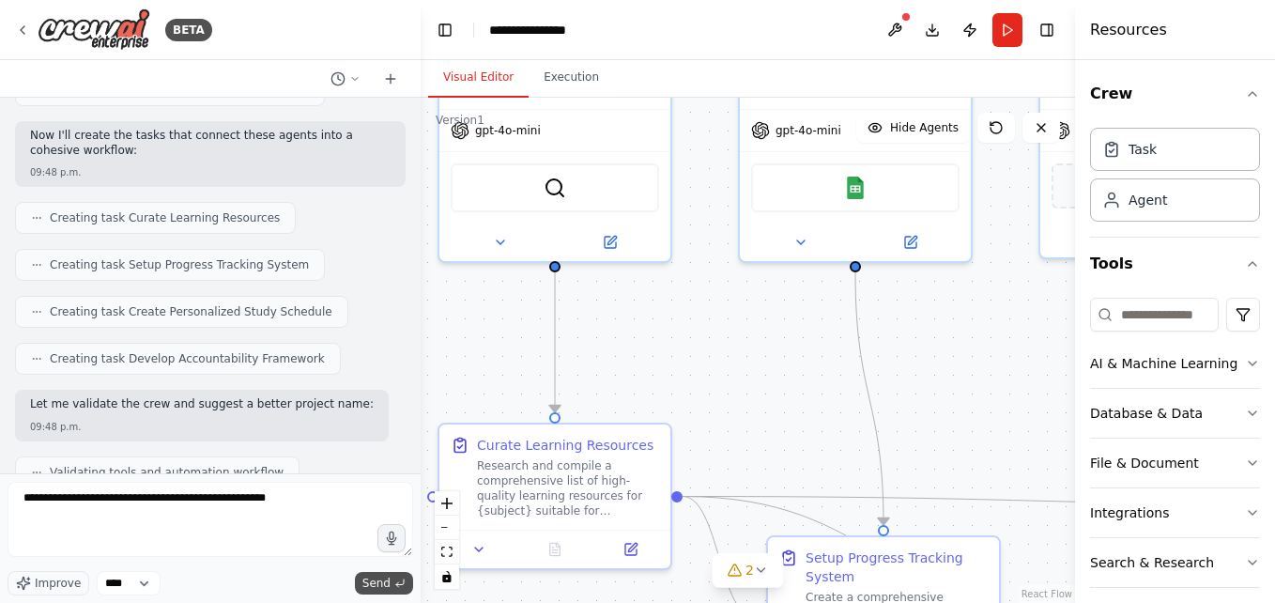
click at [377, 591] on button "Send" at bounding box center [384, 583] width 58 height 23
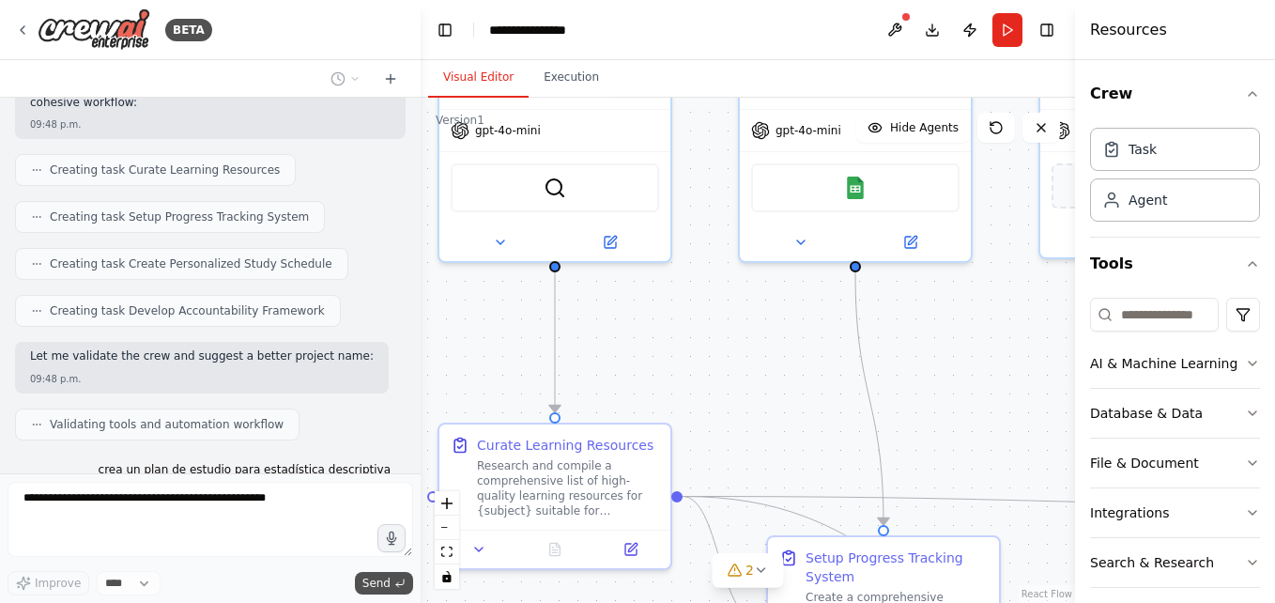
scroll to position [975, 0]
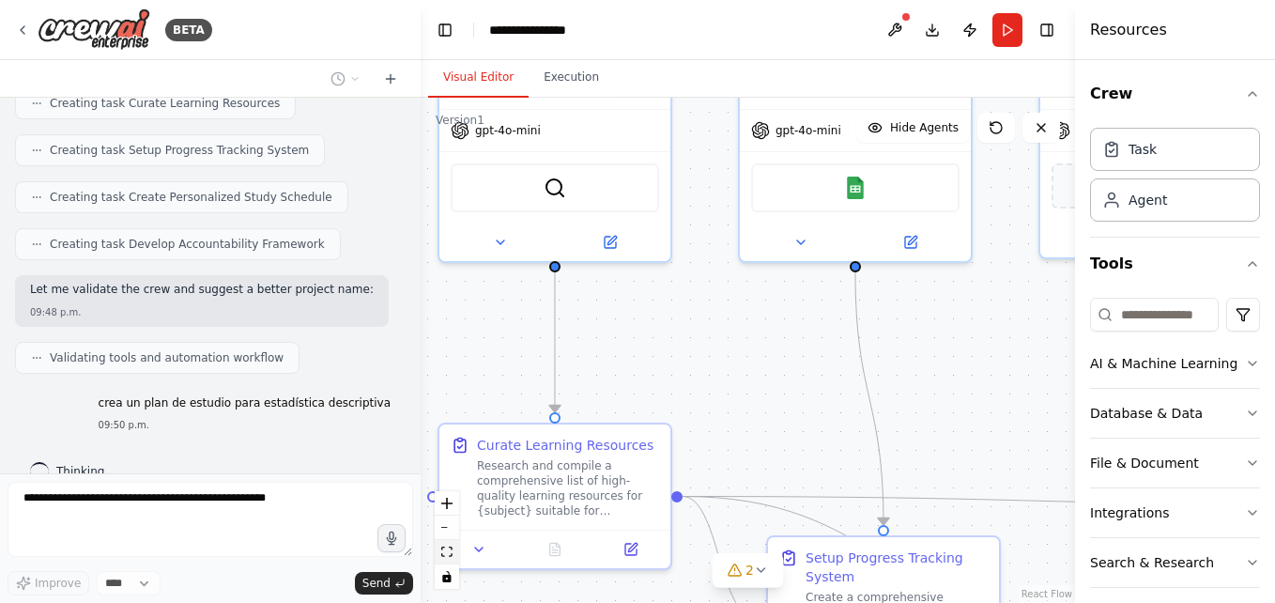
click at [450, 549] on icon "fit view" at bounding box center [446, 551] width 11 height 10
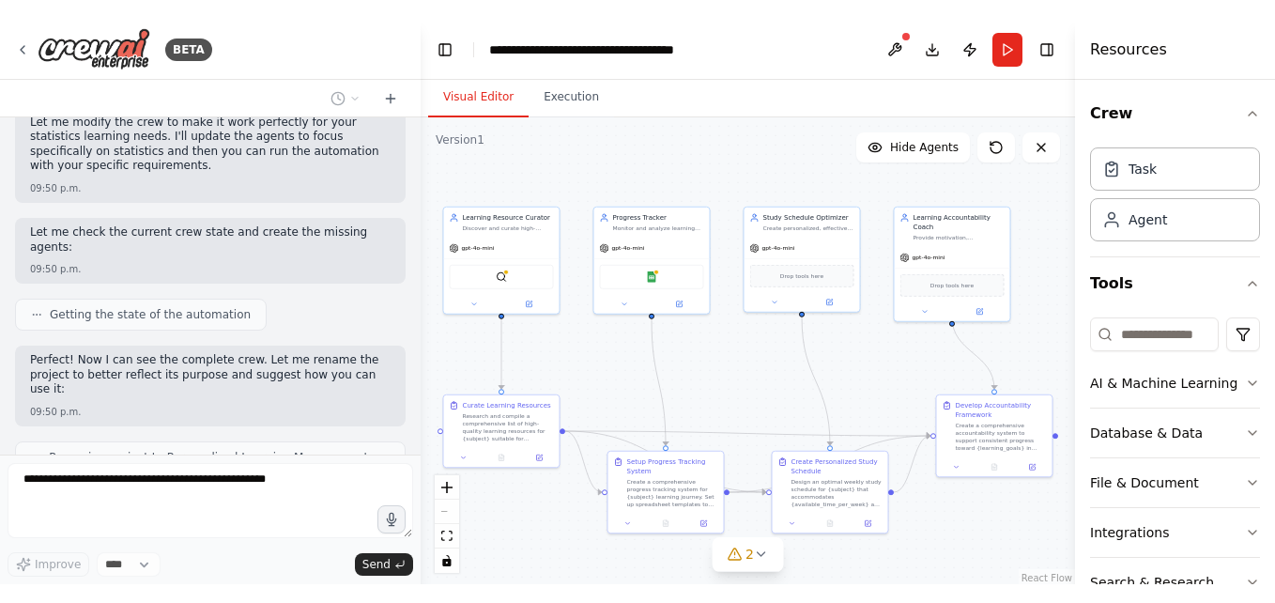
scroll to position [1423, 0]
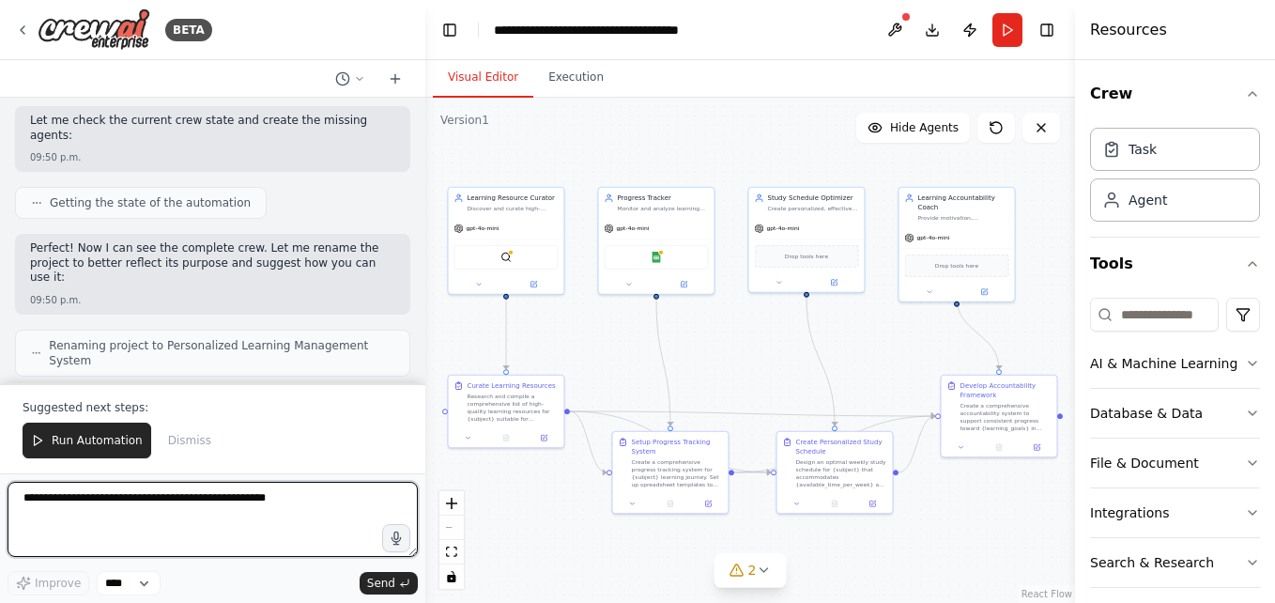
drag, startPoint x: 418, startPoint y: 411, endPoint x: 424, endPoint y: 375, distance: 37.2
click at [424, 375] on div "BETA Build a crew that curates personalized learning resources, tracks your pro…" at bounding box center [637, 301] width 1275 height 603
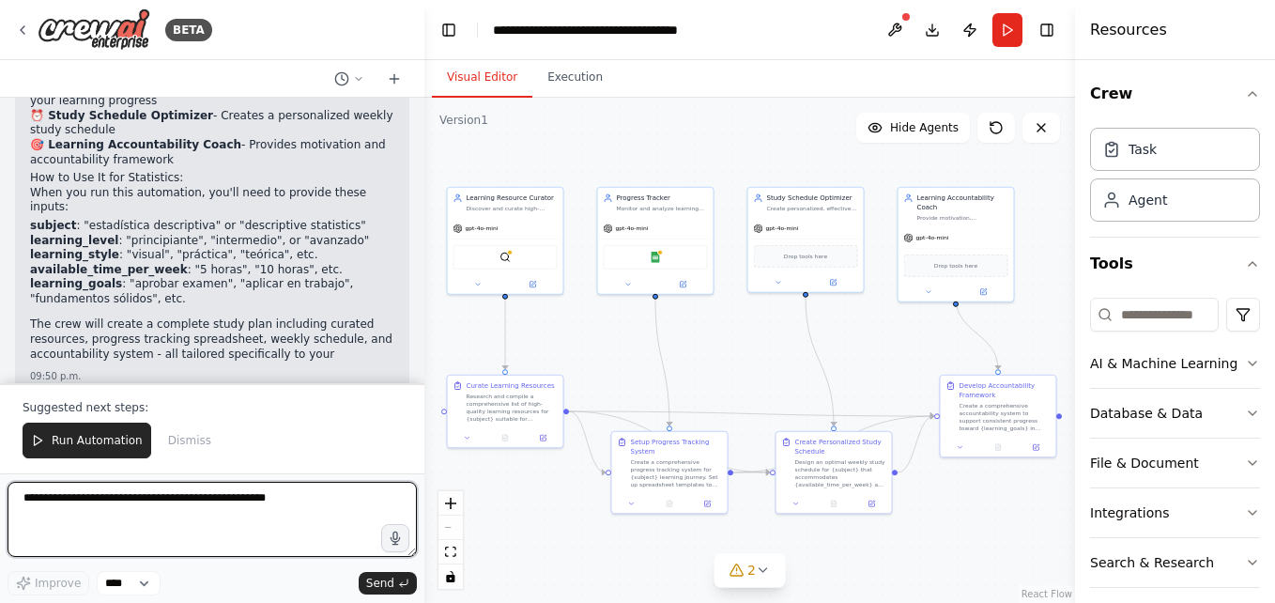
scroll to position [1955, 0]
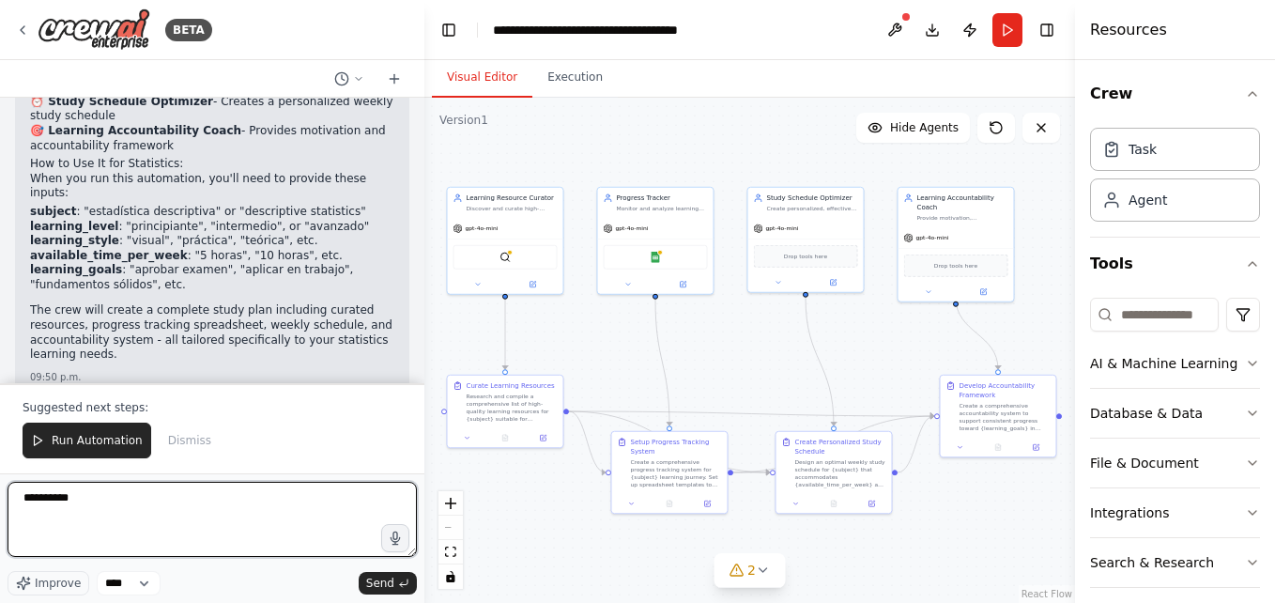
type textarea "**********"
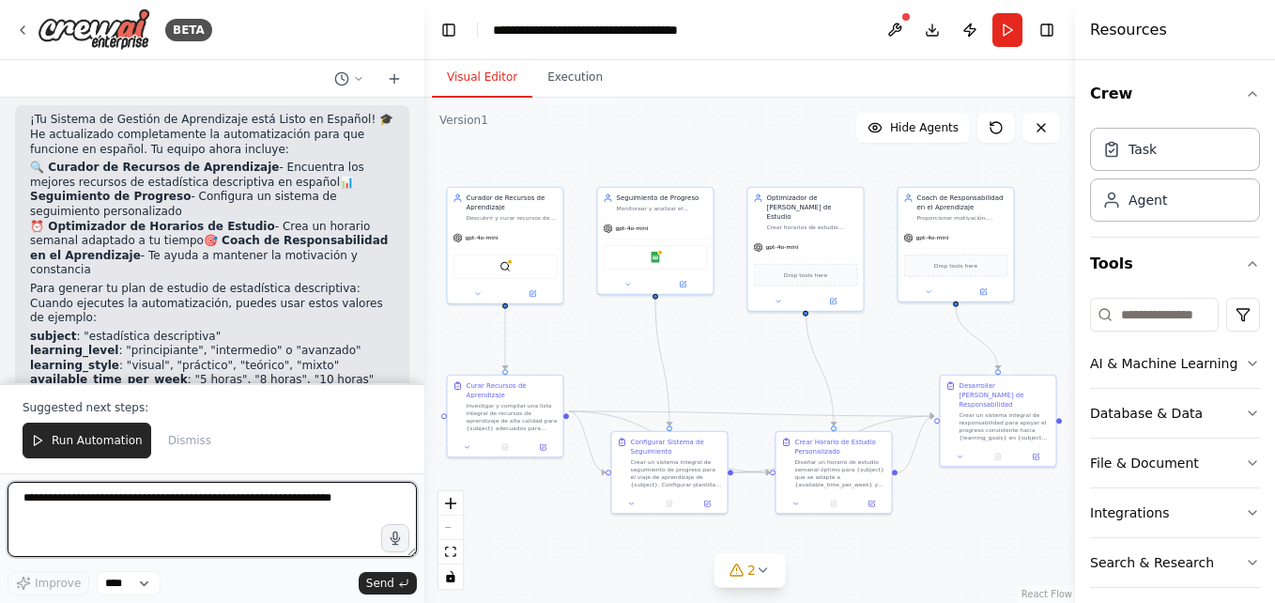
scroll to position [3997, 0]
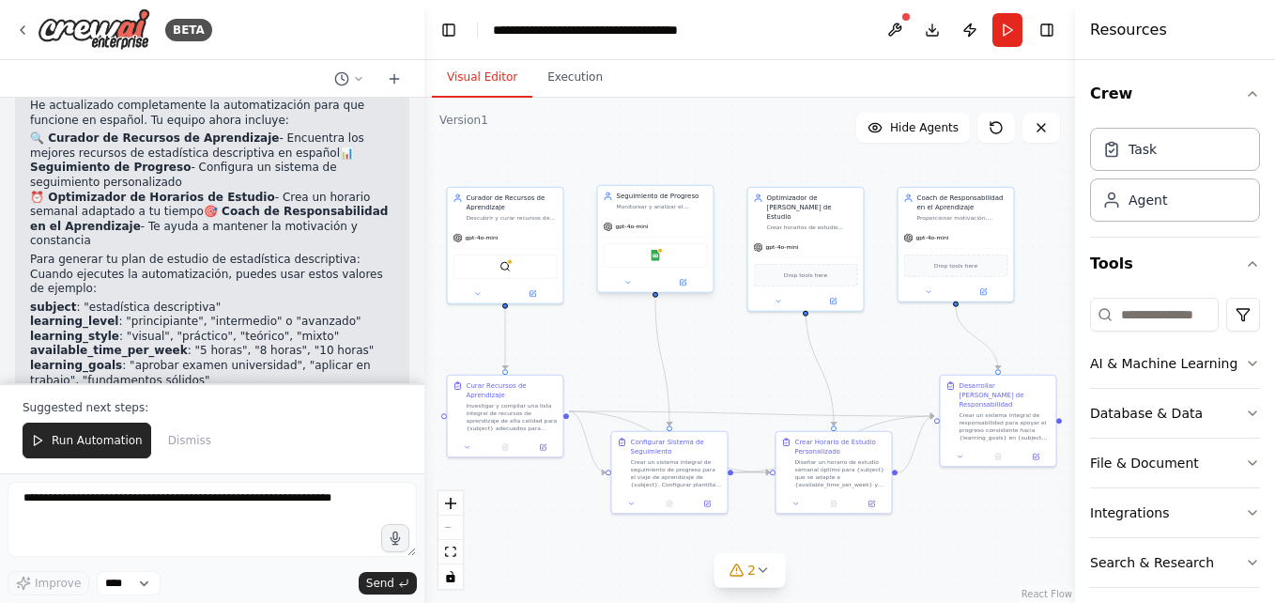
click at [626, 258] on div "Google Sheets" at bounding box center [656, 255] width 104 height 24
